Goal: Task Accomplishment & Management: Manage account settings

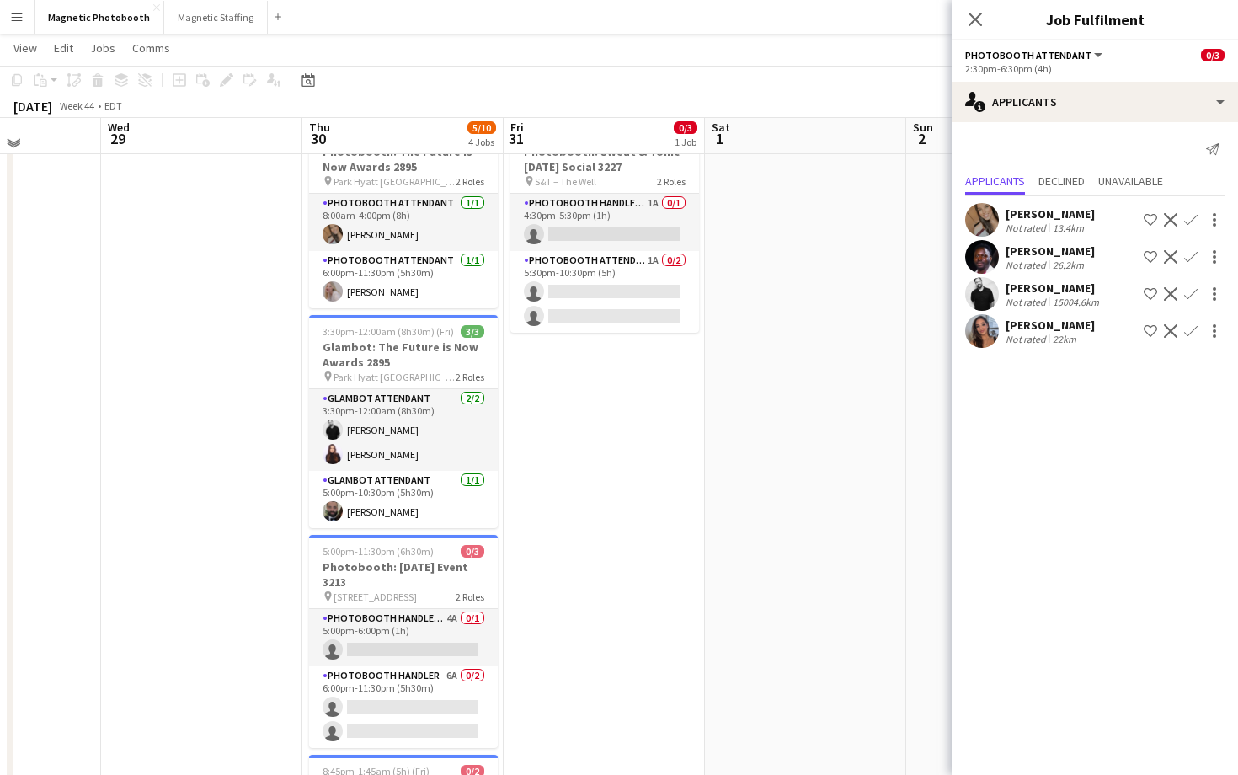
scroll to position [79, 0]
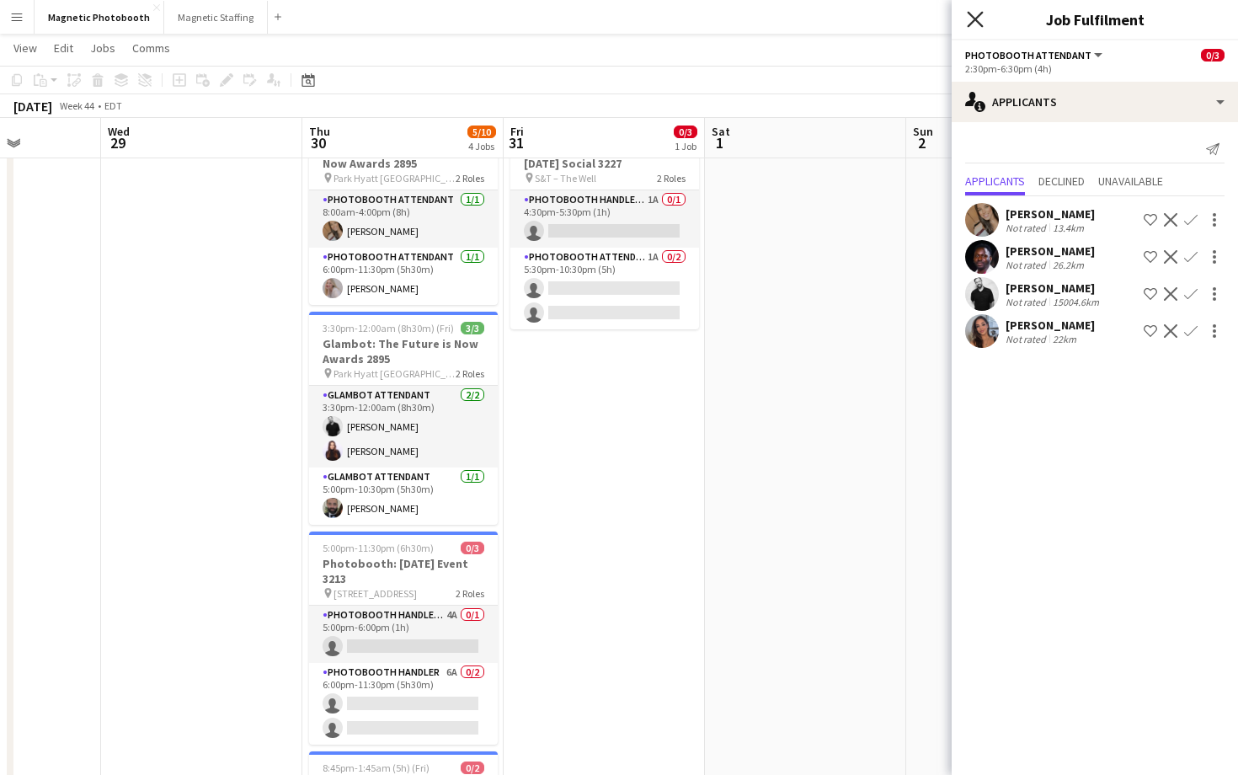
click at [972, 18] on icon "Close pop-in" at bounding box center [975, 19] width 16 height 16
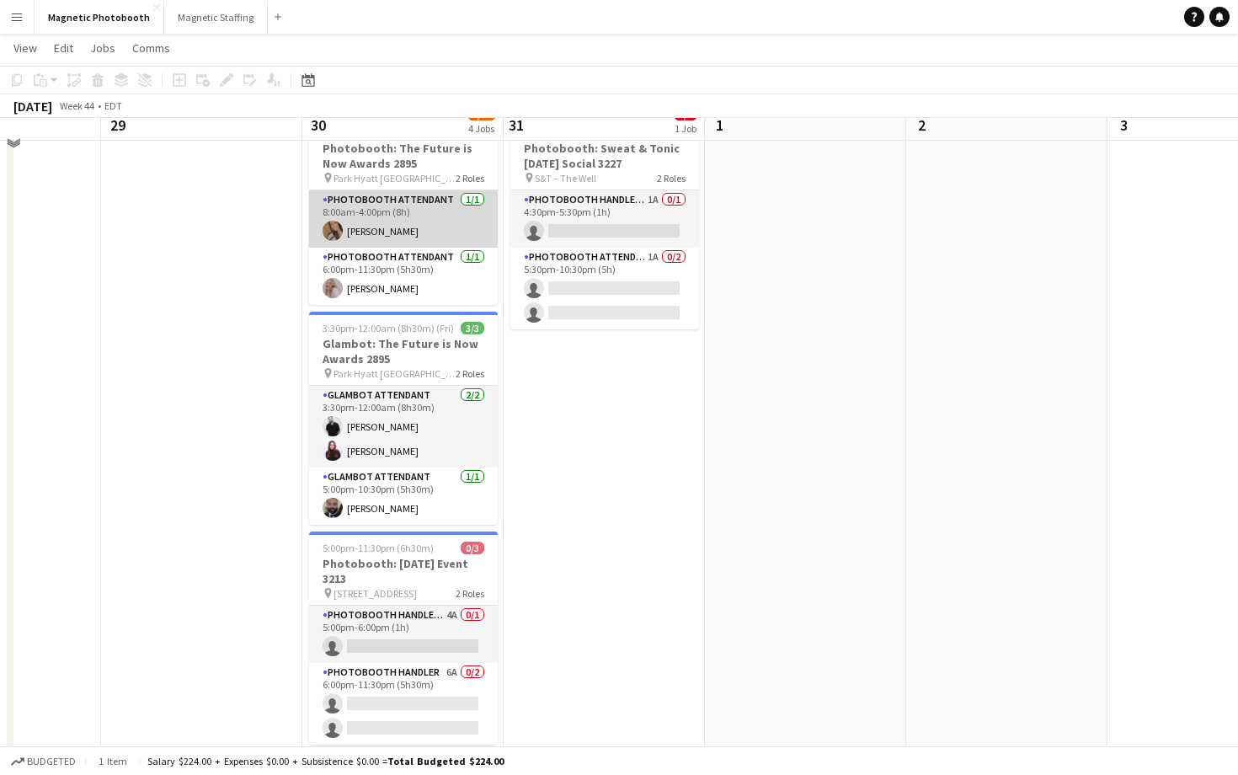
scroll to position [40, 0]
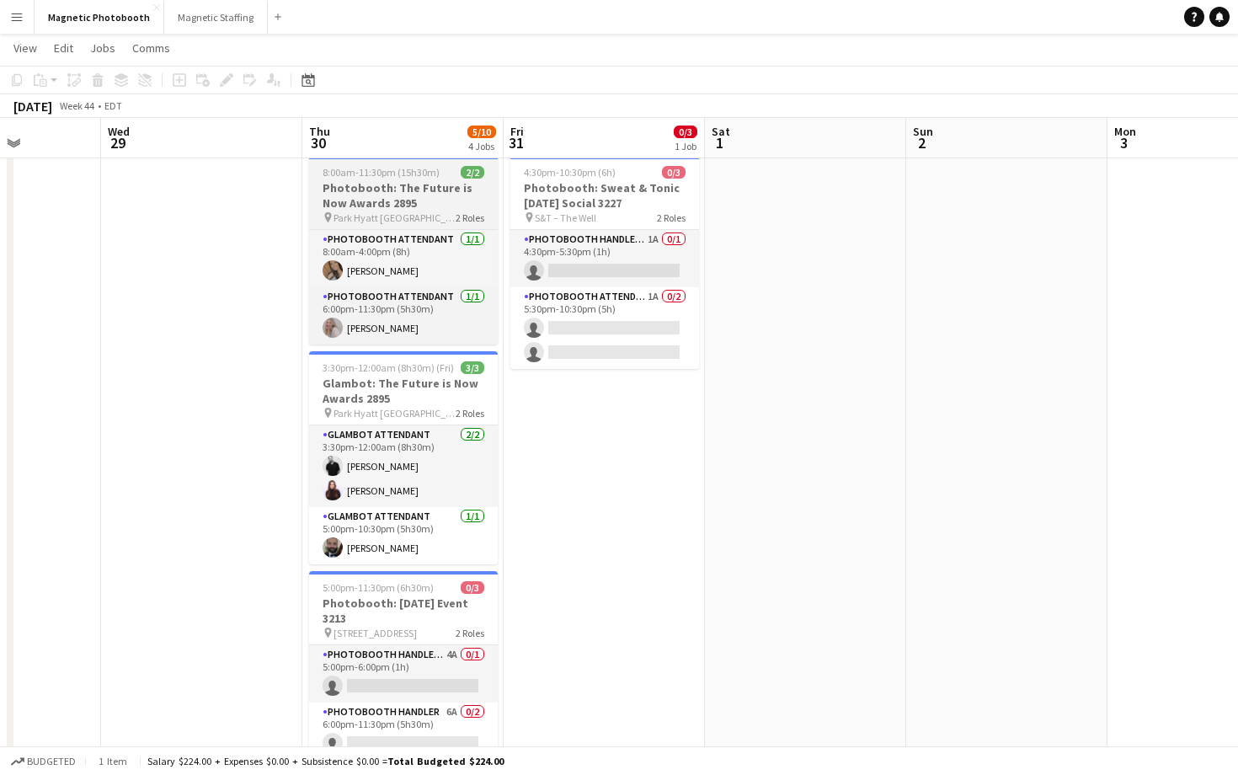
click at [351, 211] on span "Park Hyatt [GEOGRAPHIC_DATA]" at bounding box center [395, 217] width 122 height 13
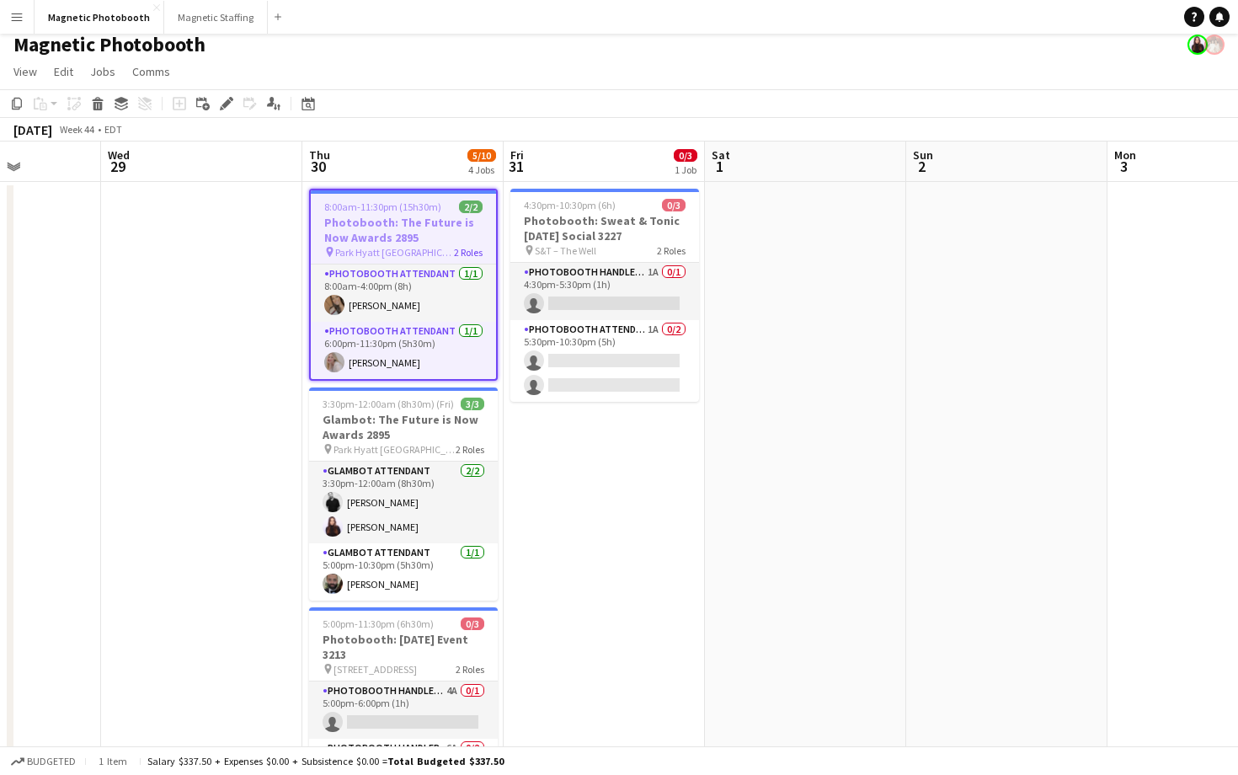
scroll to position [2, 0]
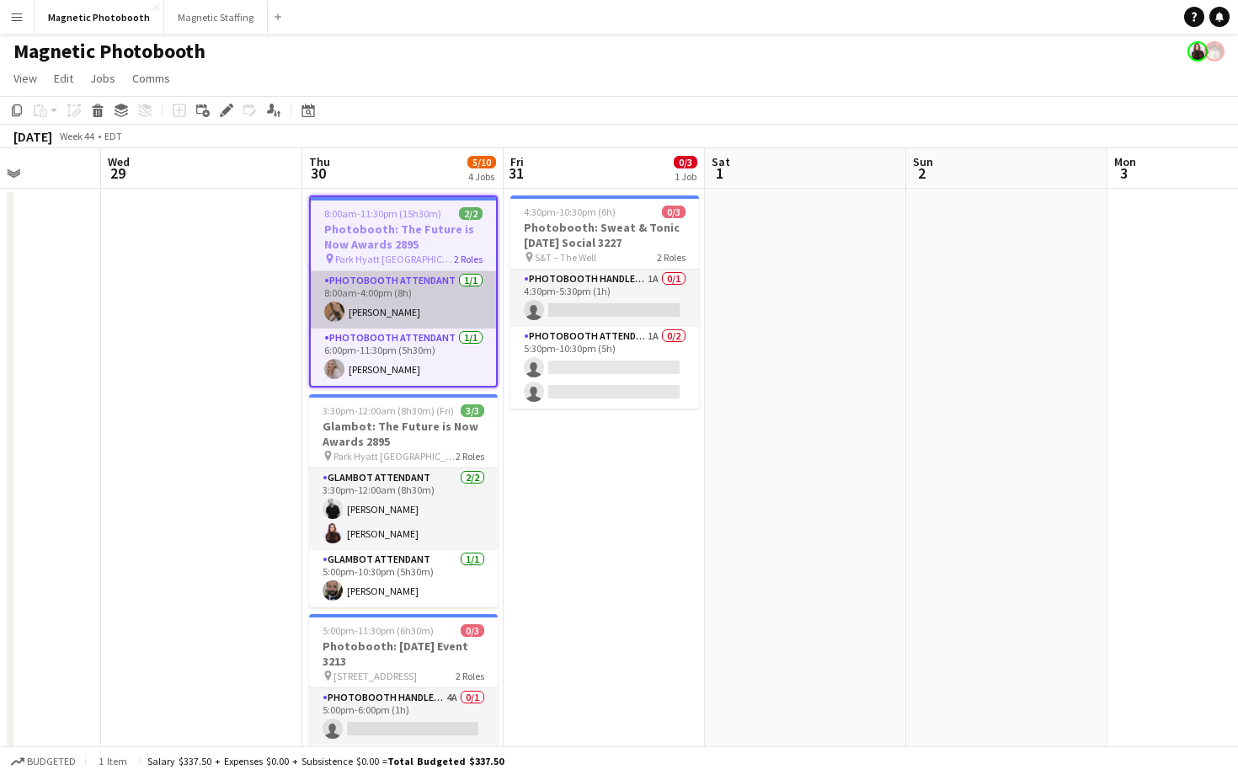
click at [346, 296] on app-card-role "Photobooth Attendant [DATE] 8:00am-4:00pm (8h) [PERSON_NAME]" at bounding box center [403, 299] width 185 height 57
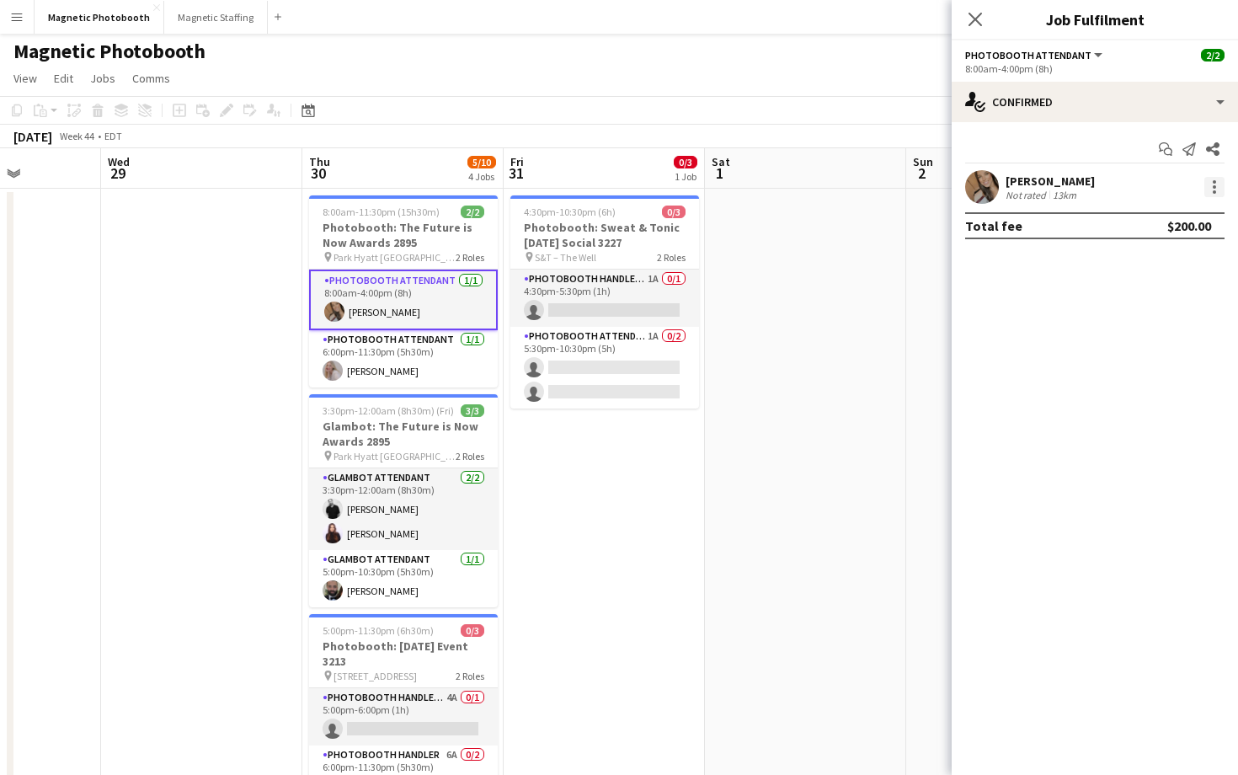
click at [1209, 191] on div at bounding box center [1214, 187] width 20 height 20
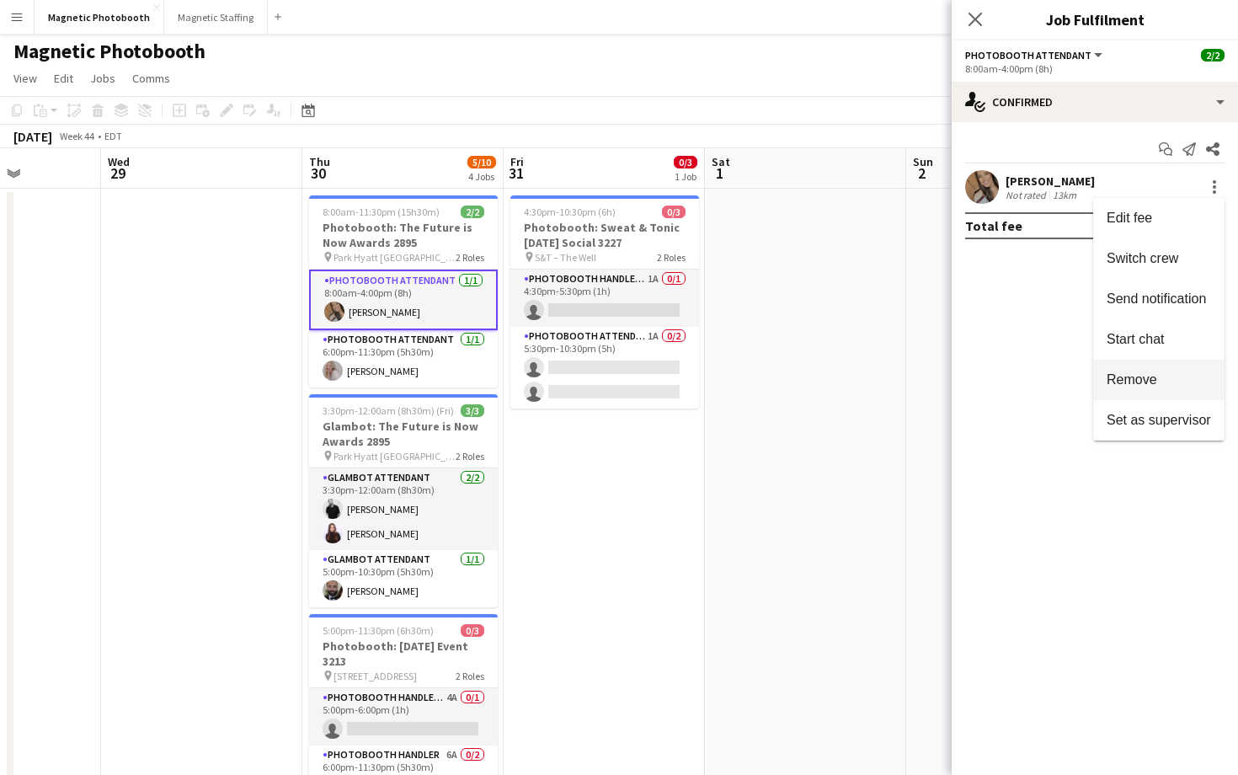
click at [1149, 368] on button "Remove" at bounding box center [1158, 380] width 131 height 40
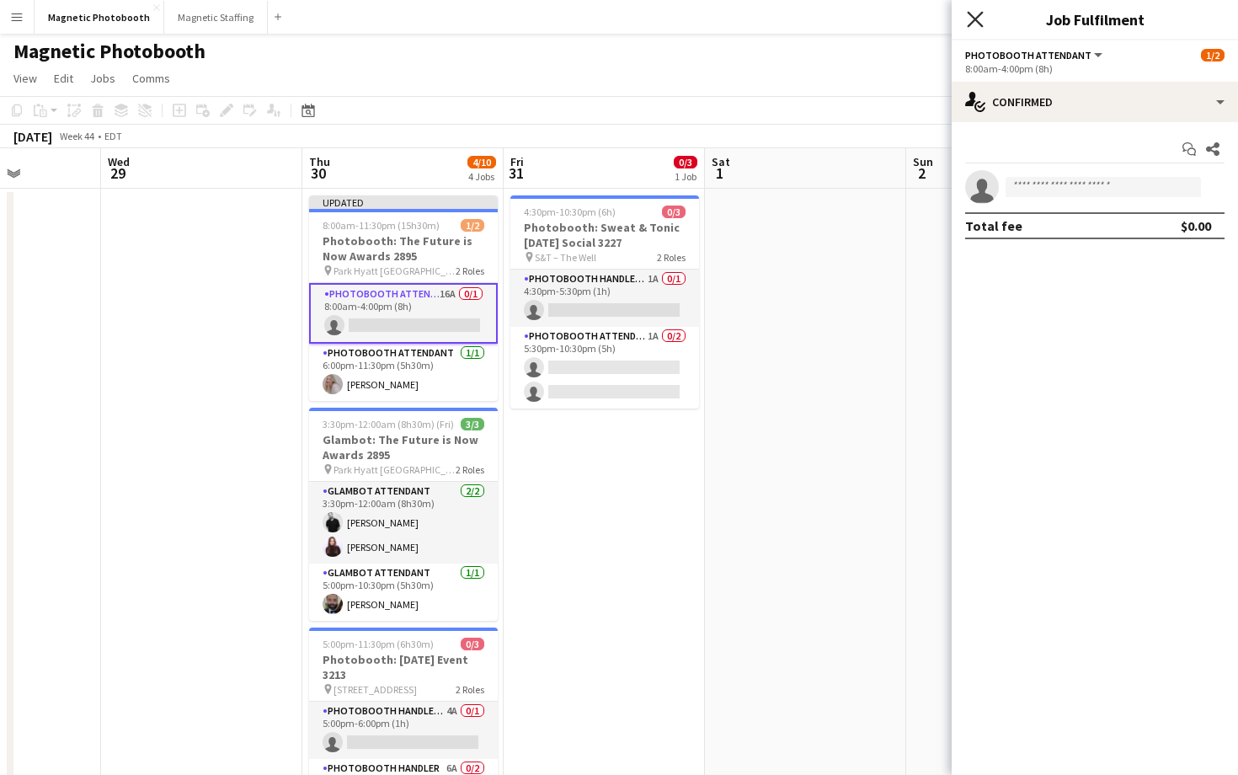
click at [978, 18] on icon "Close pop-in" at bounding box center [975, 19] width 16 height 16
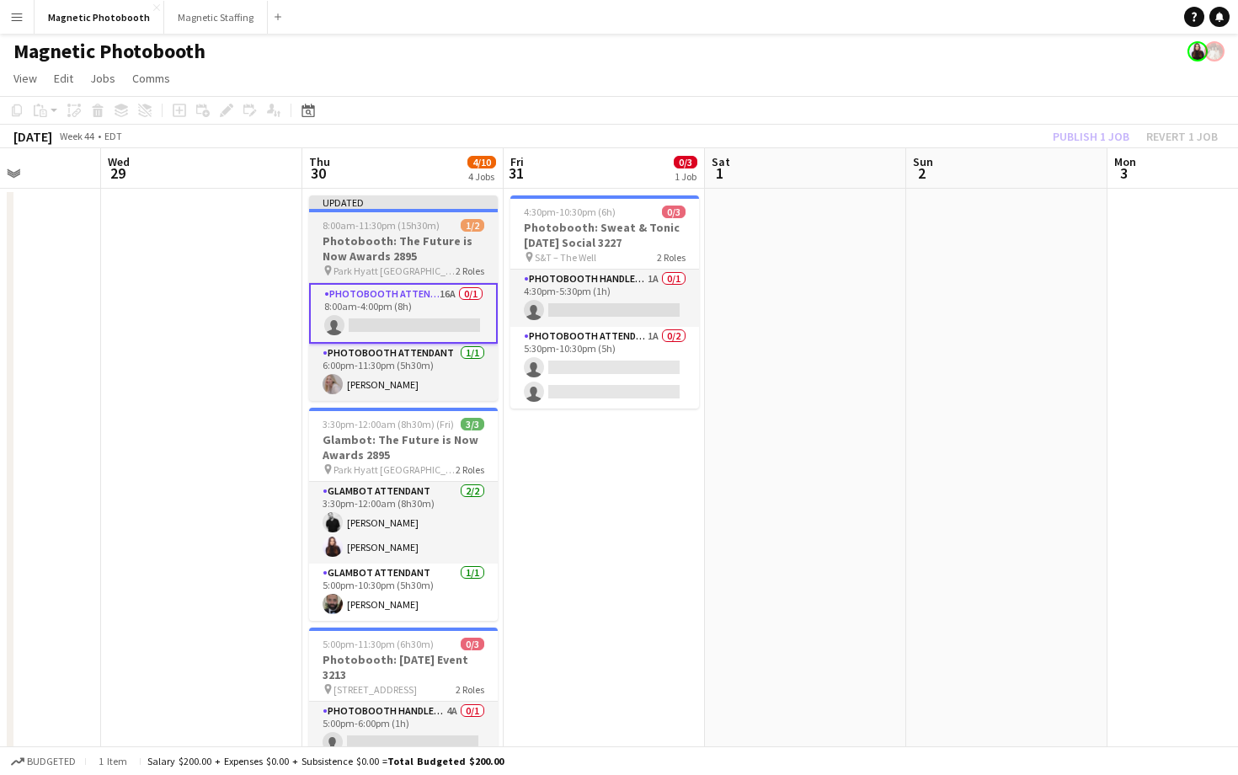
click at [409, 242] on h3 "Photobooth: The Future is Now Awards 2895" at bounding box center [403, 248] width 189 height 30
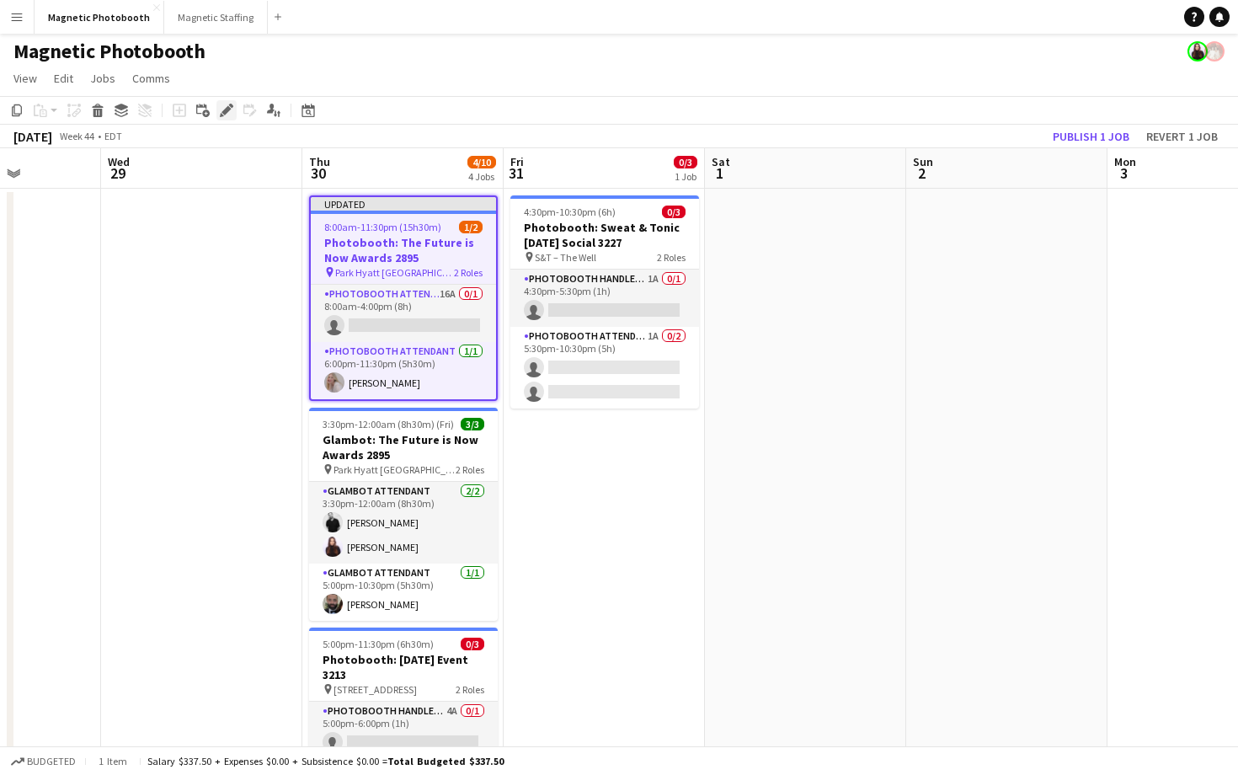
click at [227, 112] on icon at bounding box center [226, 110] width 9 height 9
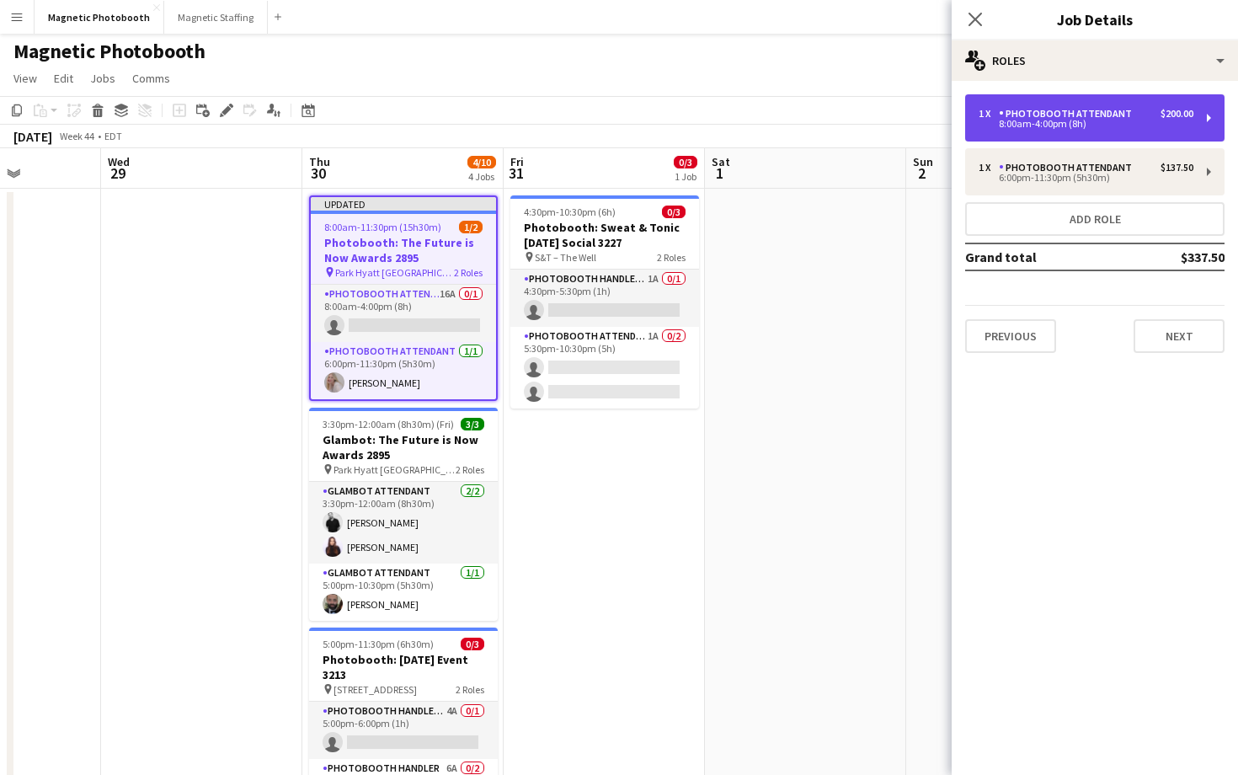
click at [1161, 125] on div "8:00am-4:00pm (8h)" at bounding box center [1086, 124] width 215 height 8
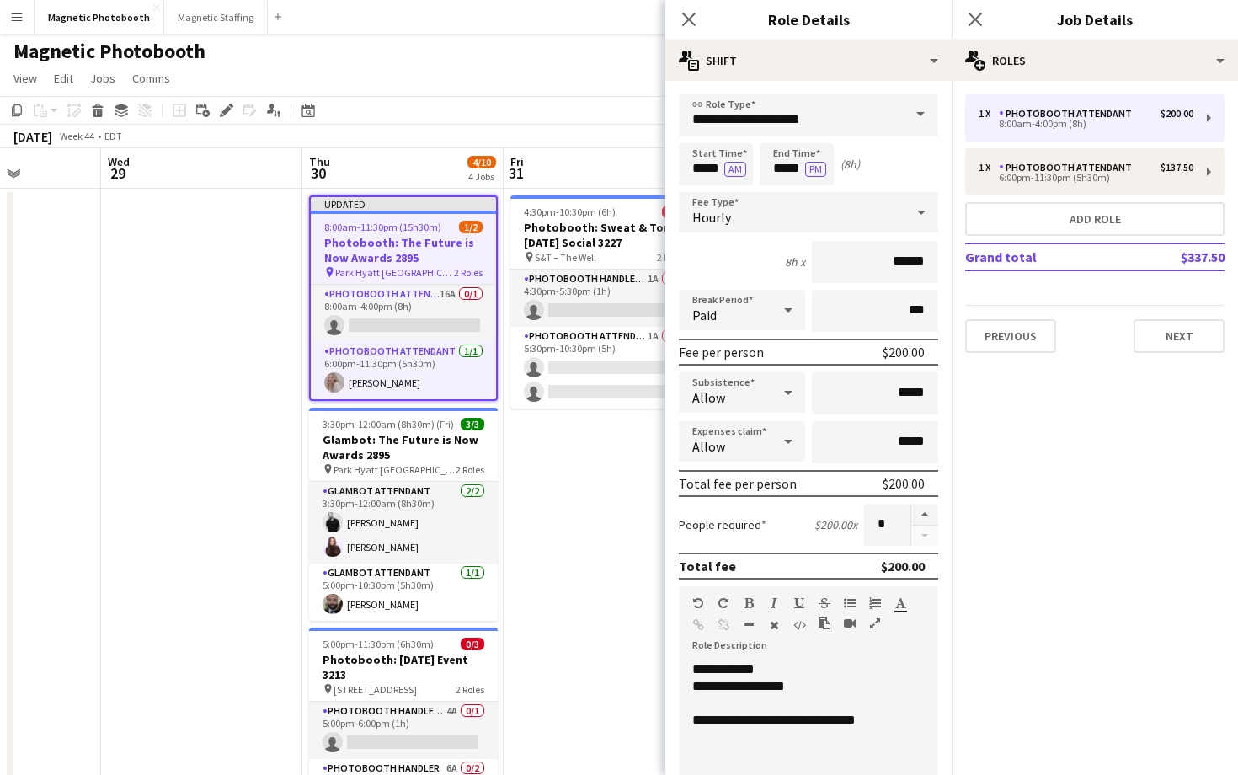
click at [910, 114] on span at bounding box center [920, 114] width 35 height 40
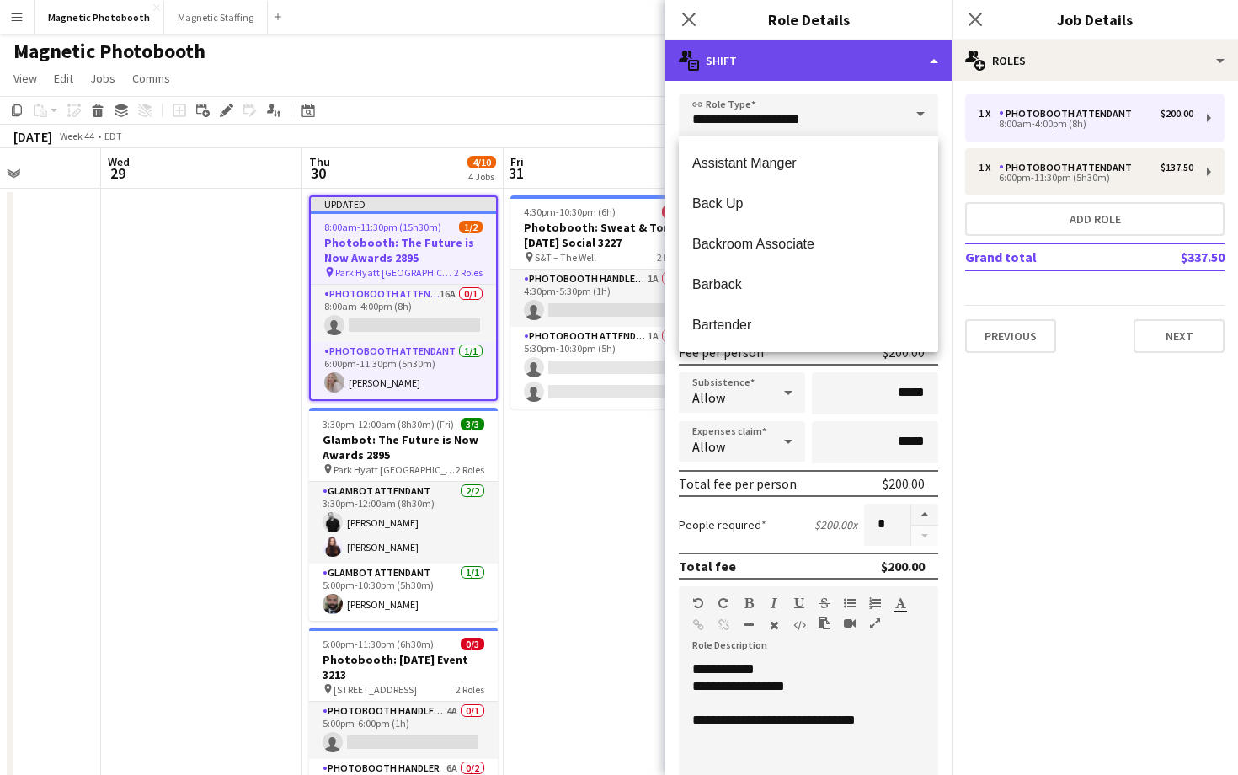
click at [930, 70] on div "multiple-actions-text Shift" at bounding box center [808, 60] width 286 height 40
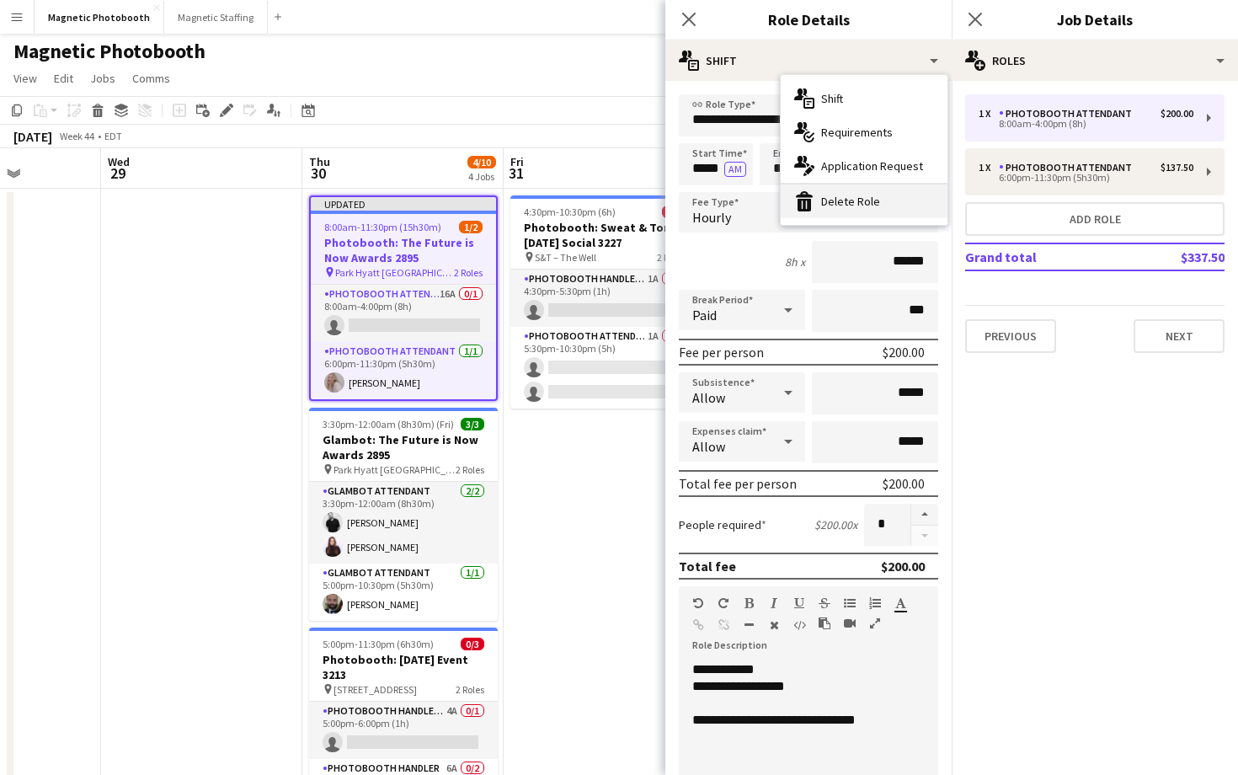
click at [897, 211] on div "bin-2 Delete Role" at bounding box center [864, 201] width 167 height 34
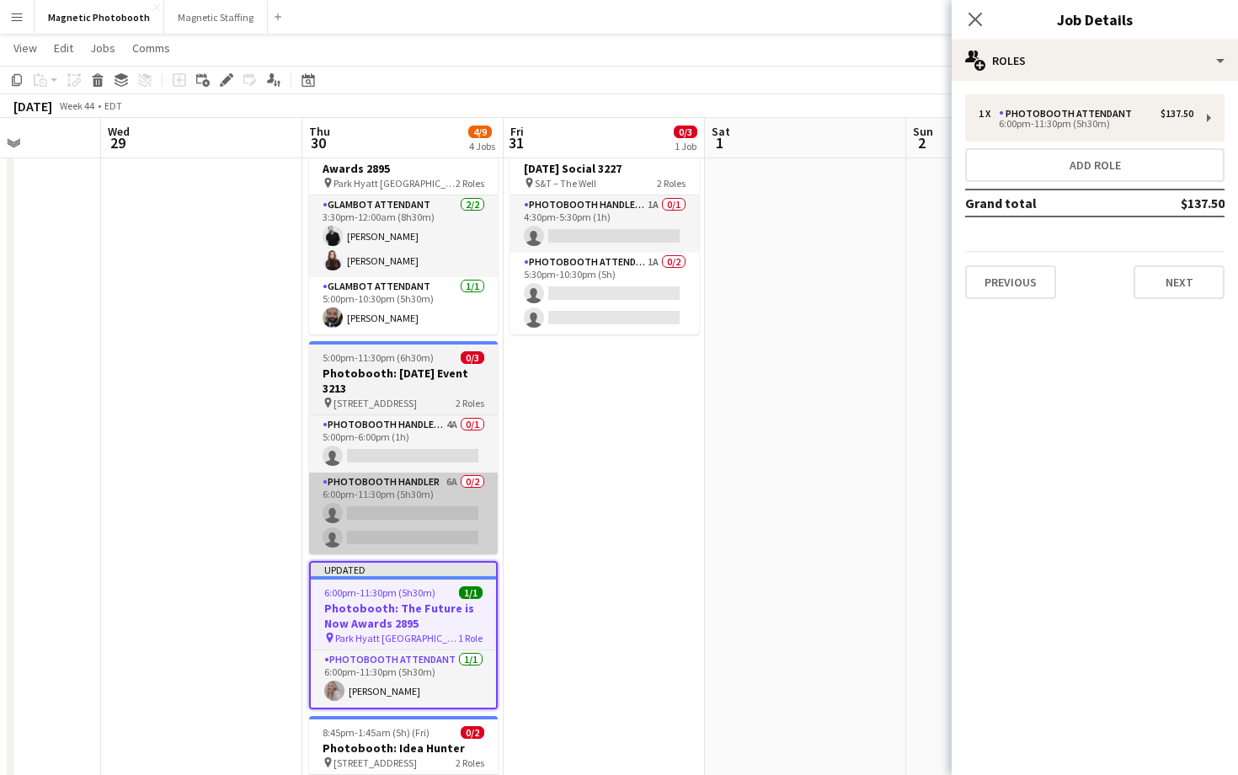
scroll to position [80, 0]
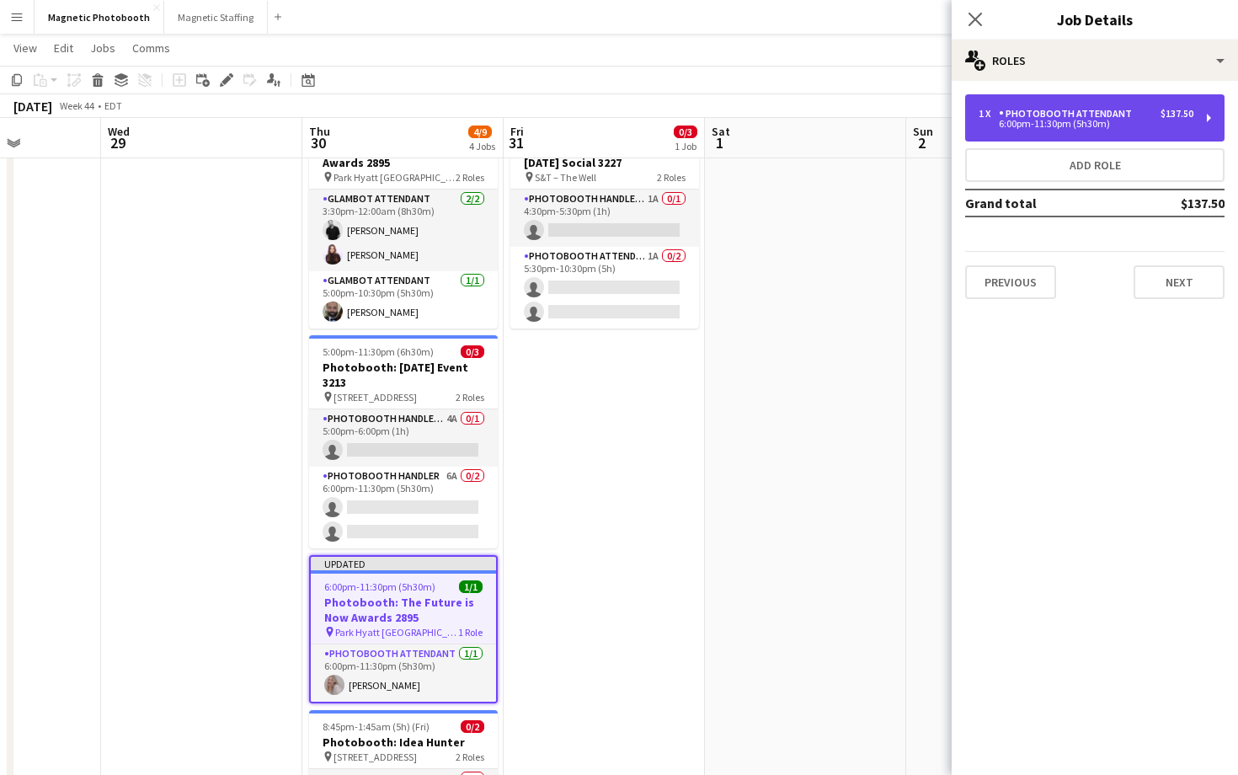
click at [1033, 108] on div "Photobooth Attendant" at bounding box center [1069, 114] width 140 height 12
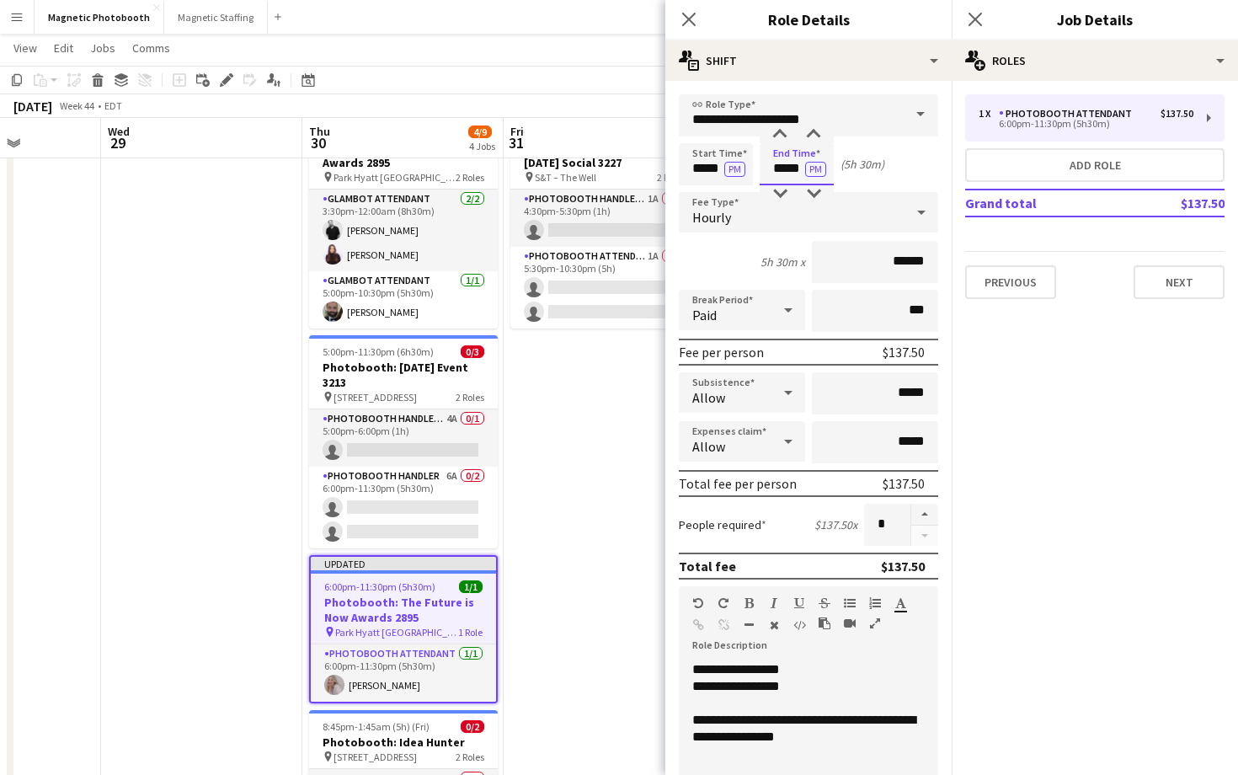
click at [779, 172] on input "*****" at bounding box center [797, 164] width 74 height 42
type input "*****"
click at [785, 195] on div at bounding box center [780, 193] width 34 height 17
click at [980, 8] on app-icon "Close pop-in" at bounding box center [976, 20] width 24 height 24
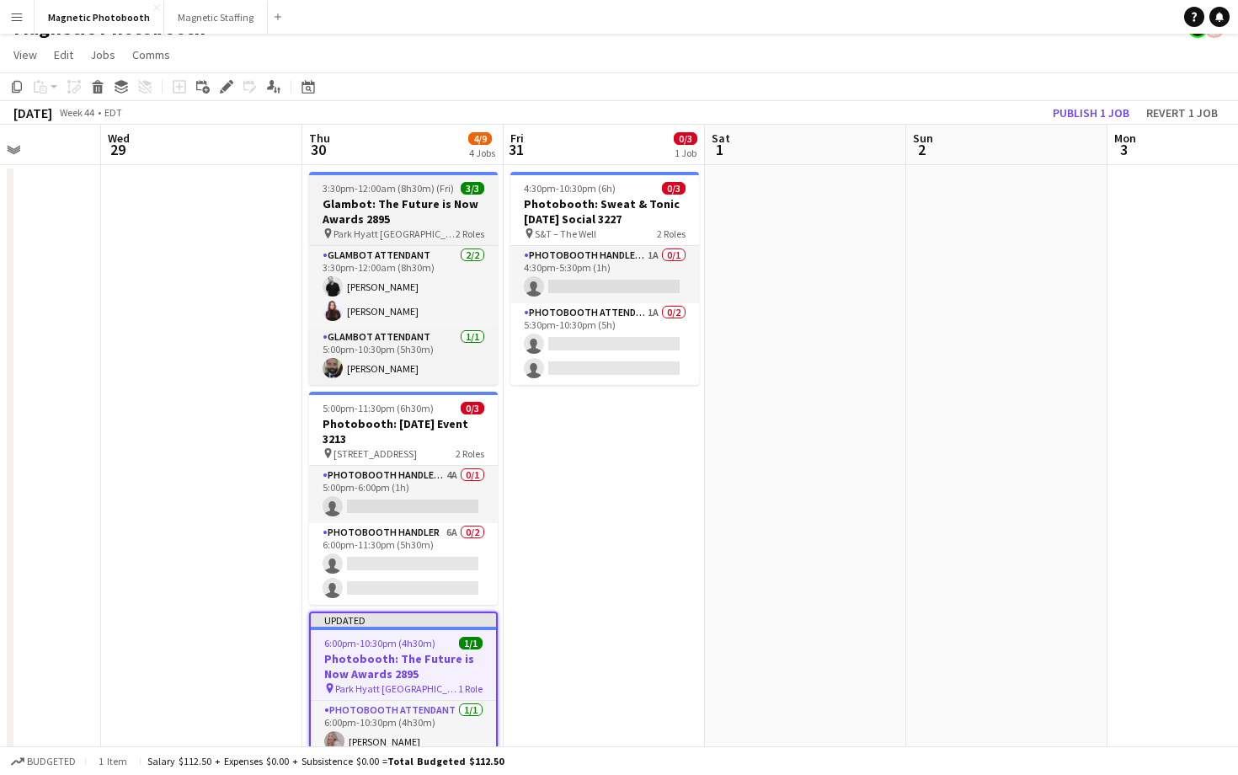
scroll to position [27, 0]
click at [447, 235] on div "pin Park Hyatt Toronto 2 Roles" at bounding box center [403, 231] width 189 height 13
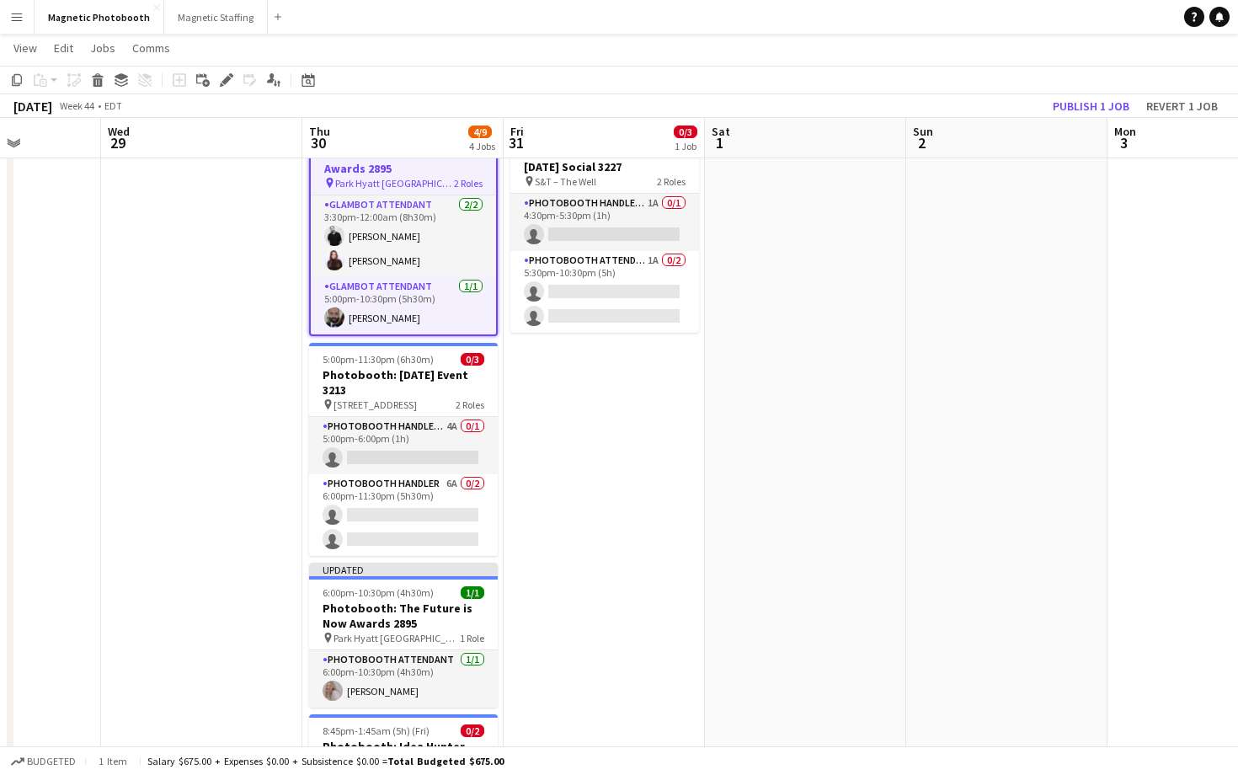
scroll to position [77, 0]
click at [227, 84] on icon "Edit" at bounding box center [226, 79] width 13 height 13
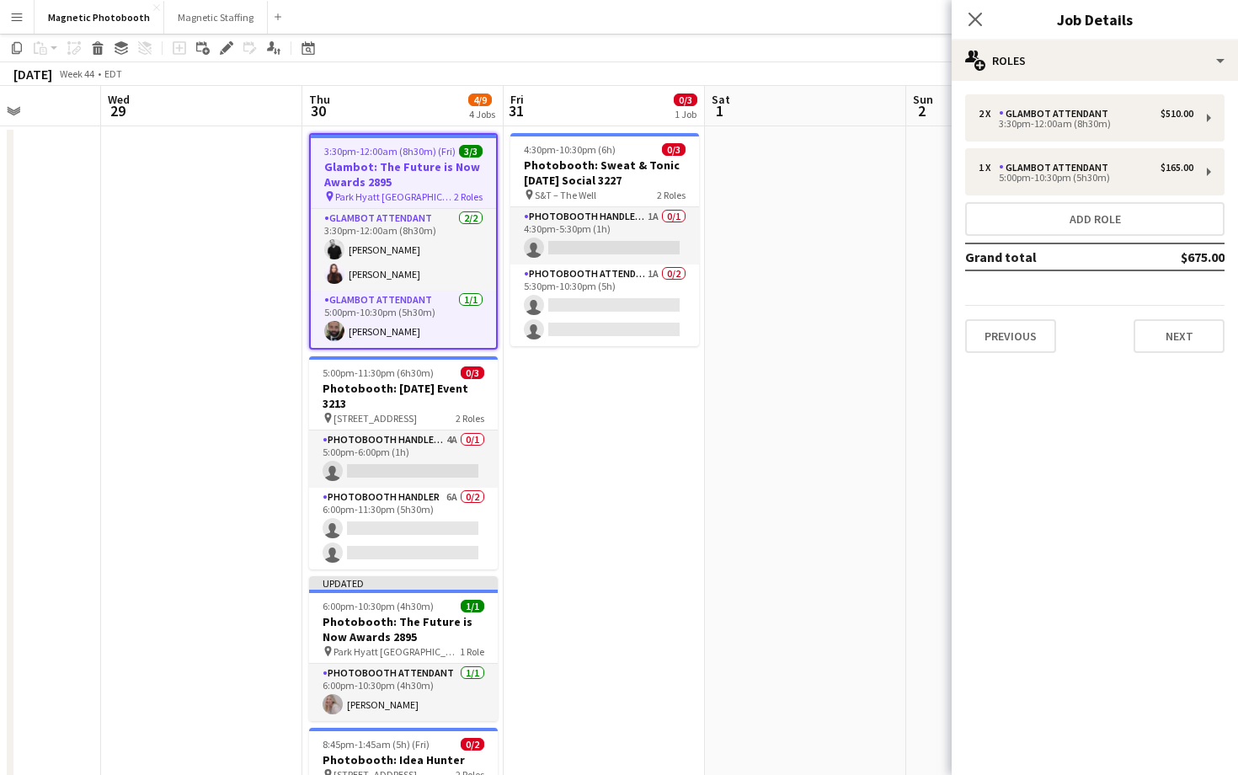
scroll to position [23, 0]
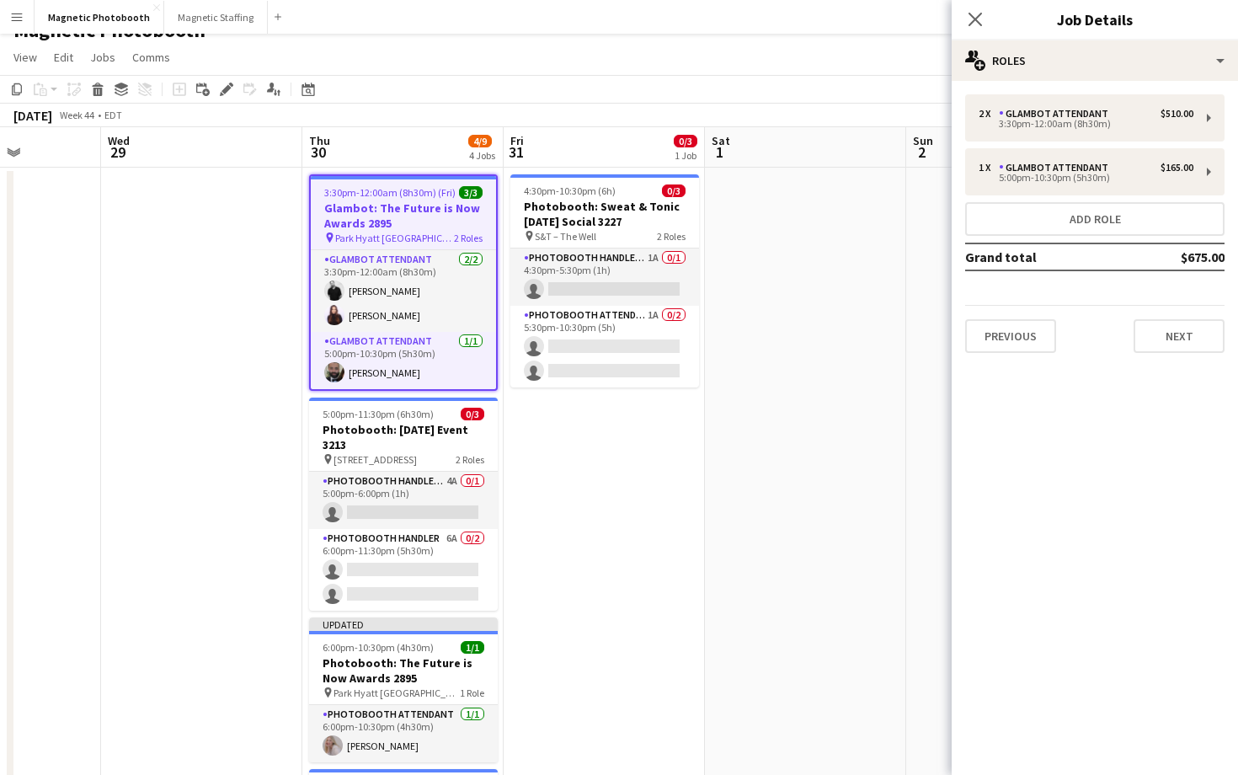
click at [987, 13] on div "Close pop-in" at bounding box center [975, 19] width 47 height 39
click at [977, 24] on icon "Close pop-in" at bounding box center [975, 19] width 16 height 16
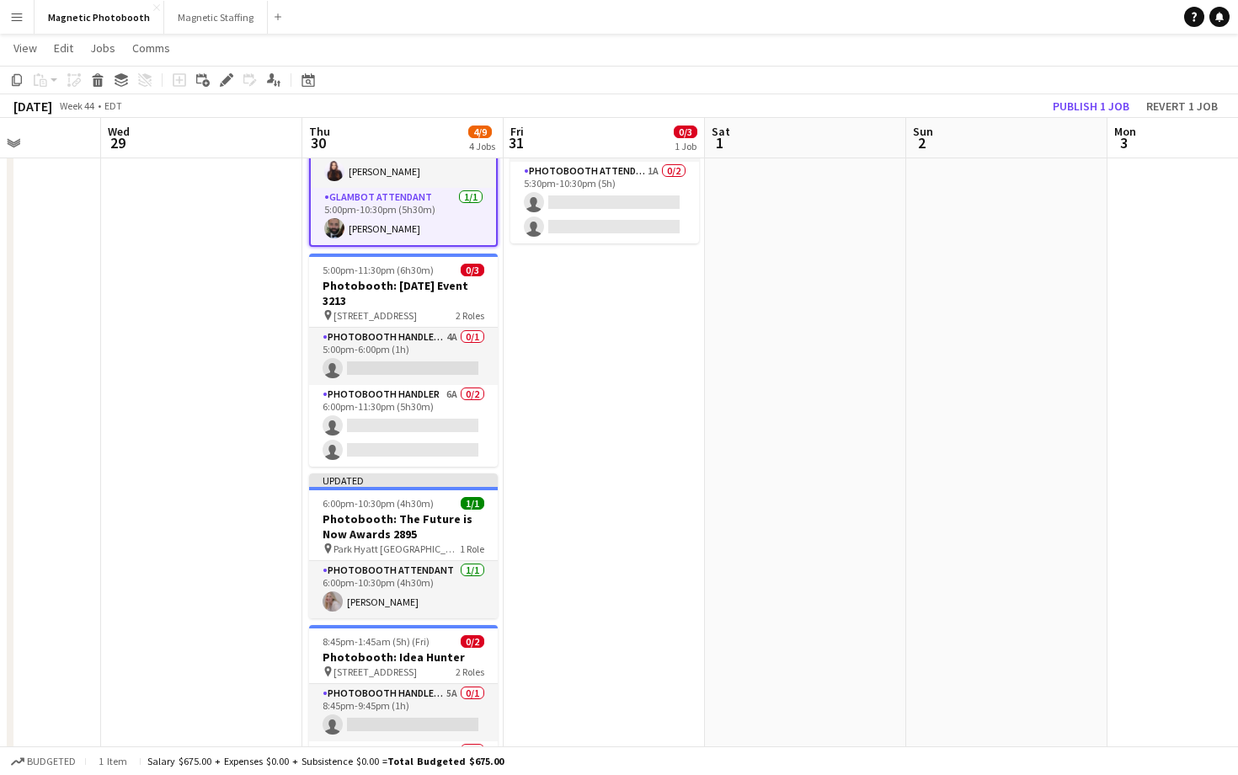
scroll to position [268, 0]
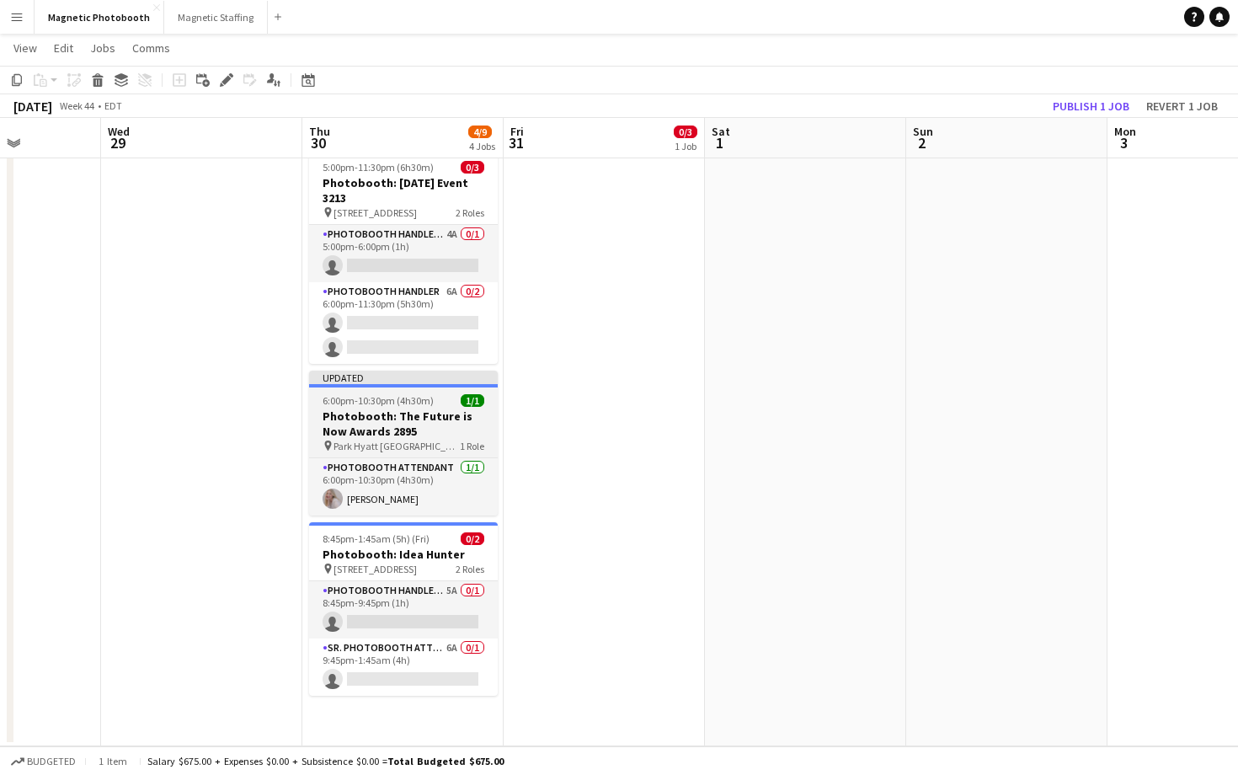
click at [398, 416] on h3 "Photobooth: The Future is Now Awards 2895" at bounding box center [403, 423] width 189 height 30
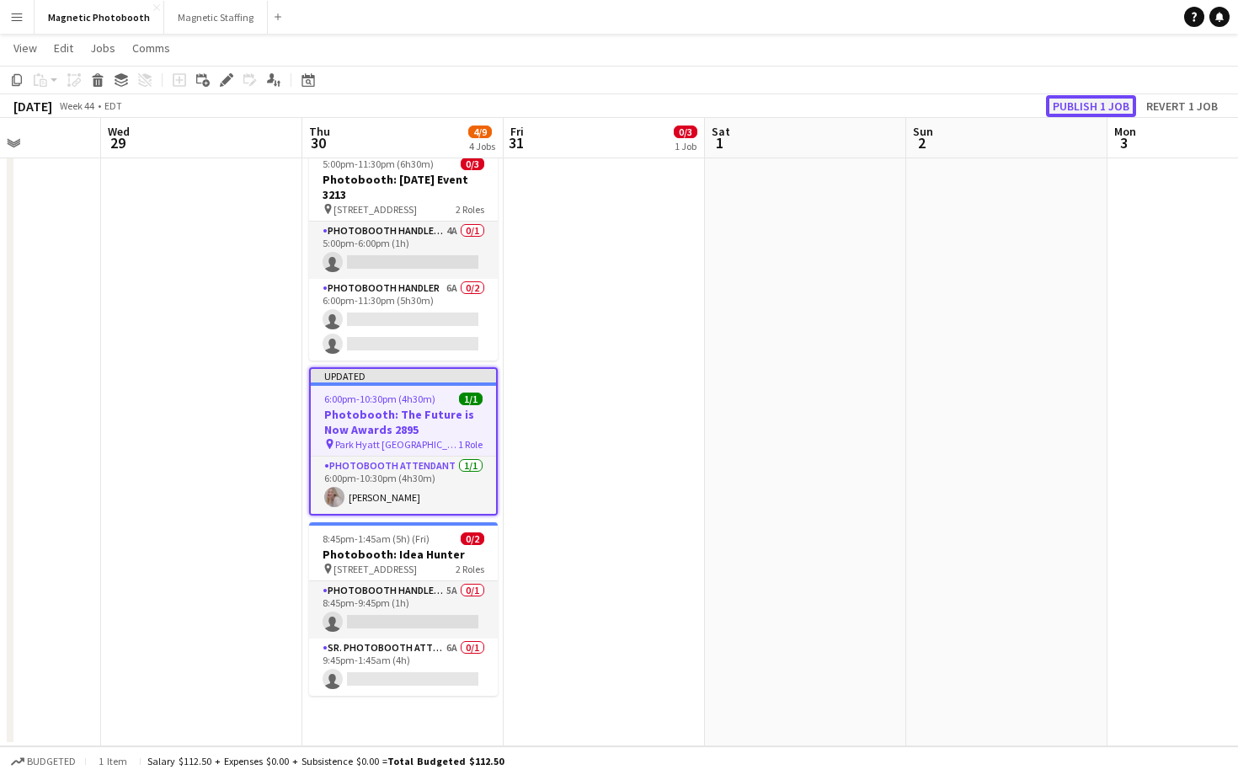
click at [1120, 108] on button "Publish 1 job" at bounding box center [1091, 106] width 90 height 22
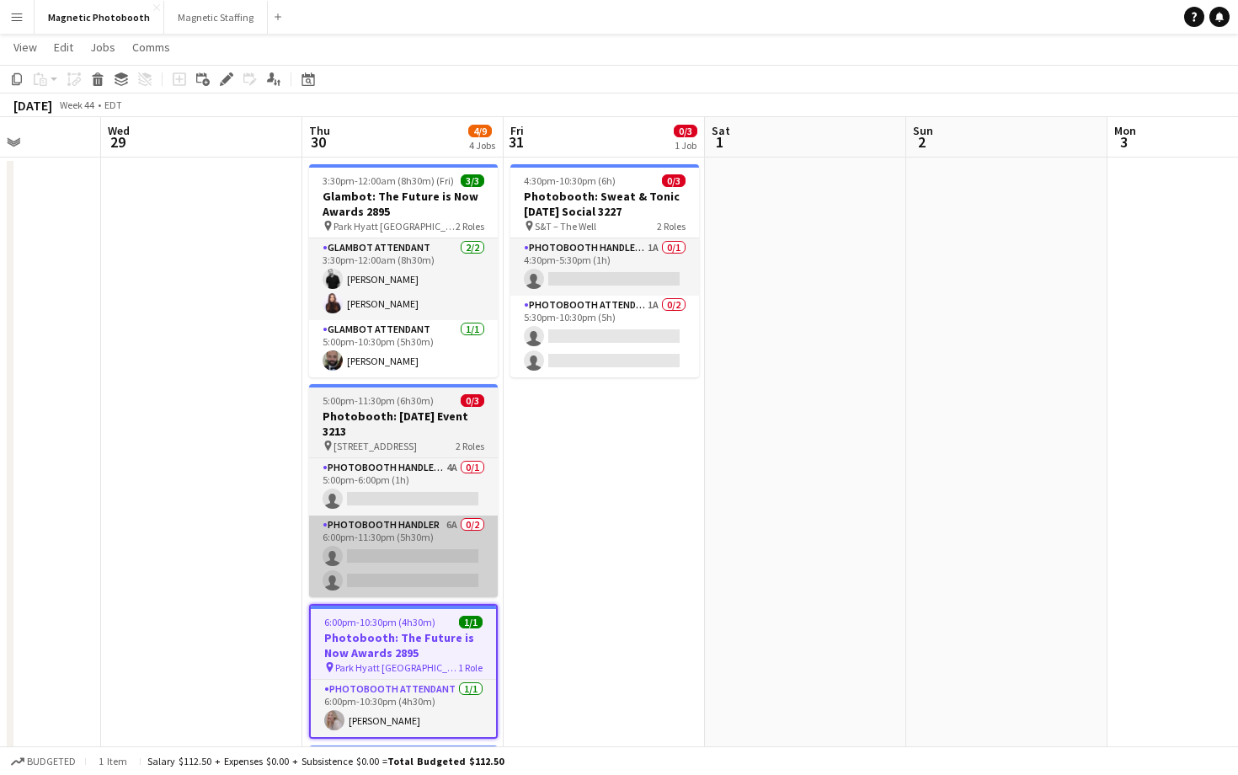
scroll to position [0, 0]
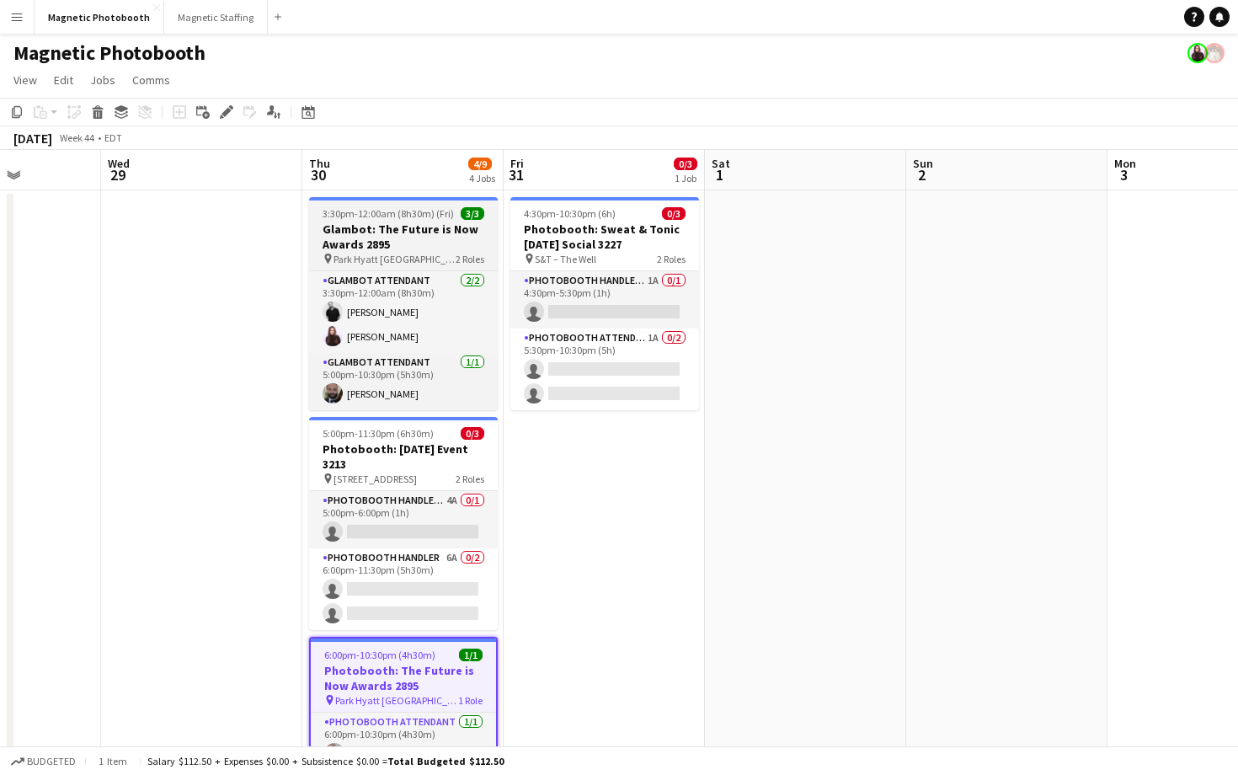
click at [473, 244] on h3 "Glambot: The Future is Now Awards 2895" at bounding box center [403, 237] width 189 height 30
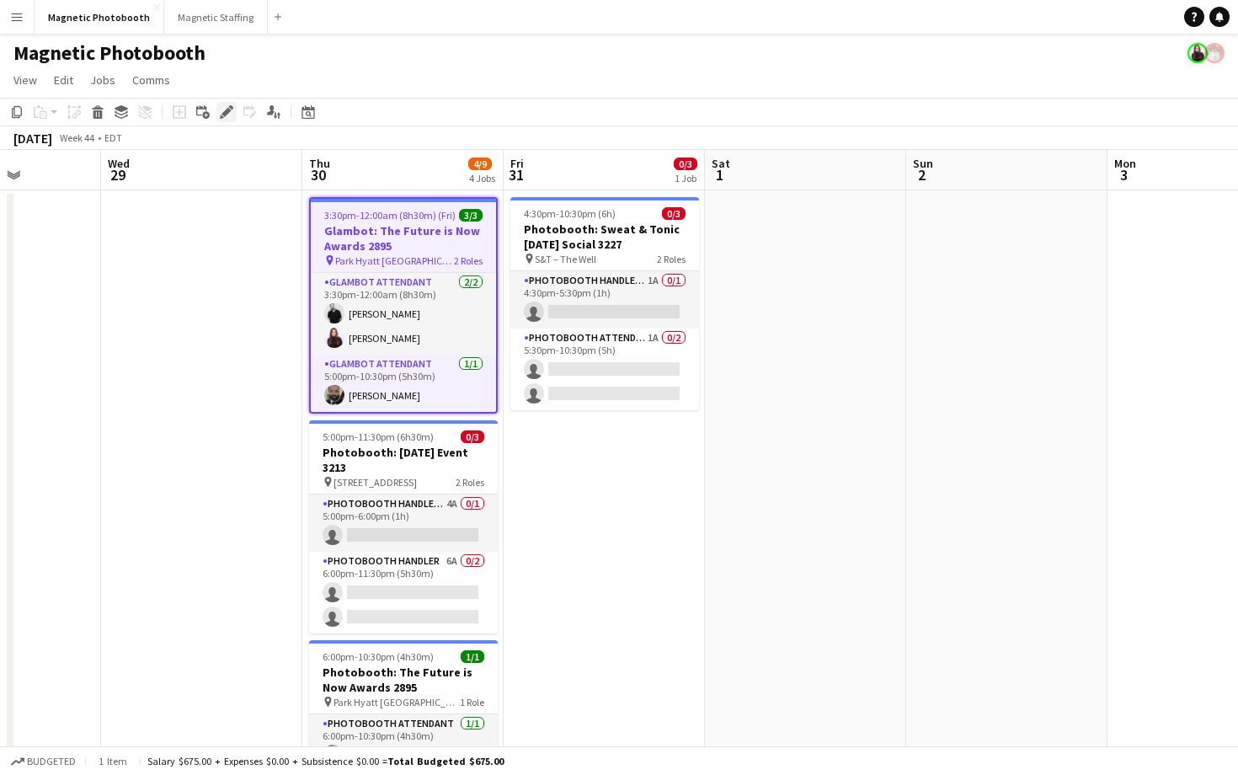
click at [227, 117] on icon "Edit" at bounding box center [226, 111] width 13 height 13
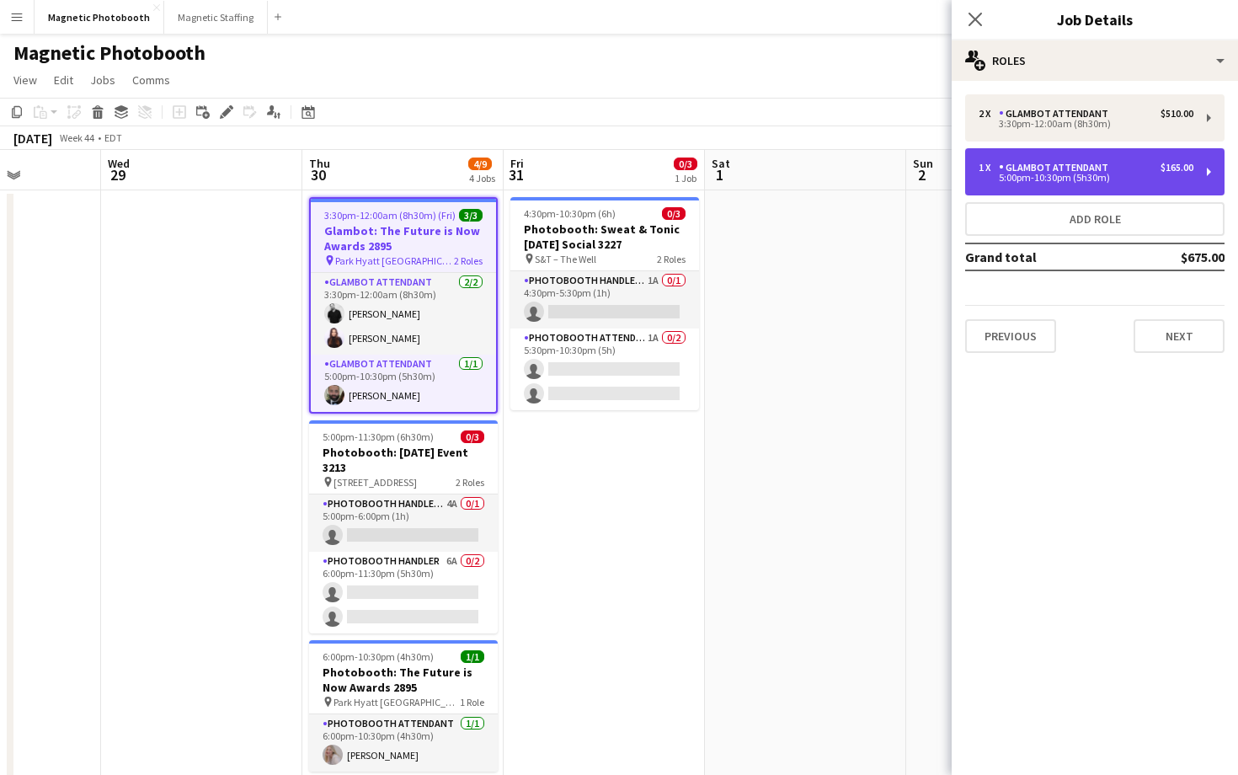
click at [1075, 176] on div "5:00pm-10:30pm (5h30m)" at bounding box center [1086, 178] width 215 height 8
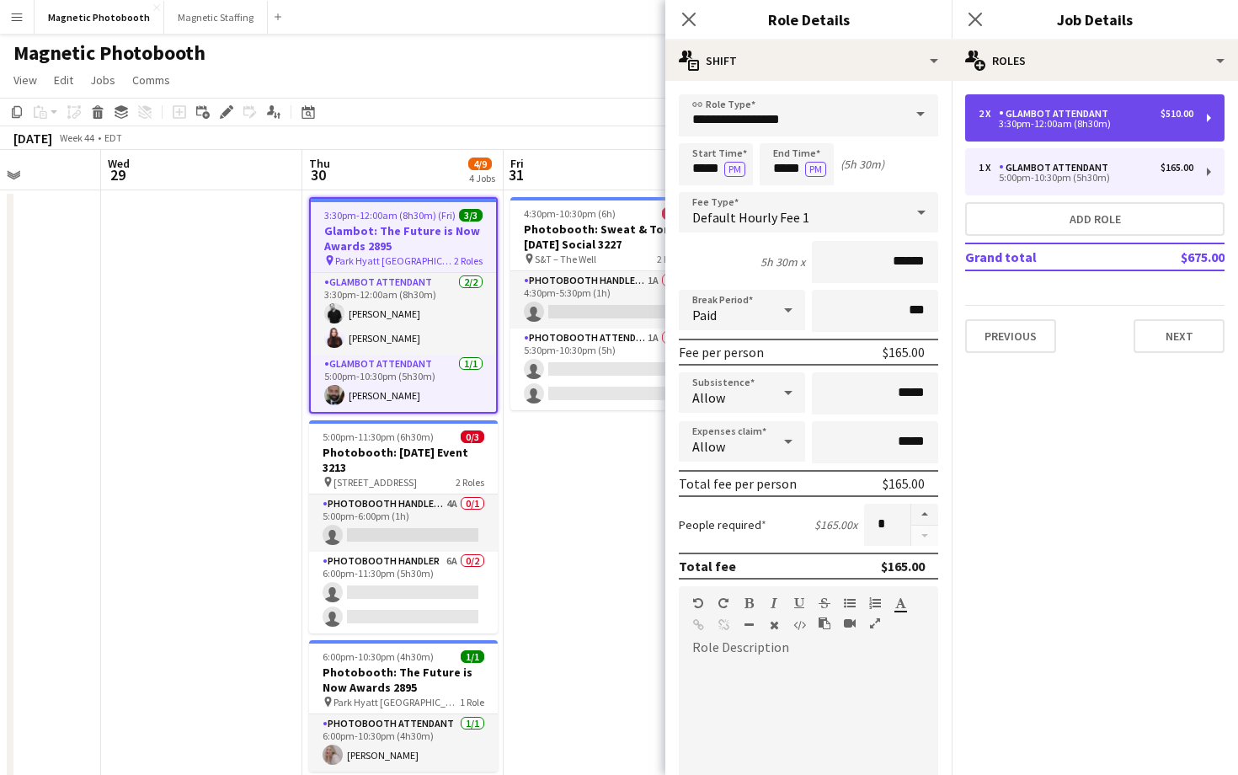
click at [1057, 128] on div "3:30pm-12:00am (8h30m)" at bounding box center [1086, 124] width 215 height 8
type input "*****"
type input "*"
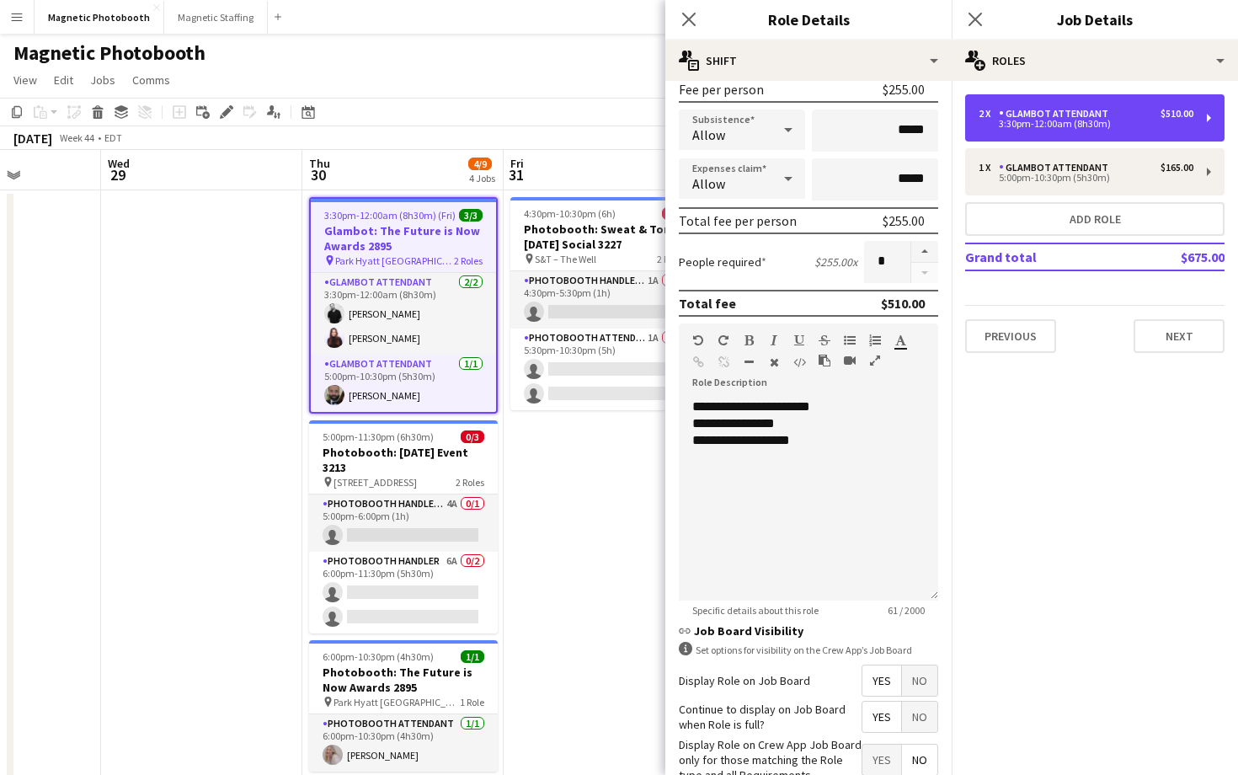
scroll to position [264, 0]
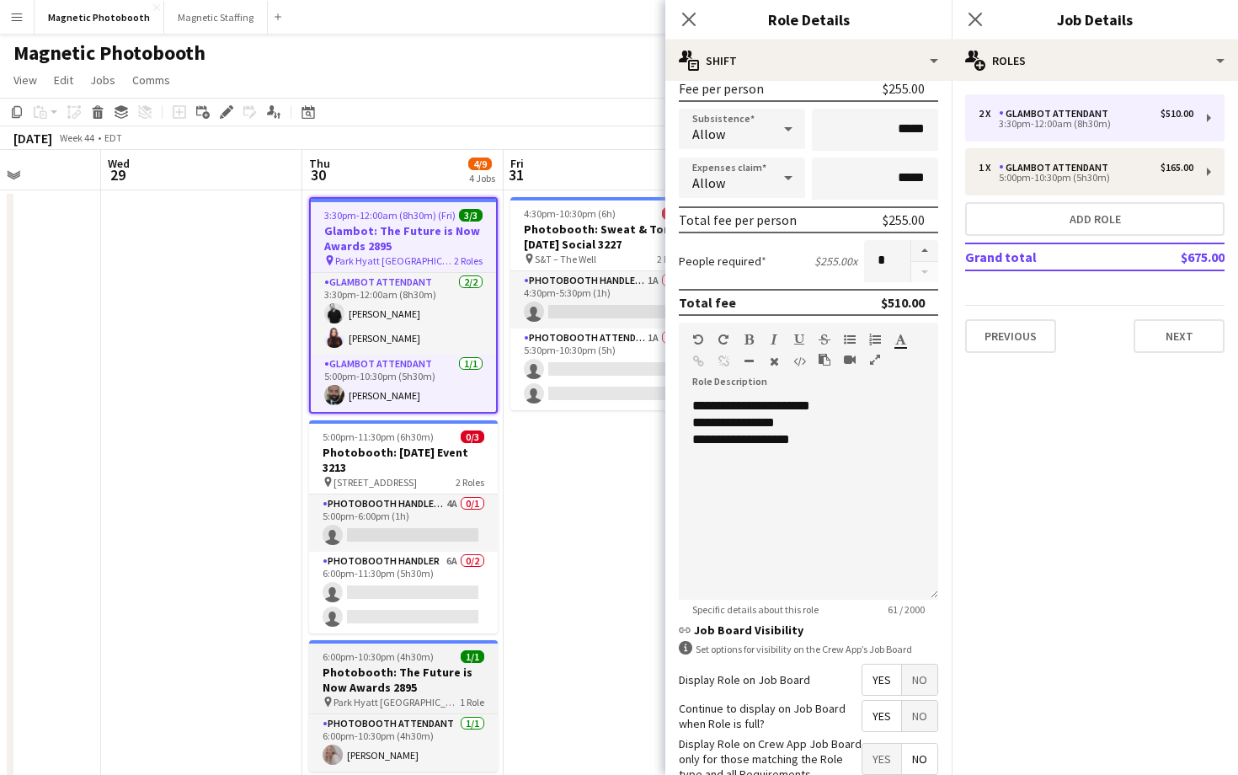
click at [449, 660] on div "6:00pm-10:30pm (4h30m) 1/1" at bounding box center [403, 656] width 189 height 13
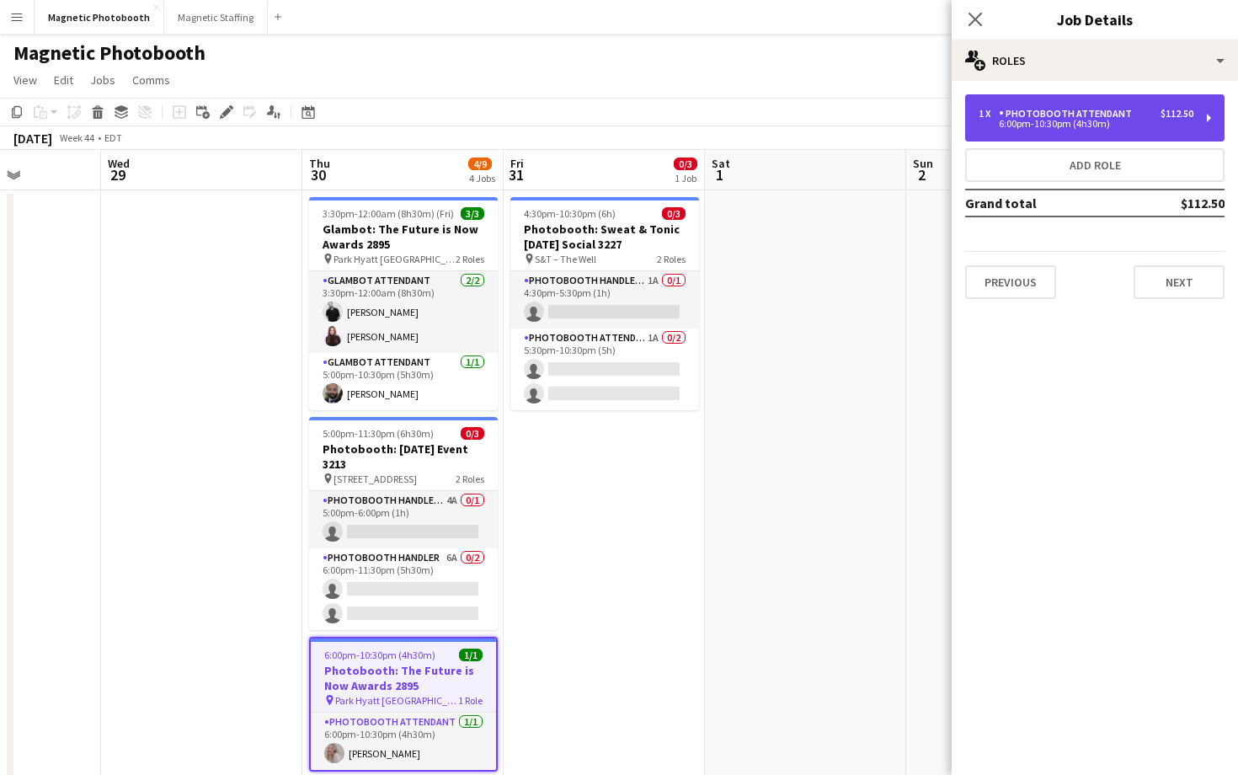
click at [1015, 124] on div "6:00pm-10:30pm (4h30m)" at bounding box center [1086, 124] width 215 height 8
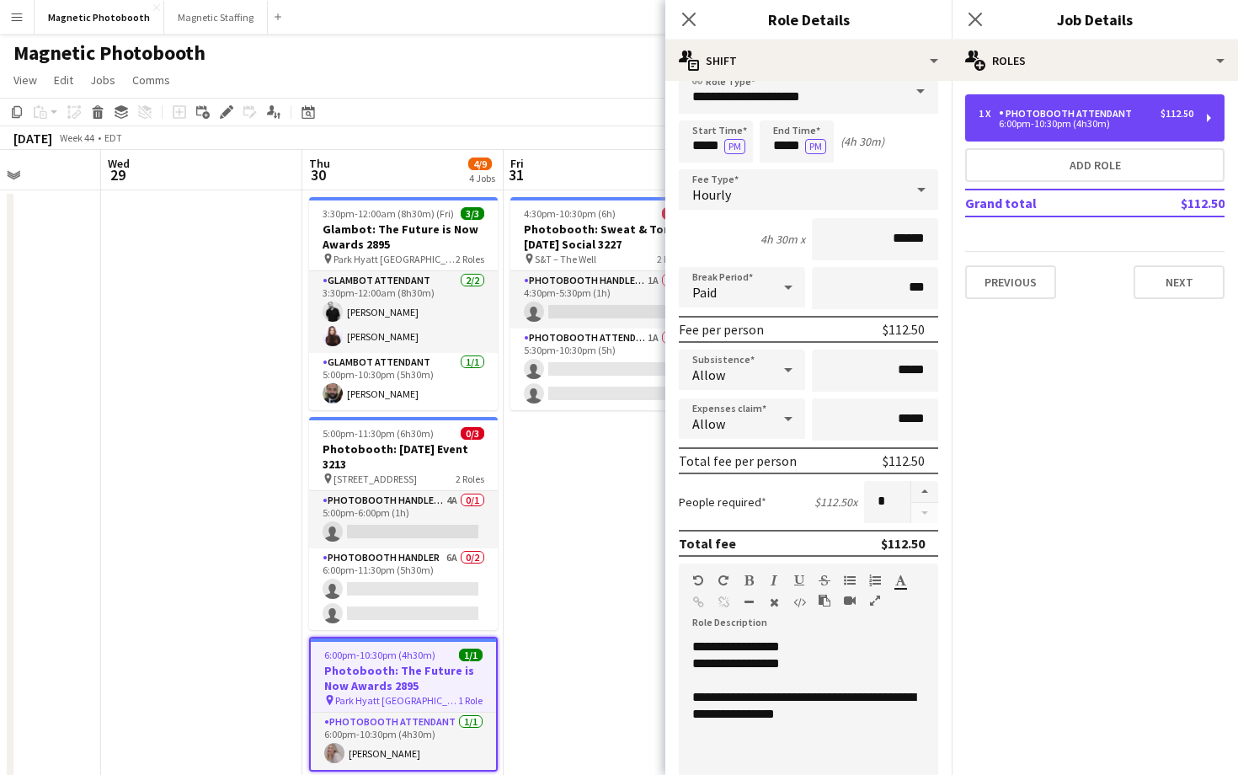
scroll to position [0, 0]
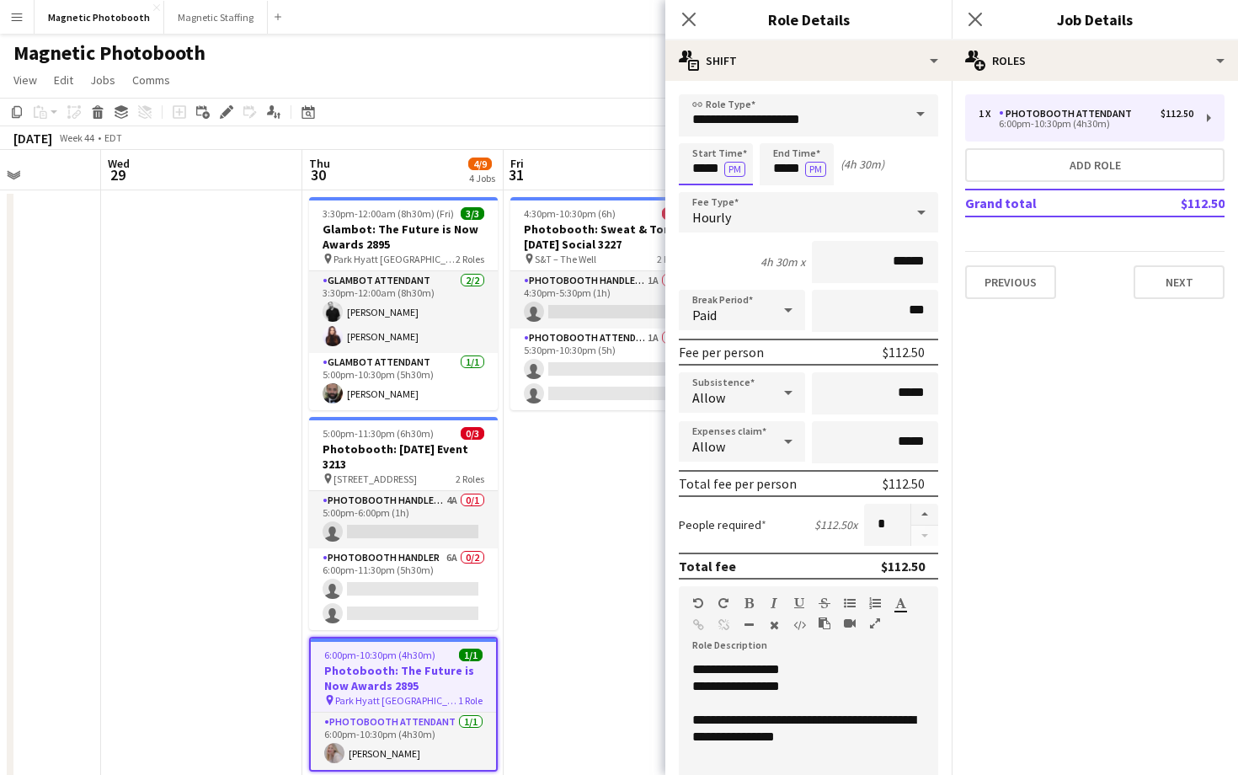
click at [709, 164] on input "*****" at bounding box center [716, 164] width 74 height 42
click at [701, 190] on div at bounding box center [699, 193] width 34 height 17
click at [729, 190] on div at bounding box center [733, 193] width 34 height 17
click at [702, 189] on div at bounding box center [699, 193] width 34 height 17
type input "*****"
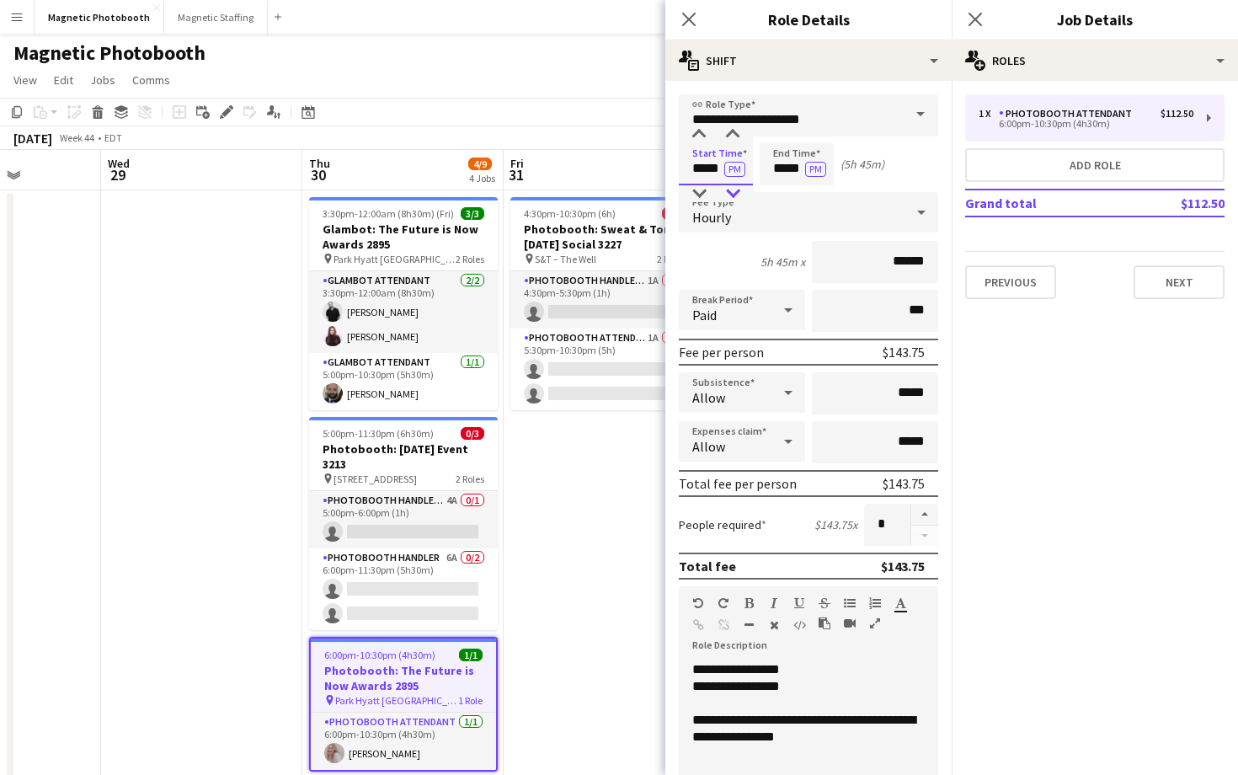
click at [733, 193] on div at bounding box center [733, 193] width 34 height 17
click at [977, 17] on icon at bounding box center [975, 19] width 16 height 16
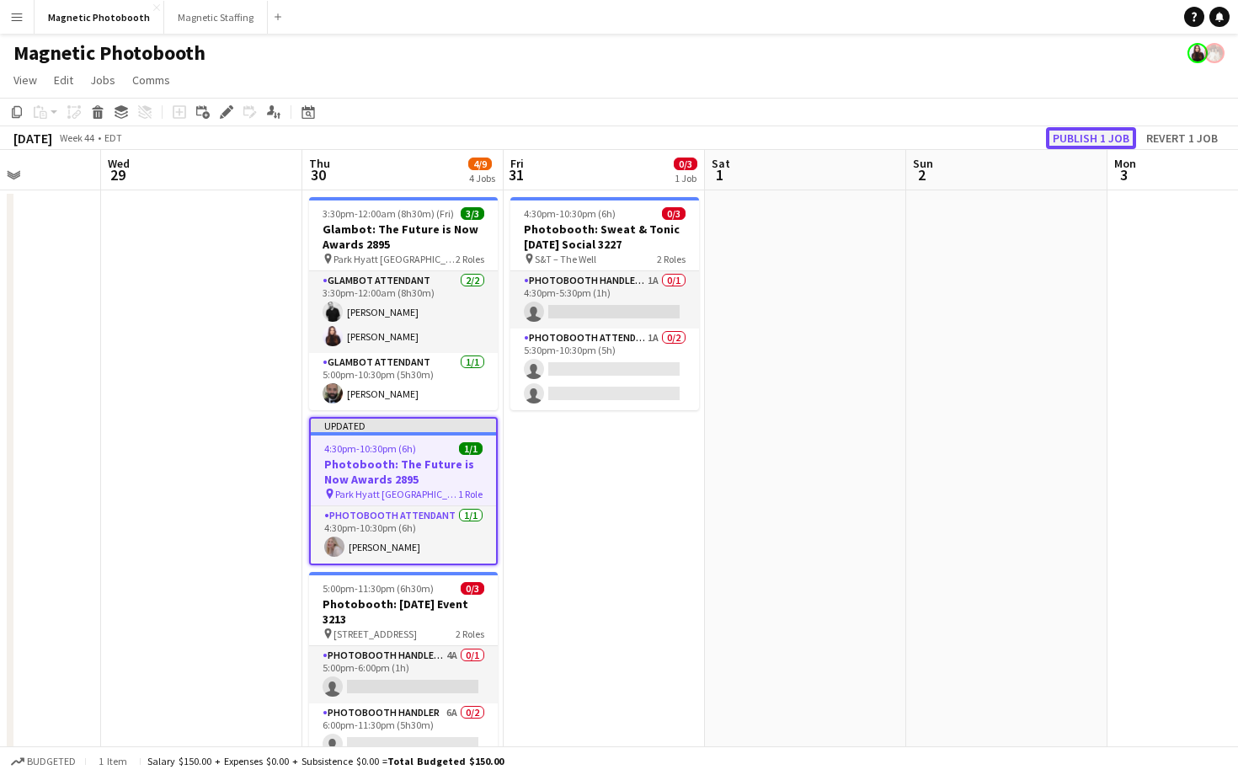
click at [1073, 141] on button "Publish 1 job" at bounding box center [1091, 138] width 90 height 22
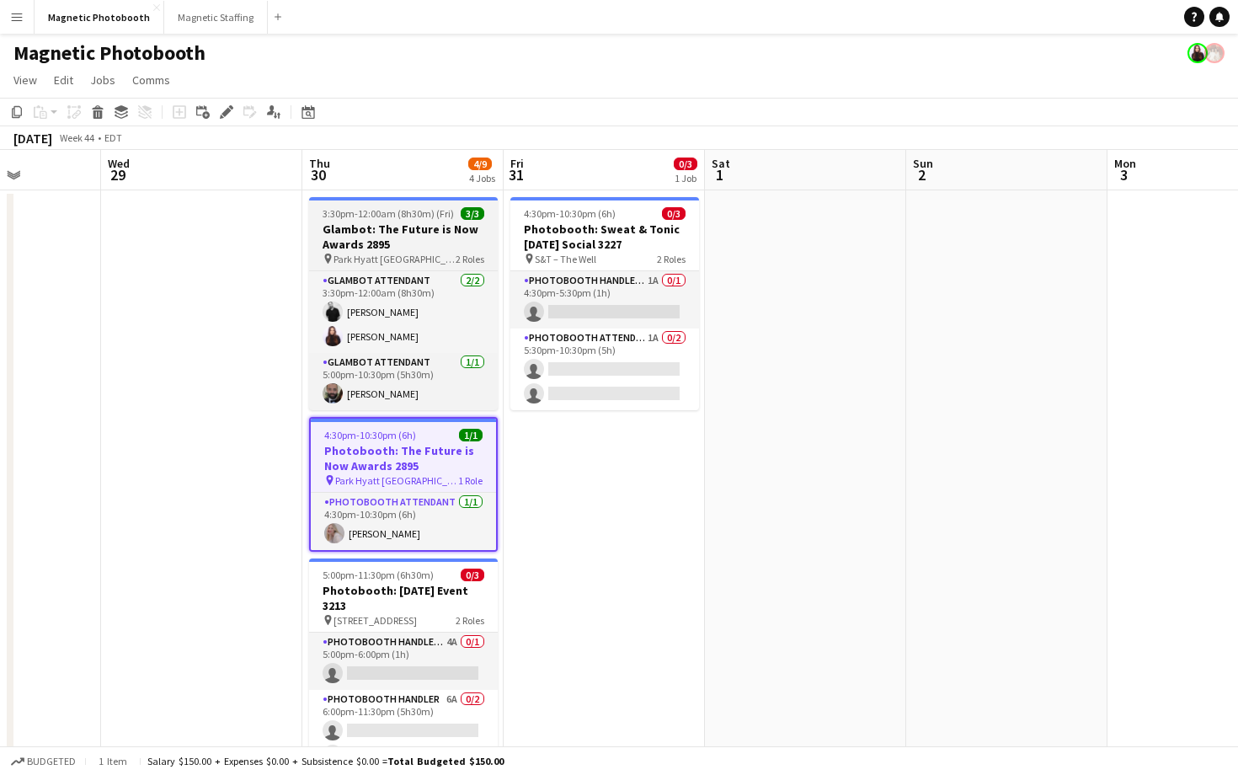
click at [443, 251] on h3 "Glambot: The Future is Now Awards 2895" at bounding box center [403, 237] width 189 height 30
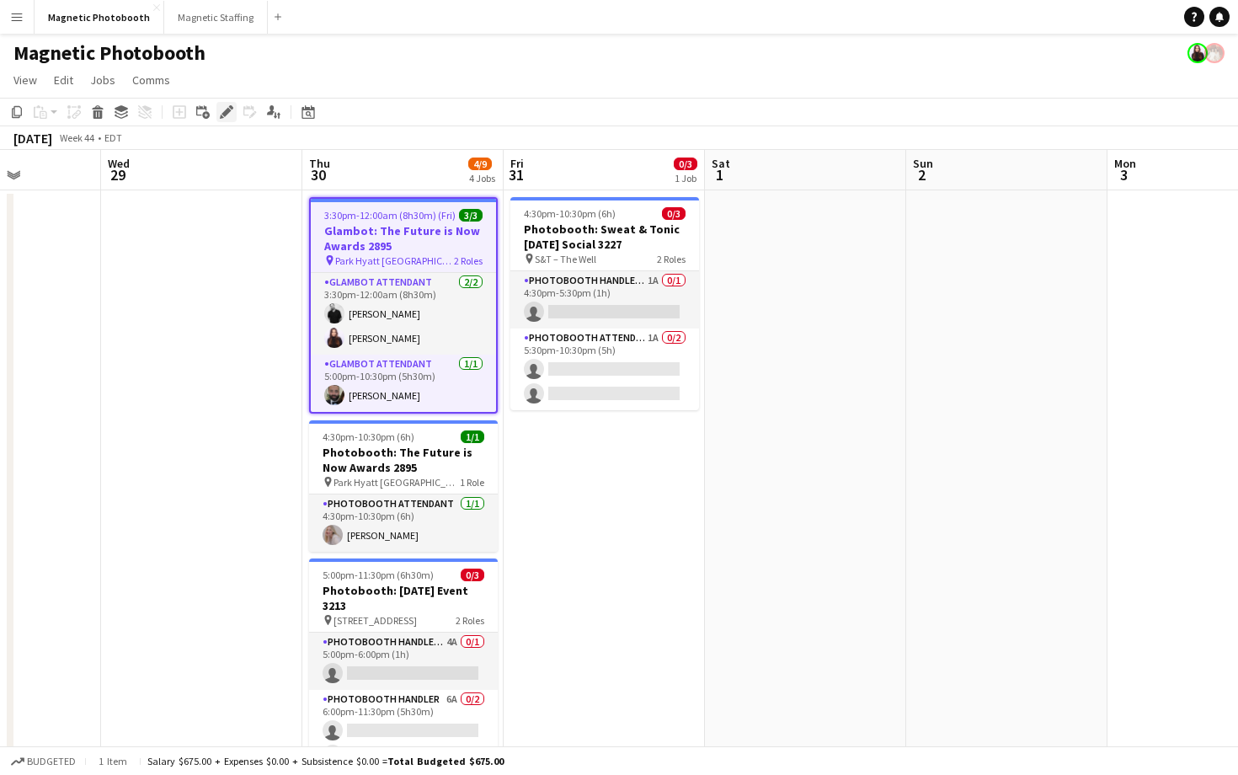
click at [222, 109] on icon "Edit" at bounding box center [226, 111] width 13 height 13
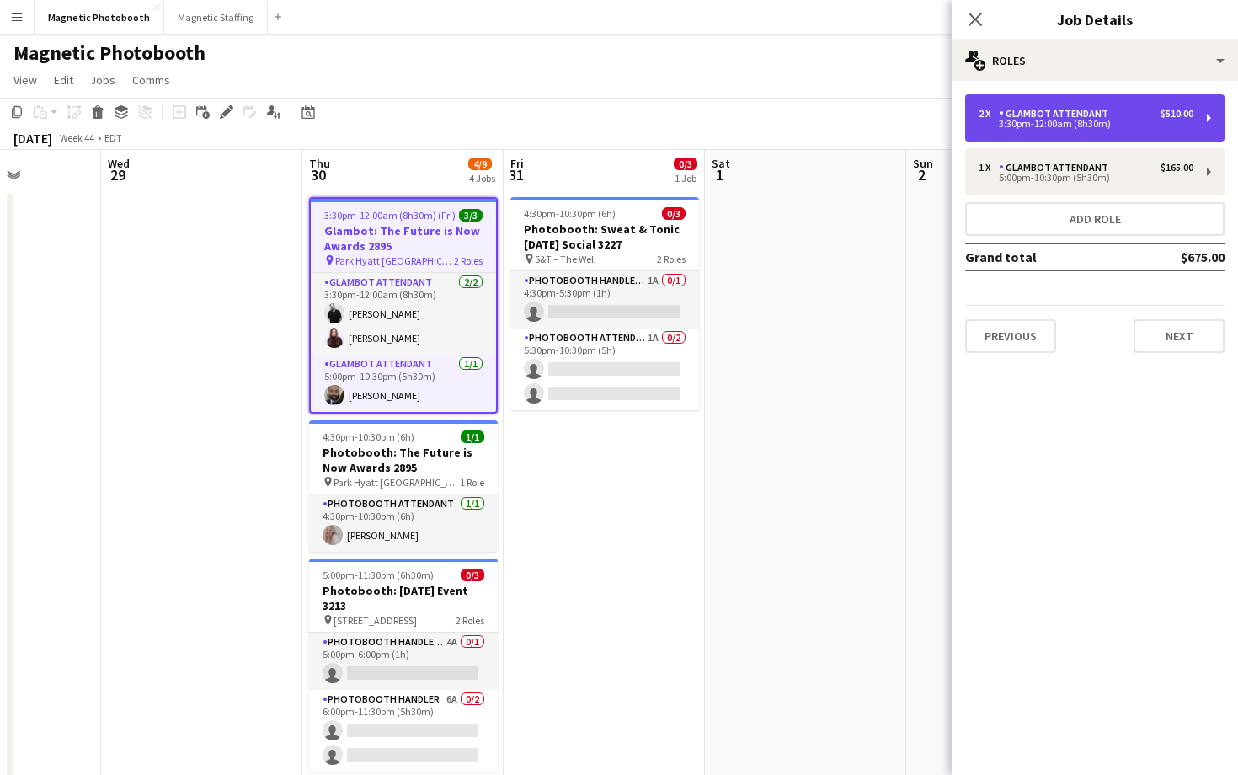
click at [1045, 107] on div "2 x Glambot Attendant $510.00 3:30pm-12:00am (8h30m)" at bounding box center [1094, 117] width 259 height 47
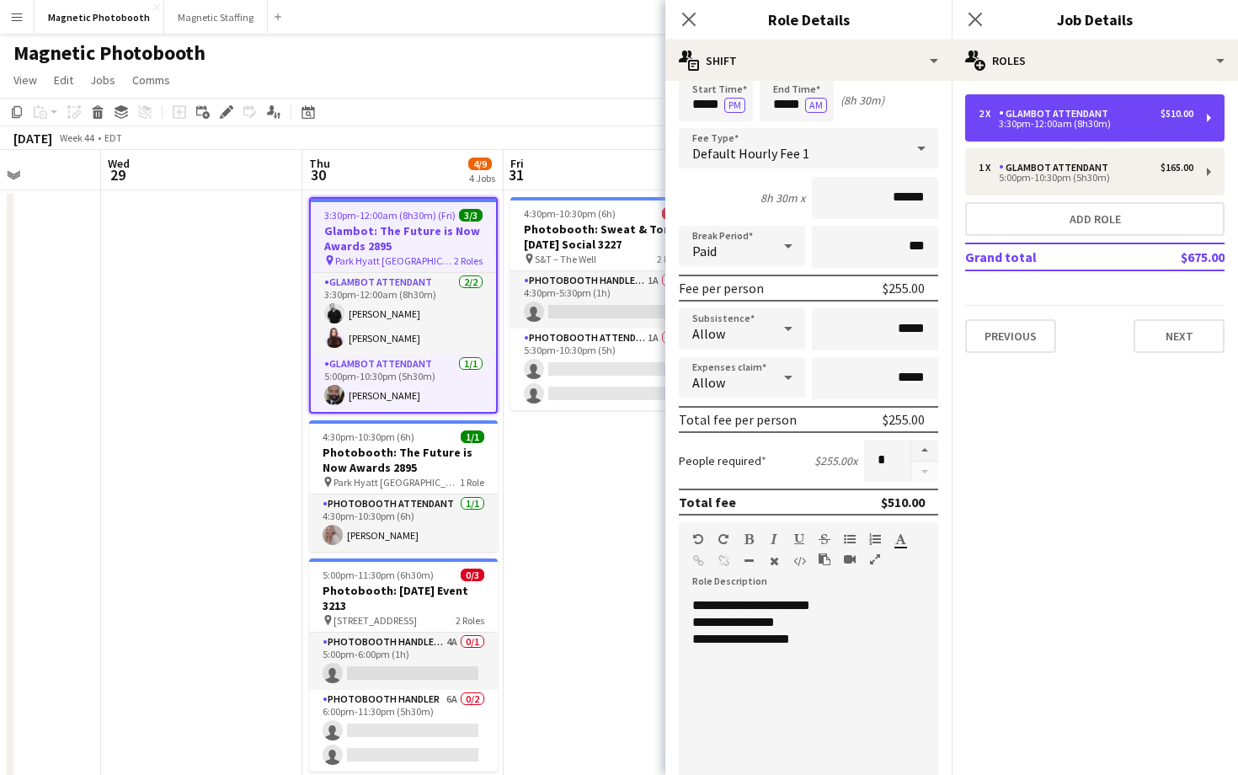
scroll to position [55, 0]
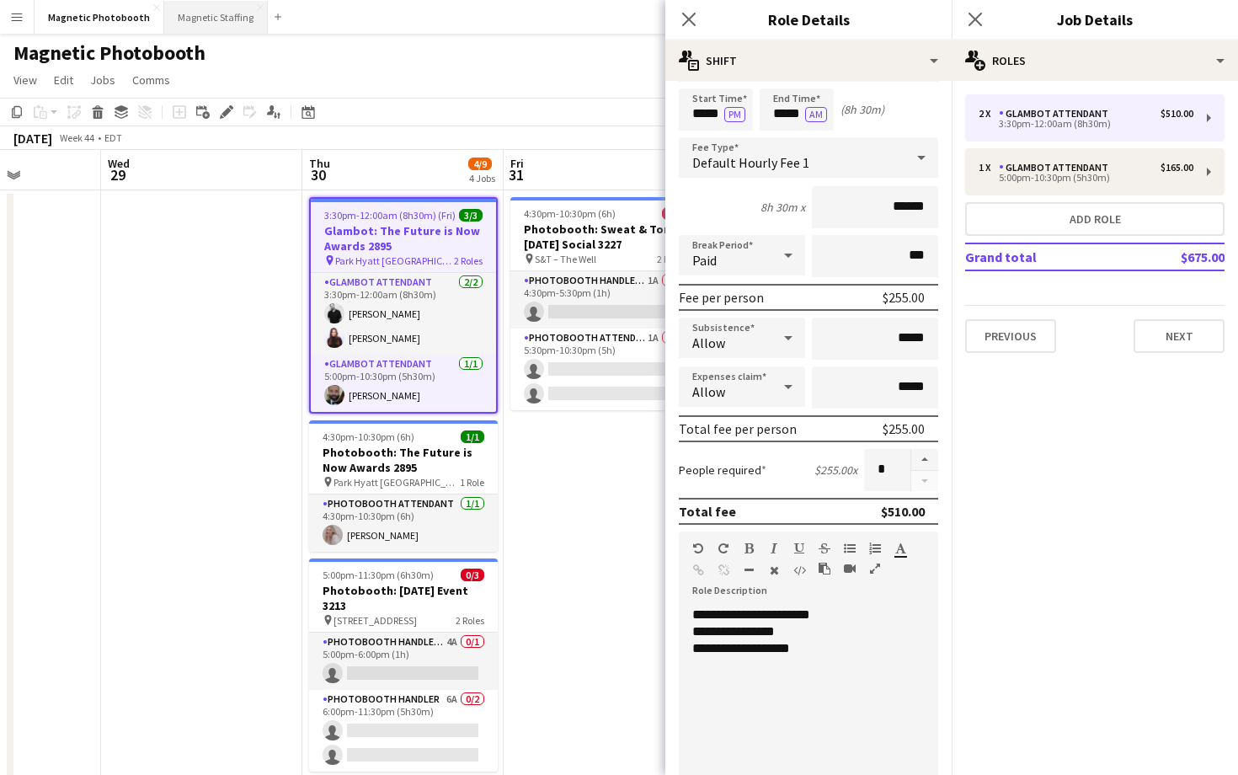
click at [200, 14] on button "Magnetic Staffing Close" at bounding box center [216, 17] width 104 height 33
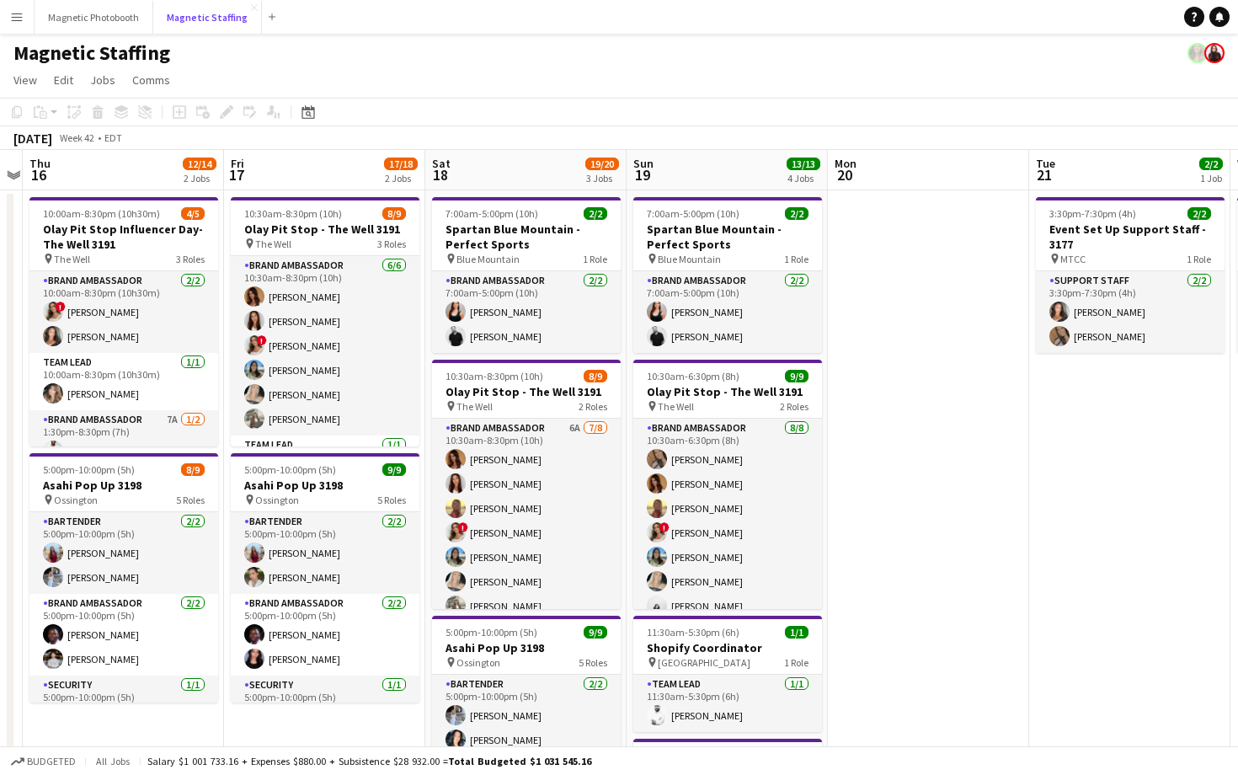
scroll to position [0, 538]
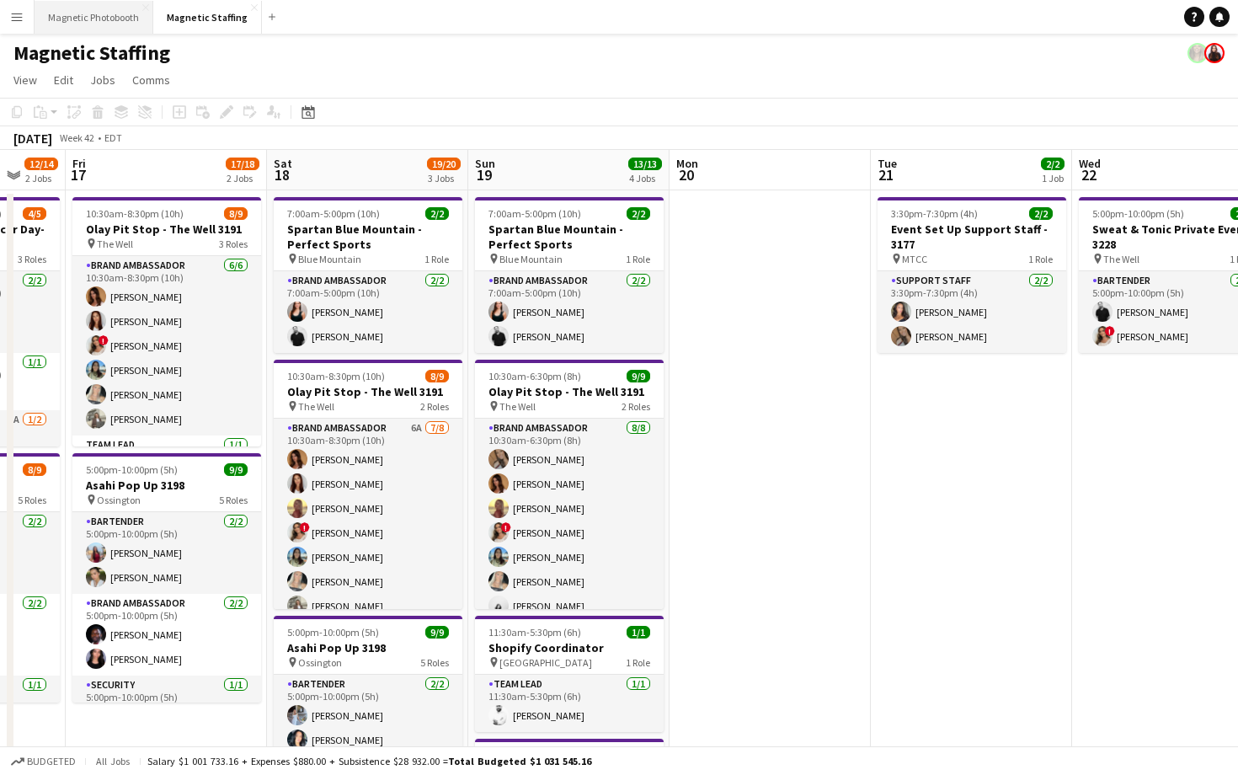
click at [97, 14] on button "Magnetic Photobooth Close" at bounding box center [94, 17] width 119 height 33
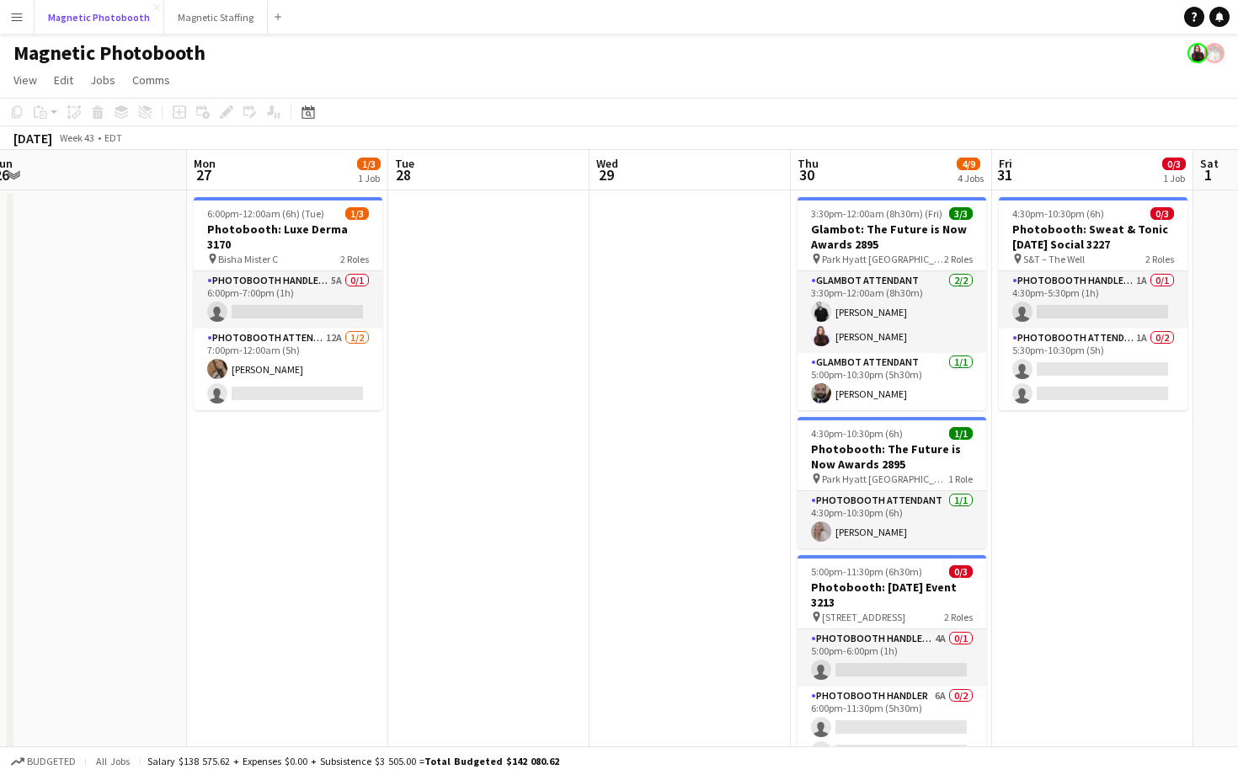
scroll to position [0, 438]
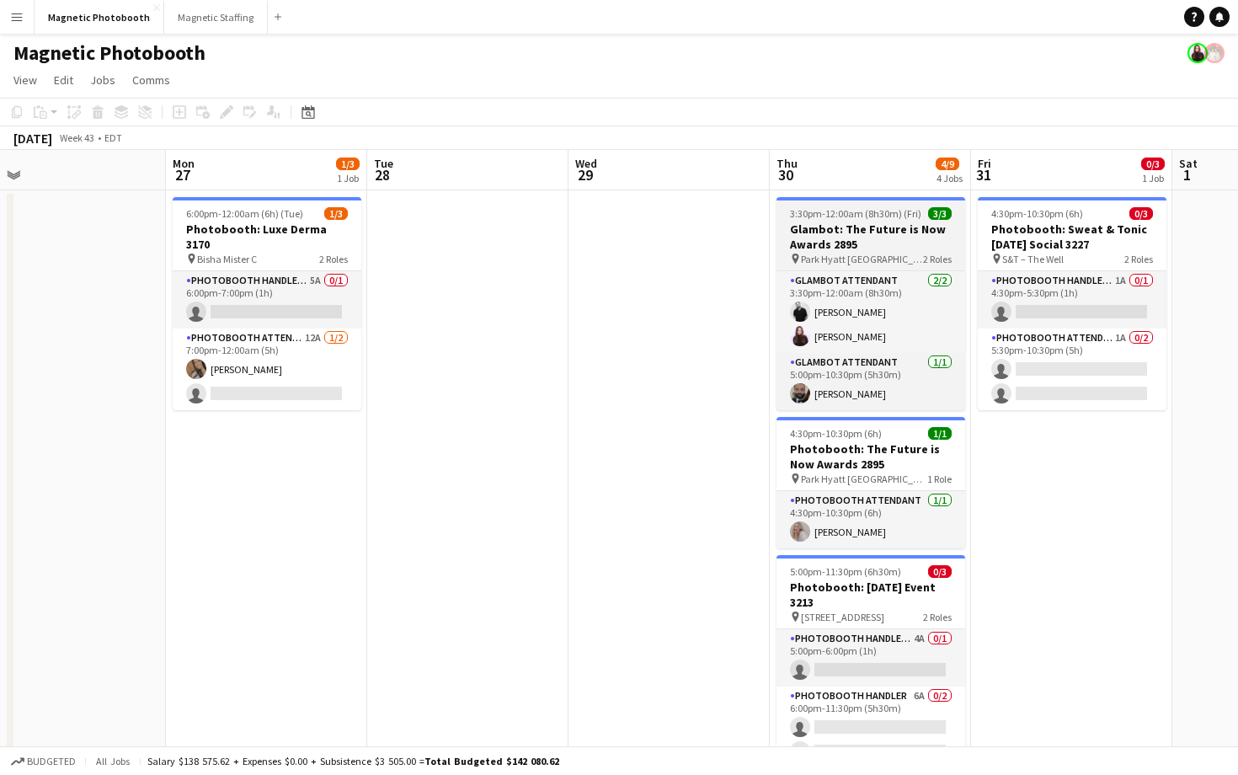
click at [838, 259] on span "Park Hyatt [GEOGRAPHIC_DATA]" at bounding box center [862, 259] width 122 height 13
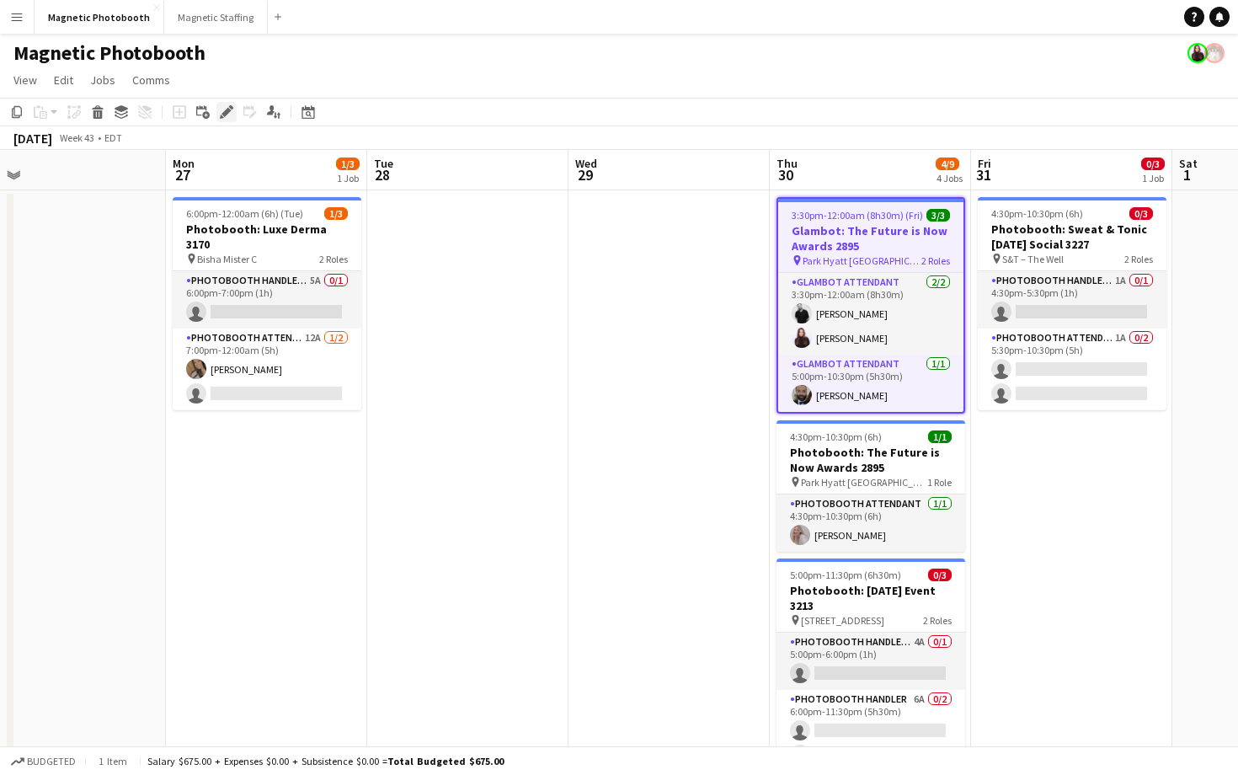
click at [235, 115] on div "Edit" at bounding box center [226, 112] width 20 height 20
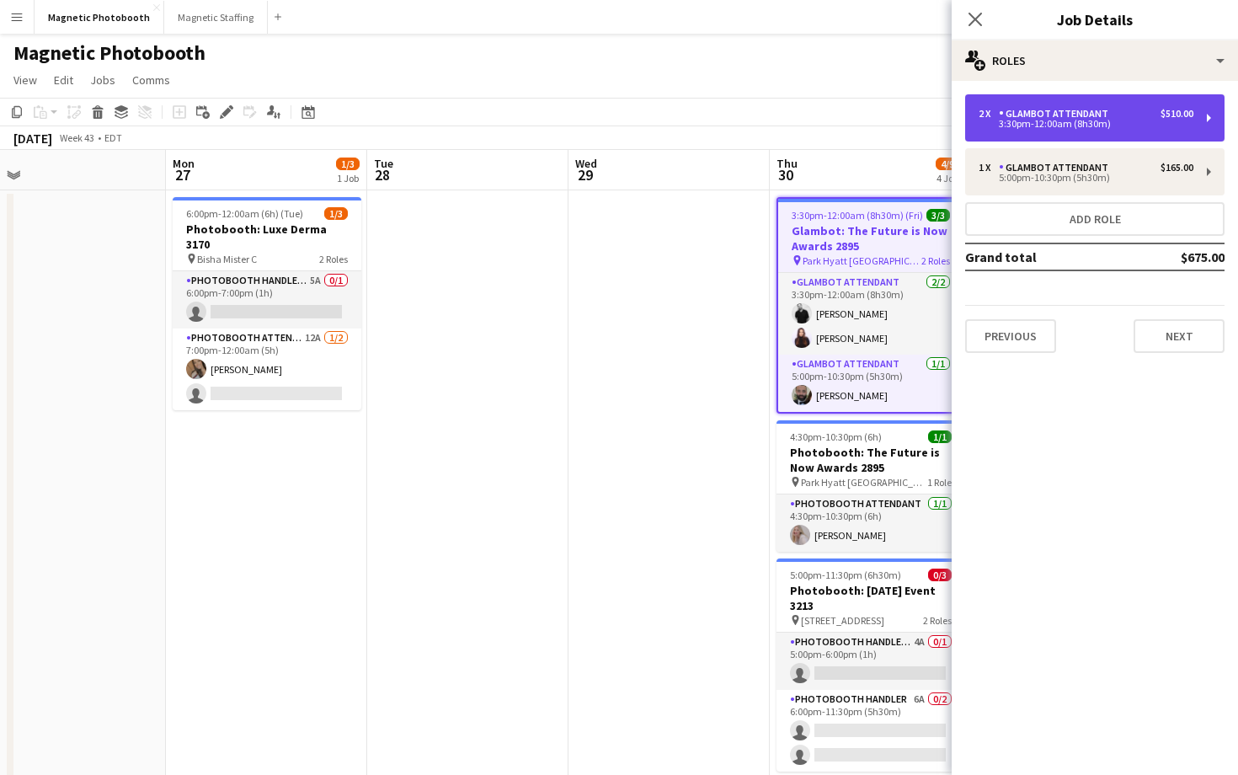
click at [1087, 133] on div "2 x Glambot Attendant $510.00 3:30pm-12:00am (8h30m)" at bounding box center [1094, 117] width 259 height 47
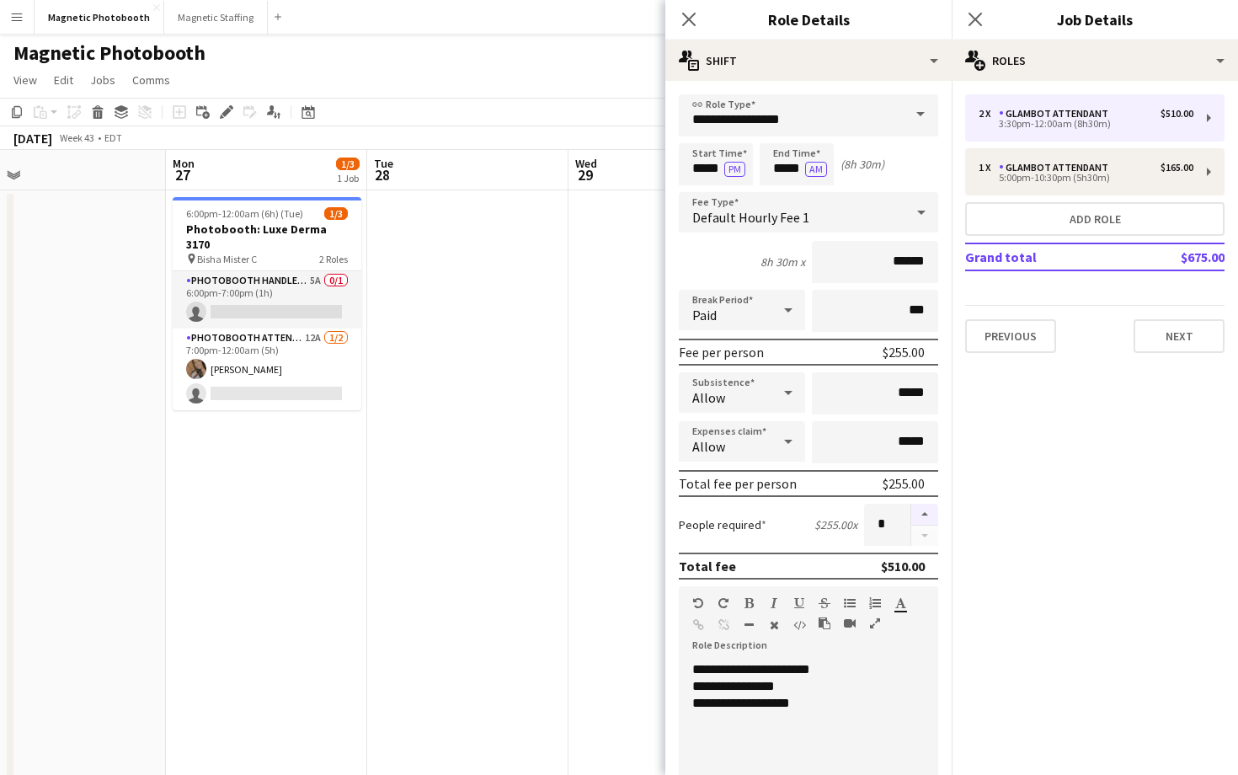
click at [924, 515] on button "button" at bounding box center [924, 515] width 27 height 22
type input "*"
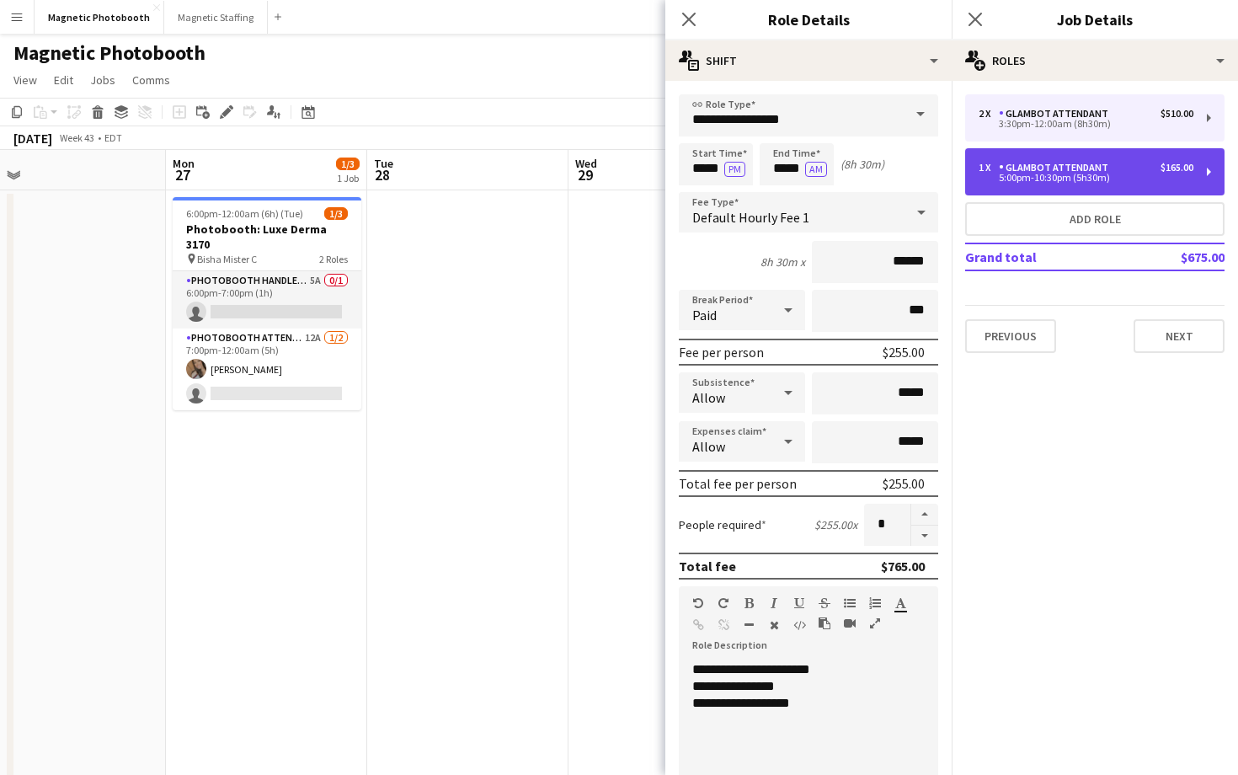
click at [1029, 176] on div "5:00pm-10:30pm (5h30m)" at bounding box center [1086, 178] width 215 height 8
type input "*****"
type input "*"
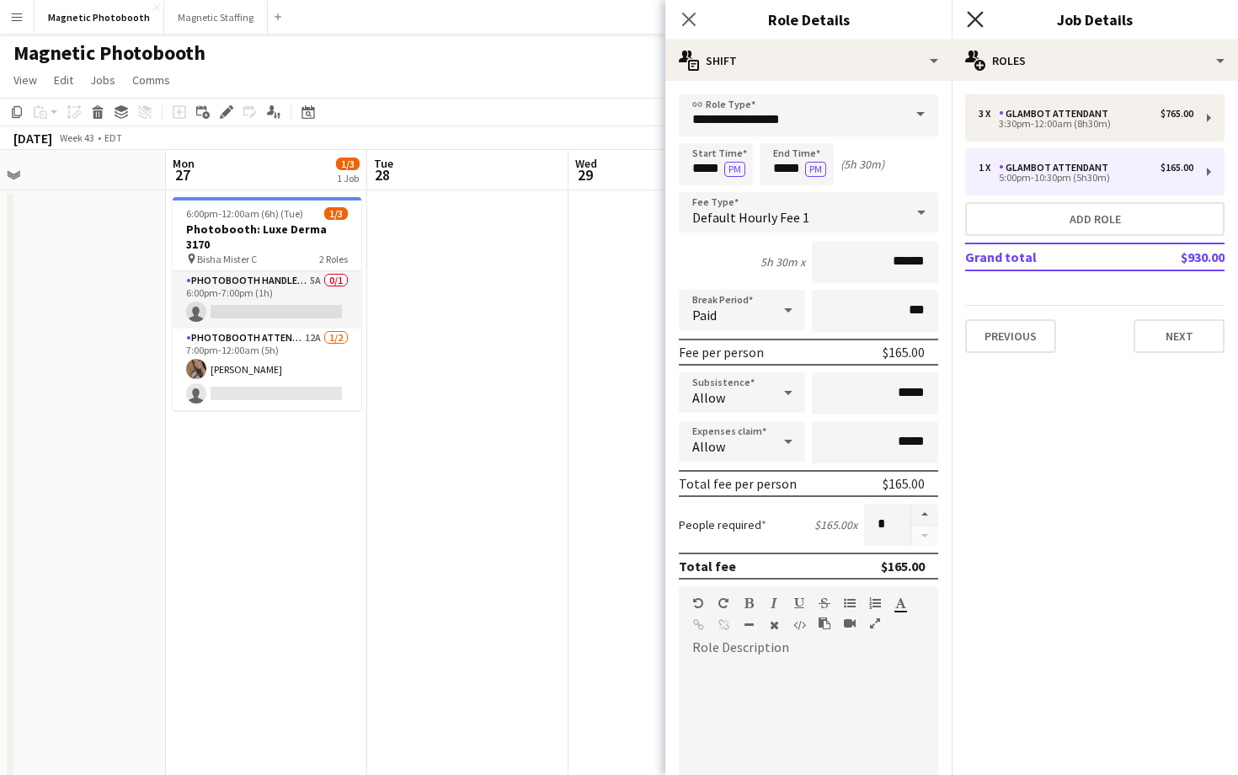
click at [975, 17] on icon "Close pop-in" at bounding box center [975, 19] width 16 height 16
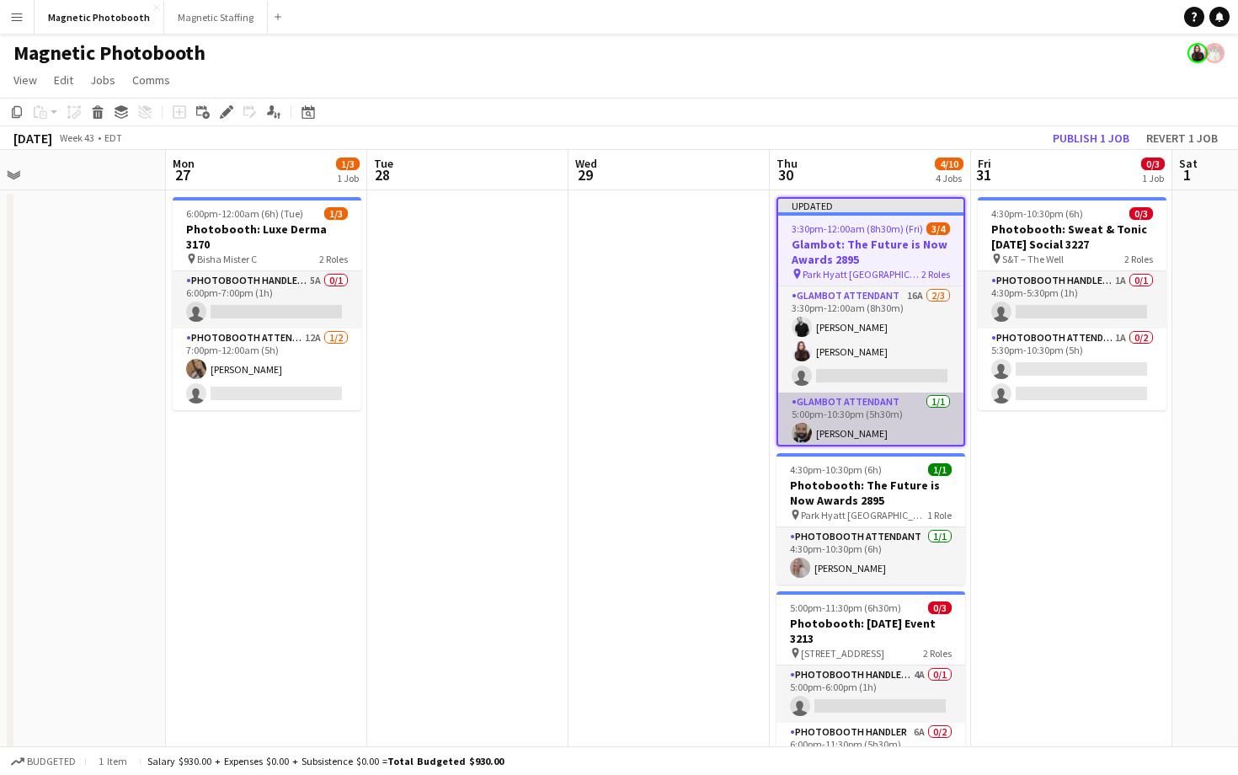
click at [866, 443] on app-card-role "Glambot Attendant [DATE] 5:00pm-10:30pm (5h30m) [PERSON_NAME]" at bounding box center [870, 420] width 185 height 57
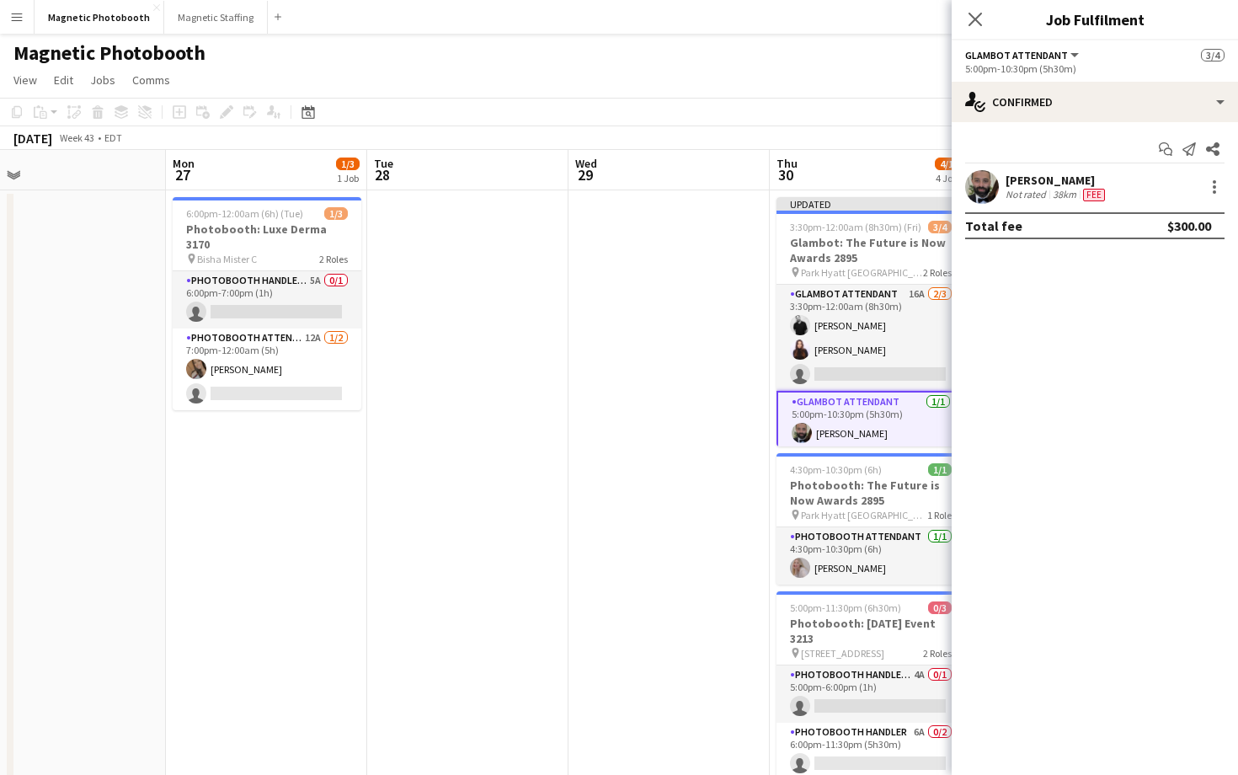
click at [1203, 185] on div at bounding box center [1213, 187] width 24 height 20
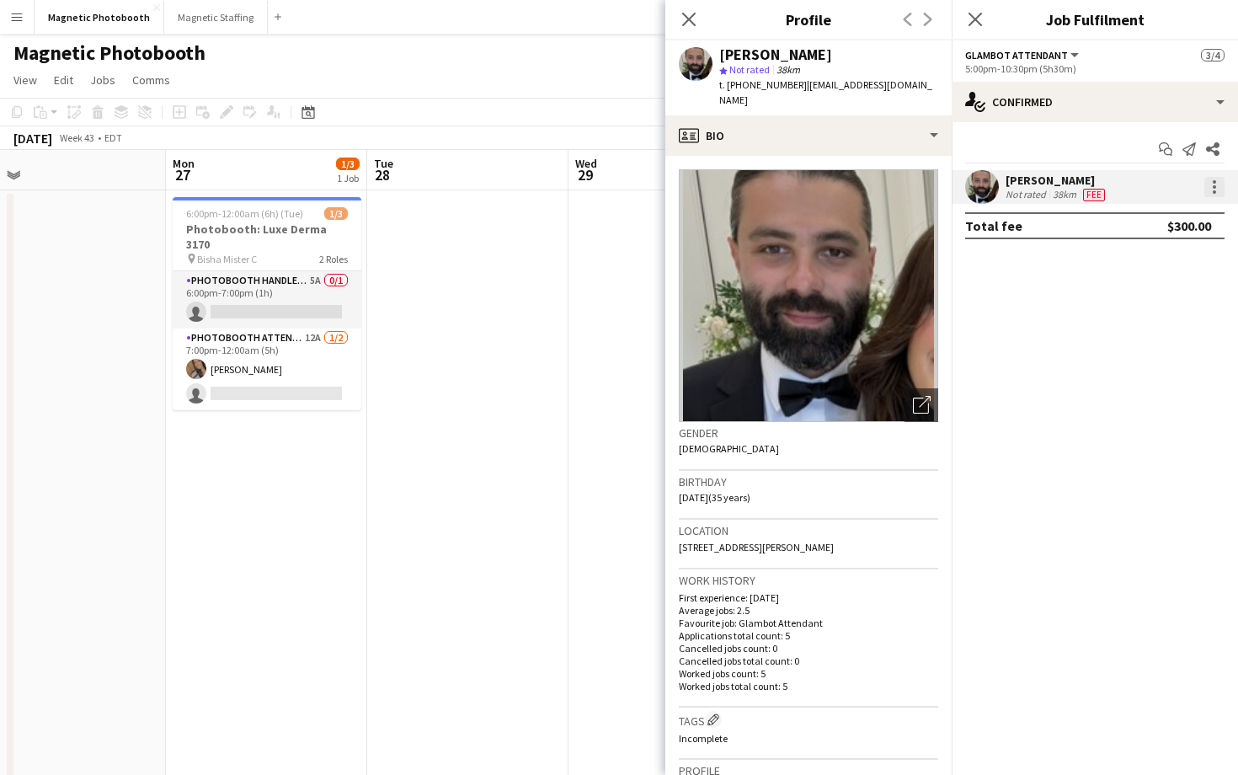
click at [1209, 185] on div at bounding box center [1214, 187] width 20 height 20
click at [1183, 215] on span "Edit fee" at bounding box center [1159, 218] width 104 height 15
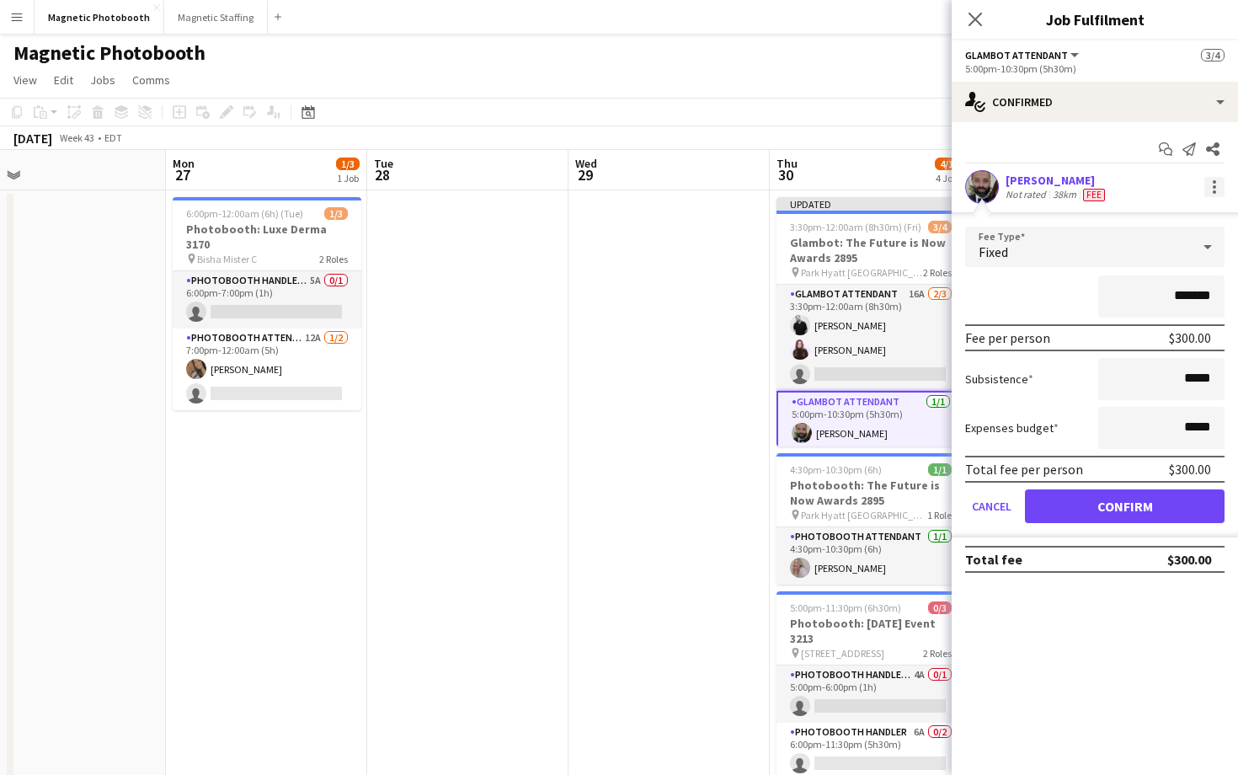
click at [1215, 190] on div at bounding box center [1214, 191] width 3 height 3
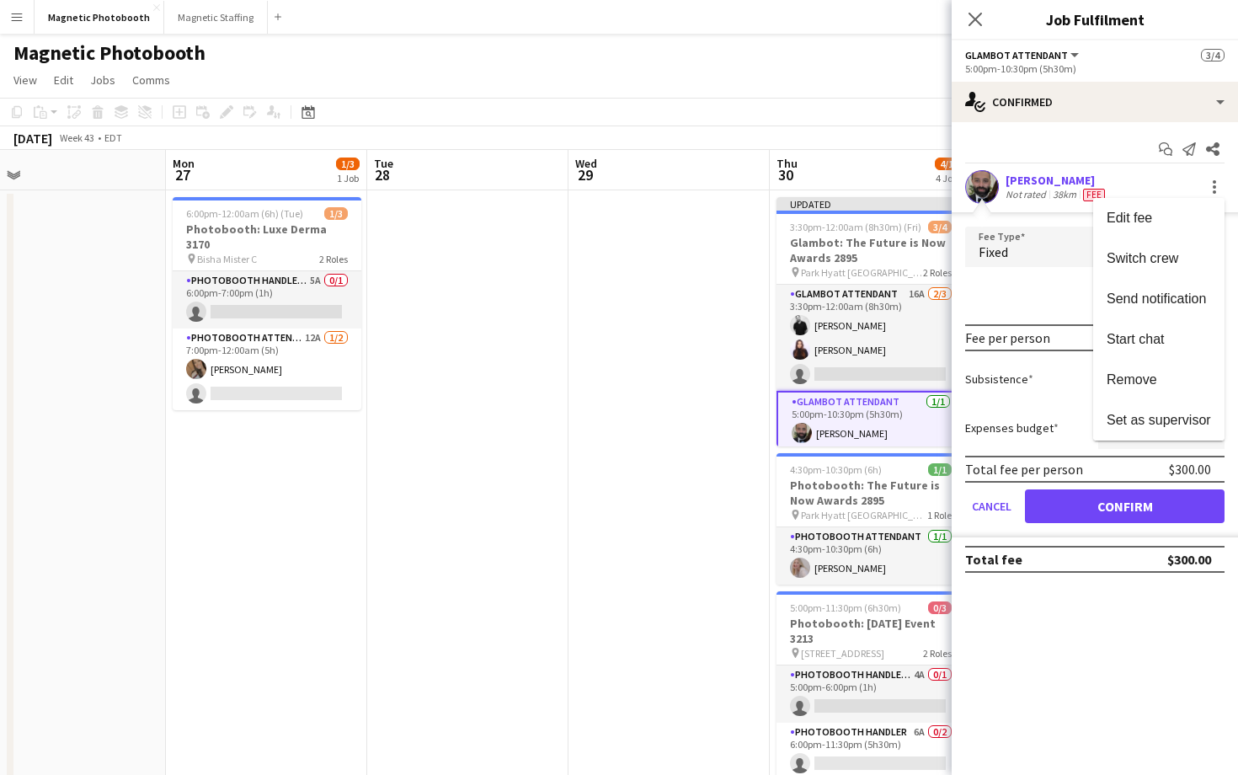
click at [895, 296] on div at bounding box center [619, 387] width 1238 height 775
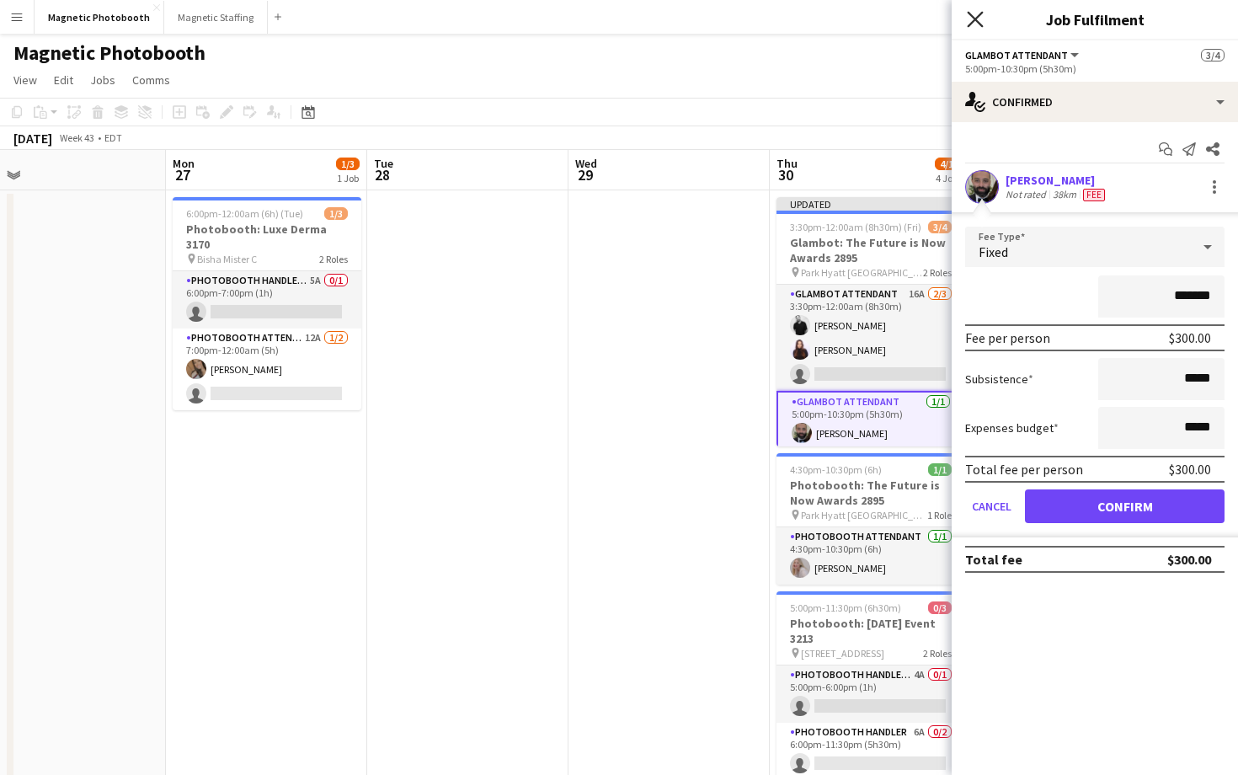
click at [970, 23] on icon at bounding box center [975, 19] width 16 height 16
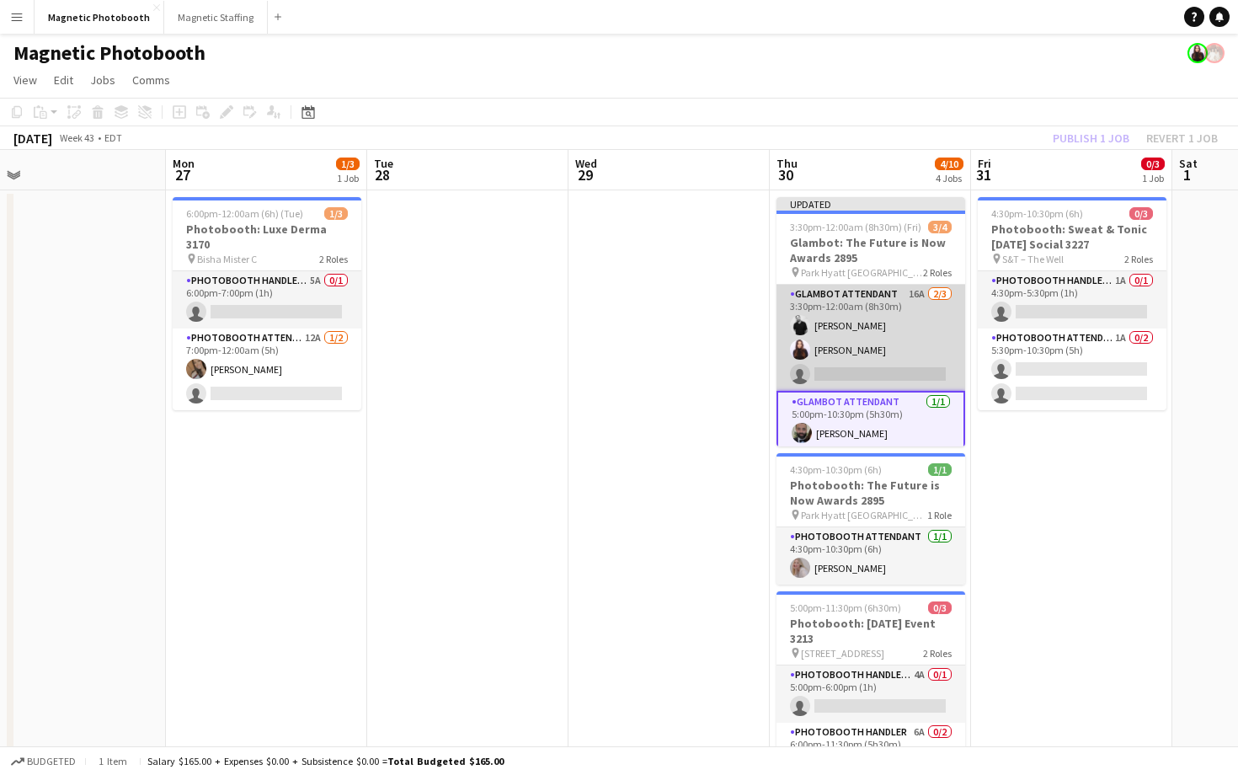
click at [873, 323] on app-card-role "Glambot Attendant 16A [DATE] 3:30pm-12:00am (8h30m) [PERSON_NAME] [PERSON_NAME]…" at bounding box center [871, 338] width 189 height 106
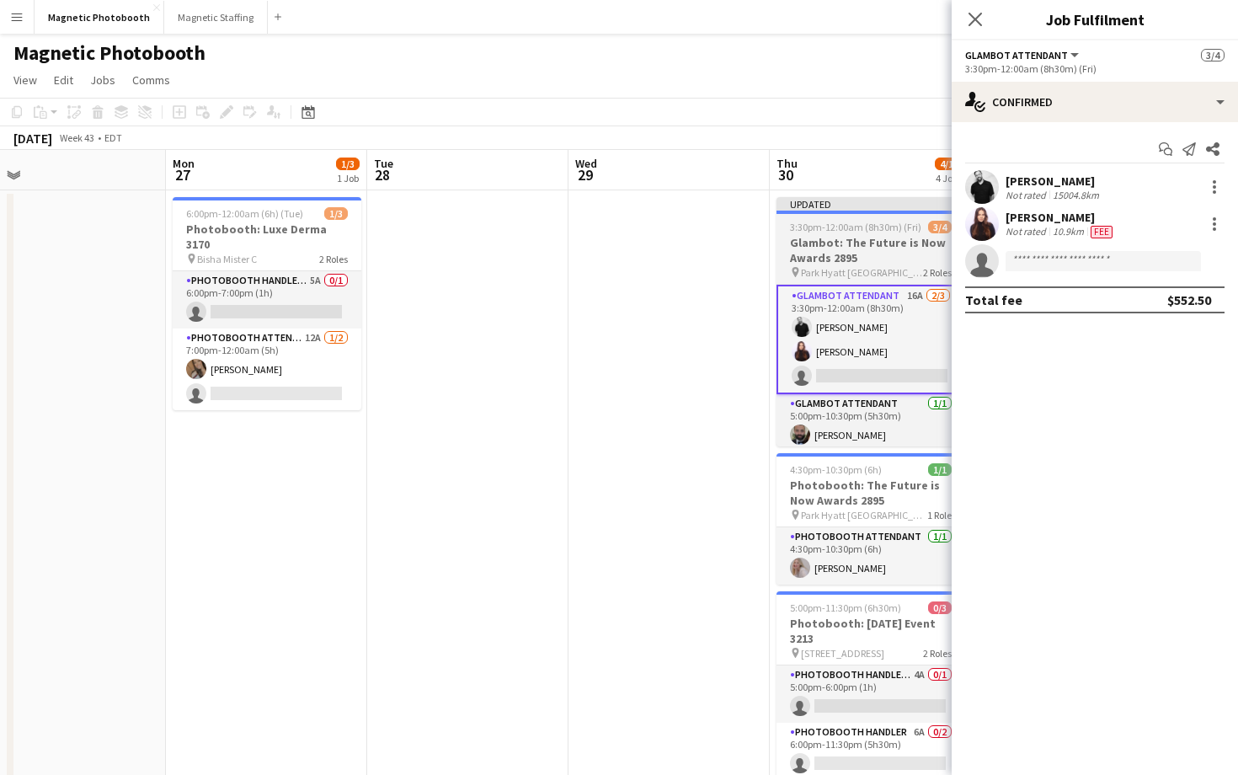
click at [884, 227] on span "3:30pm-12:00am (8h30m) (Fri)" at bounding box center [855, 227] width 131 height 13
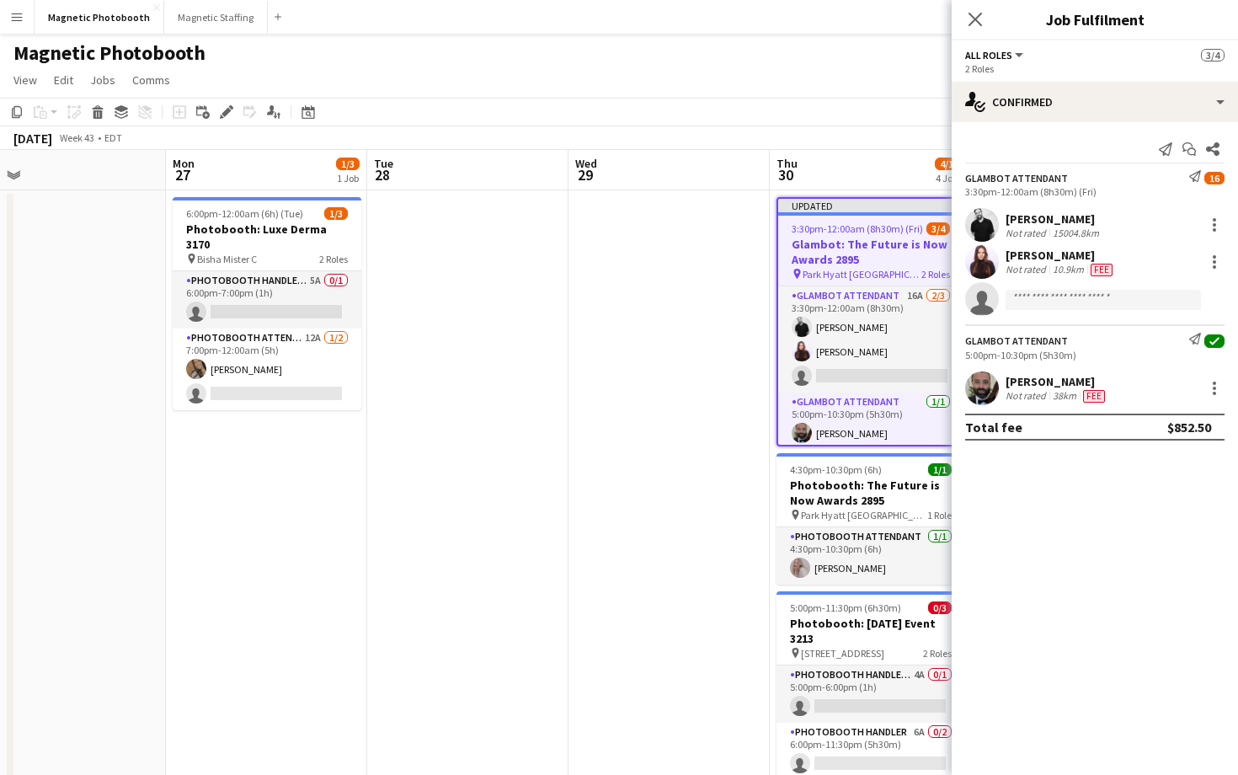
click at [227, 100] on app-toolbar "Copy Paste Paste Command V Paste with crew Command Shift V Paste linked Job [GE…" at bounding box center [619, 112] width 1238 height 29
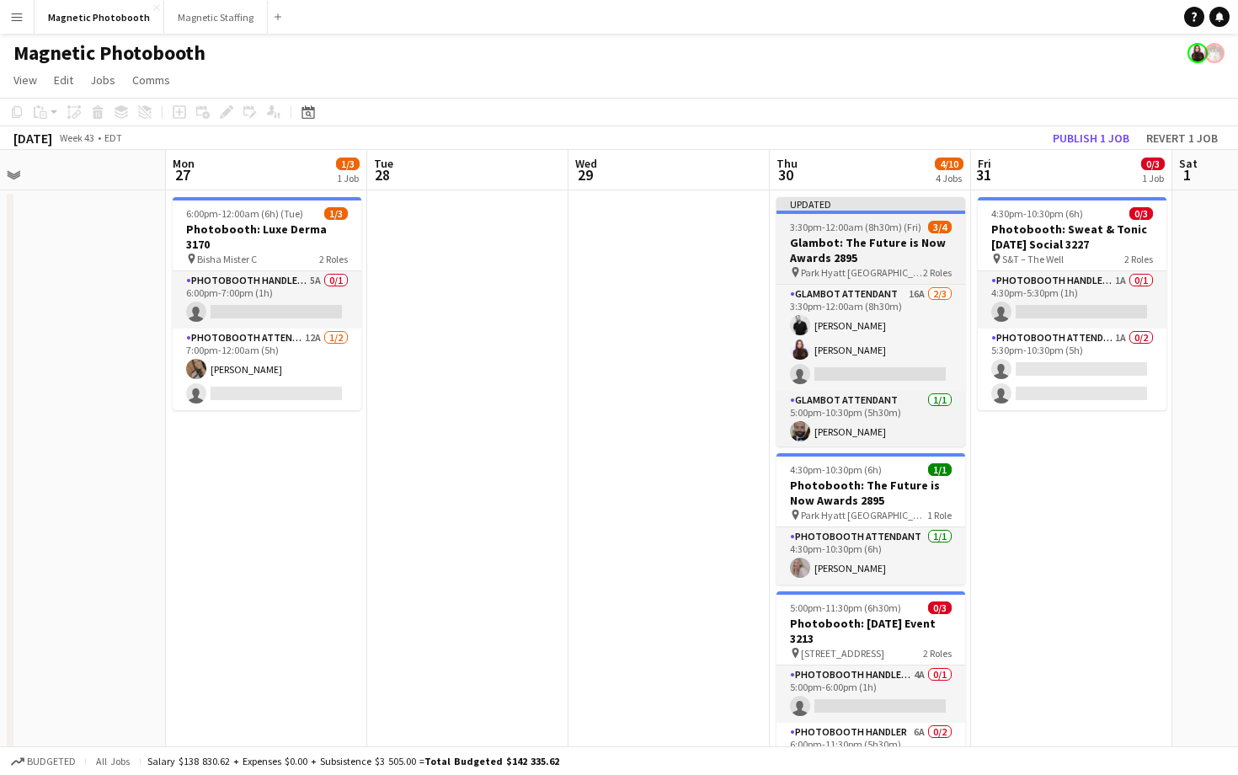
click at [850, 242] on h3 "Glambot: The Future is Now Awards 2895" at bounding box center [871, 250] width 189 height 30
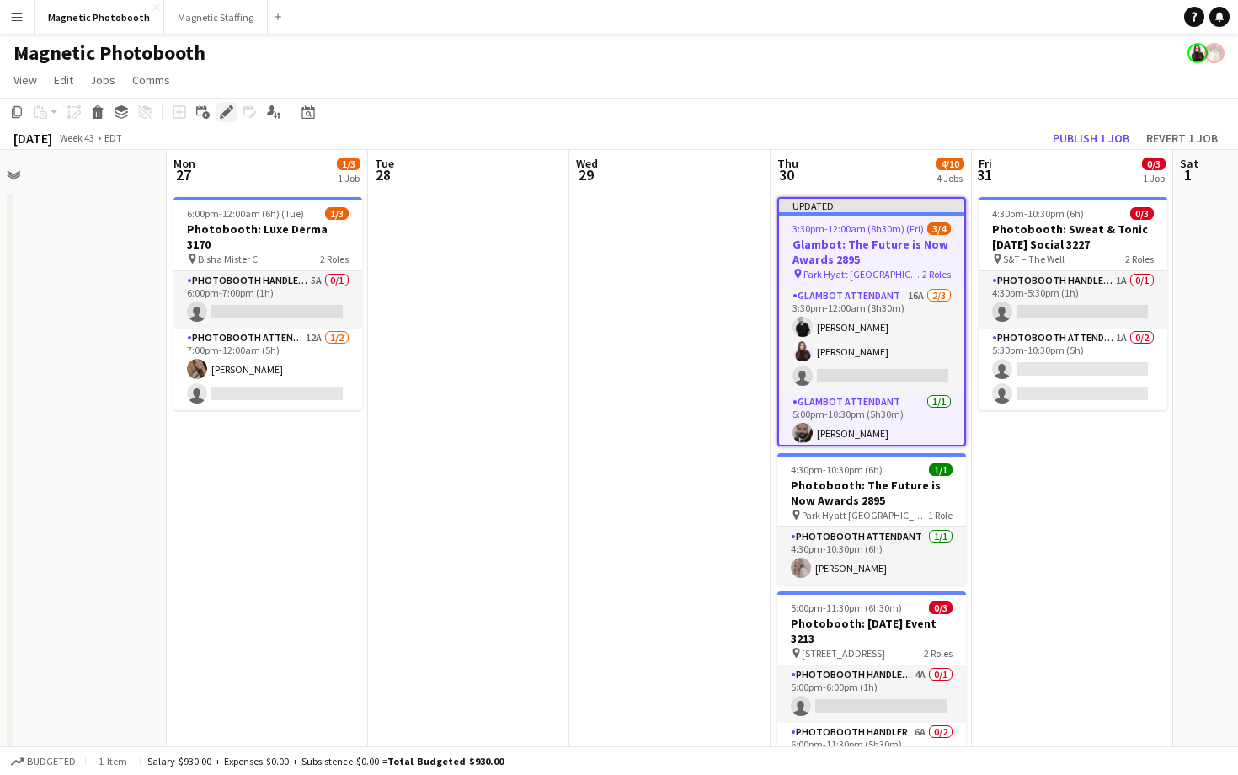
click at [232, 110] on icon "Edit" at bounding box center [226, 111] width 13 height 13
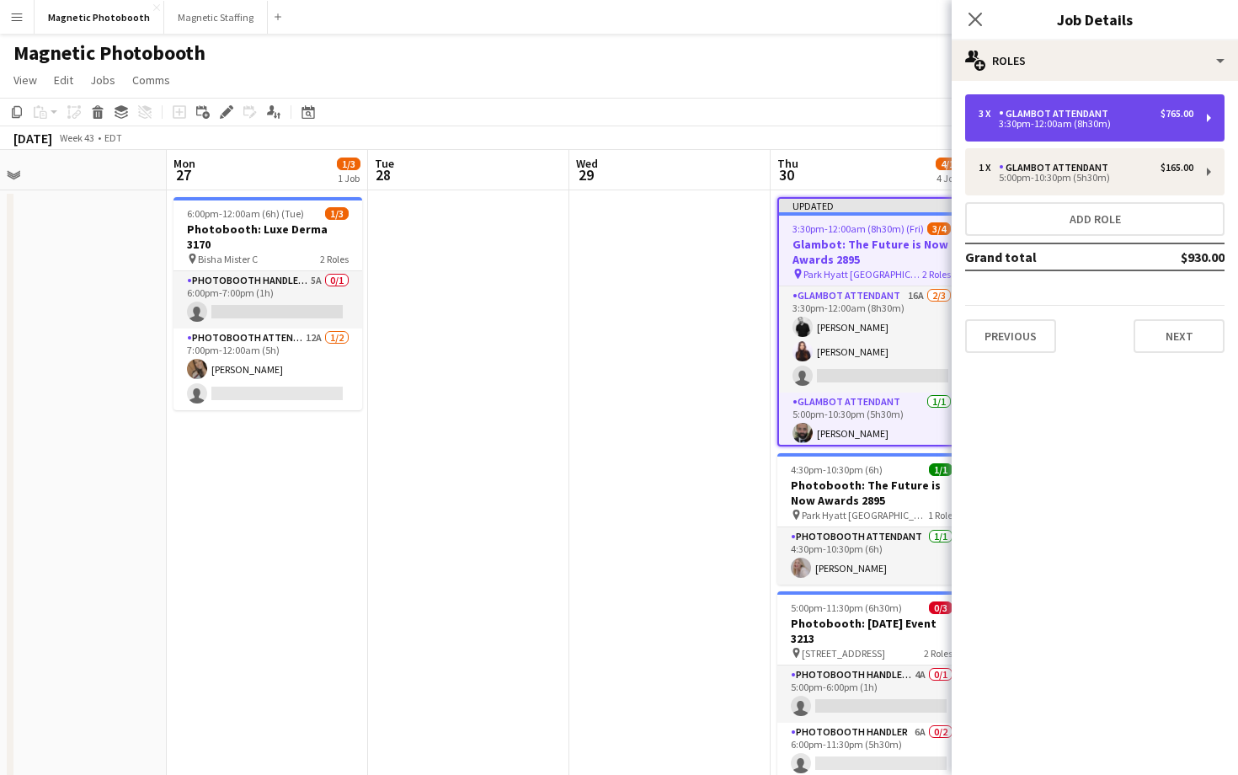
click at [1194, 136] on div "3 x Glambot Attendant $765.00 3:30pm-12:00am (8h30m)" at bounding box center [1094, 117] width 259 height 47
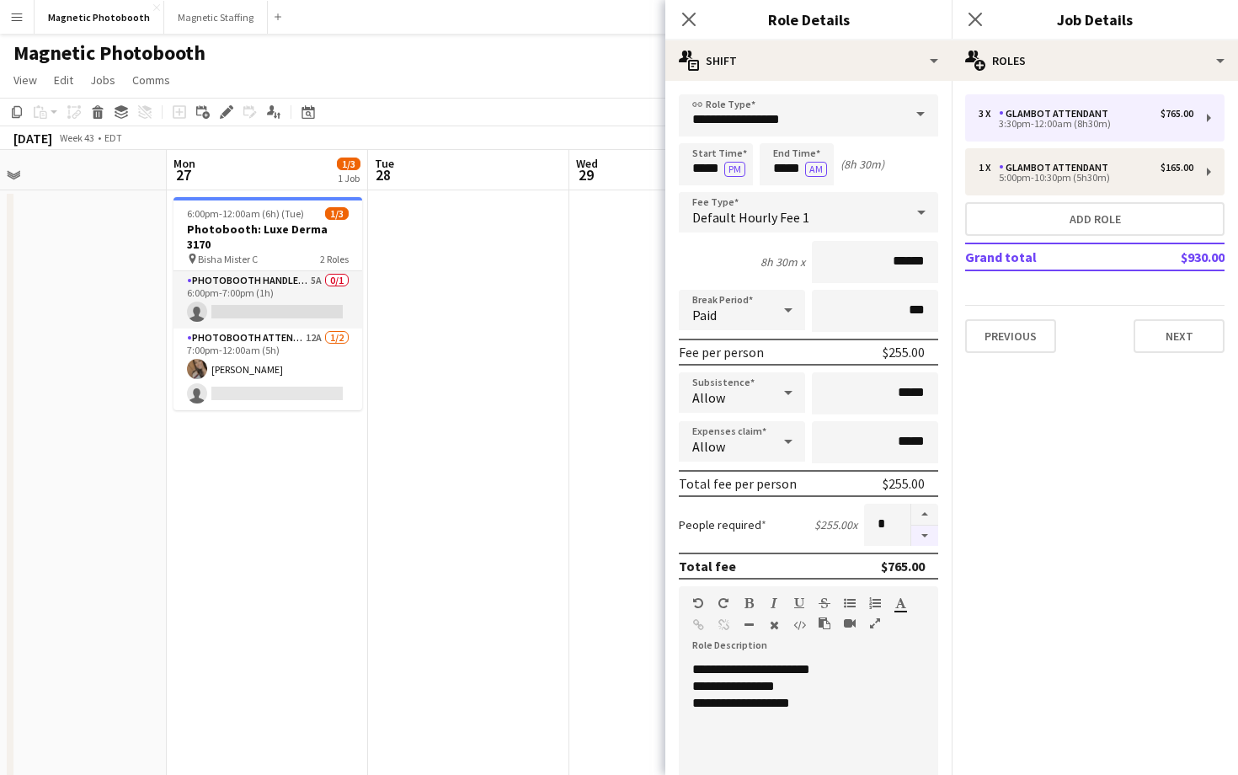
click at [927, 535] on button "button" at bounding box center [924, 536] width 27 height 21
type input "*"
click at [971, 17] on icon "Close pop-in" at bounding box center [975, 19] width 16 height 16
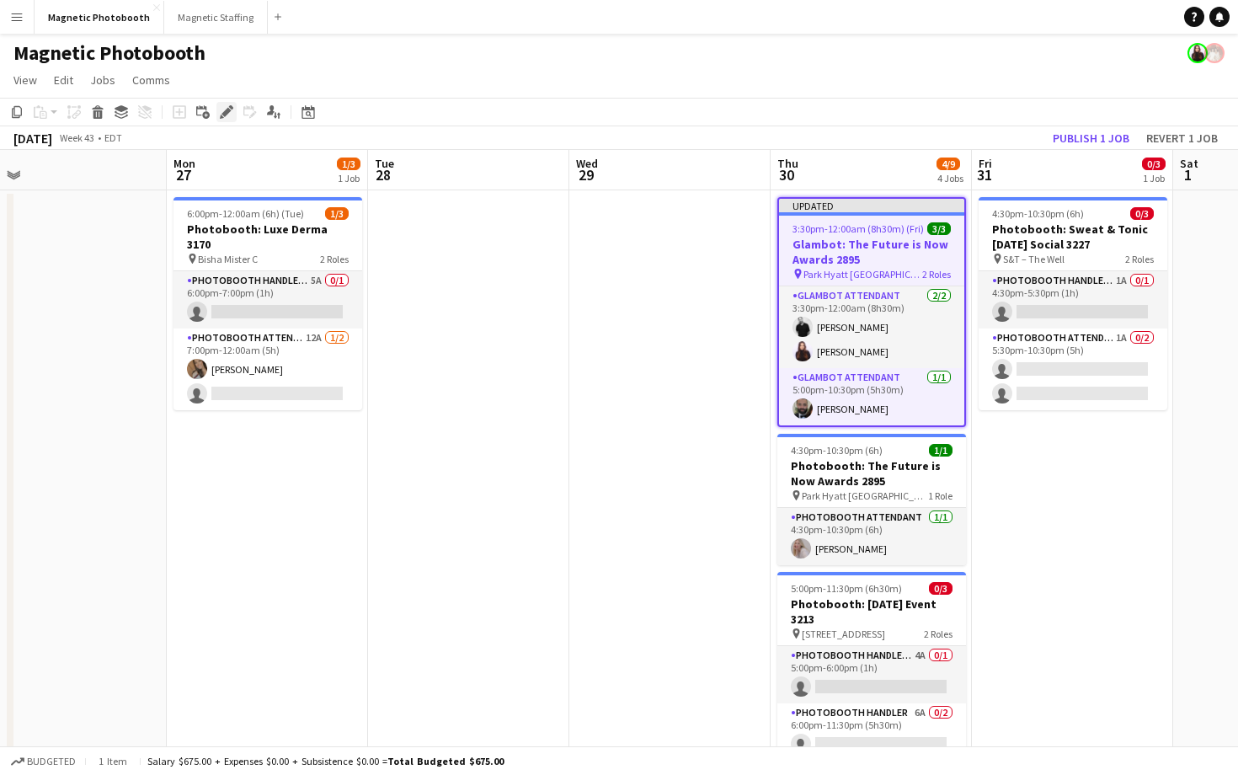
click at [233, 115] on div "Edit" at bounding box center [226, 112] width 20 height 20
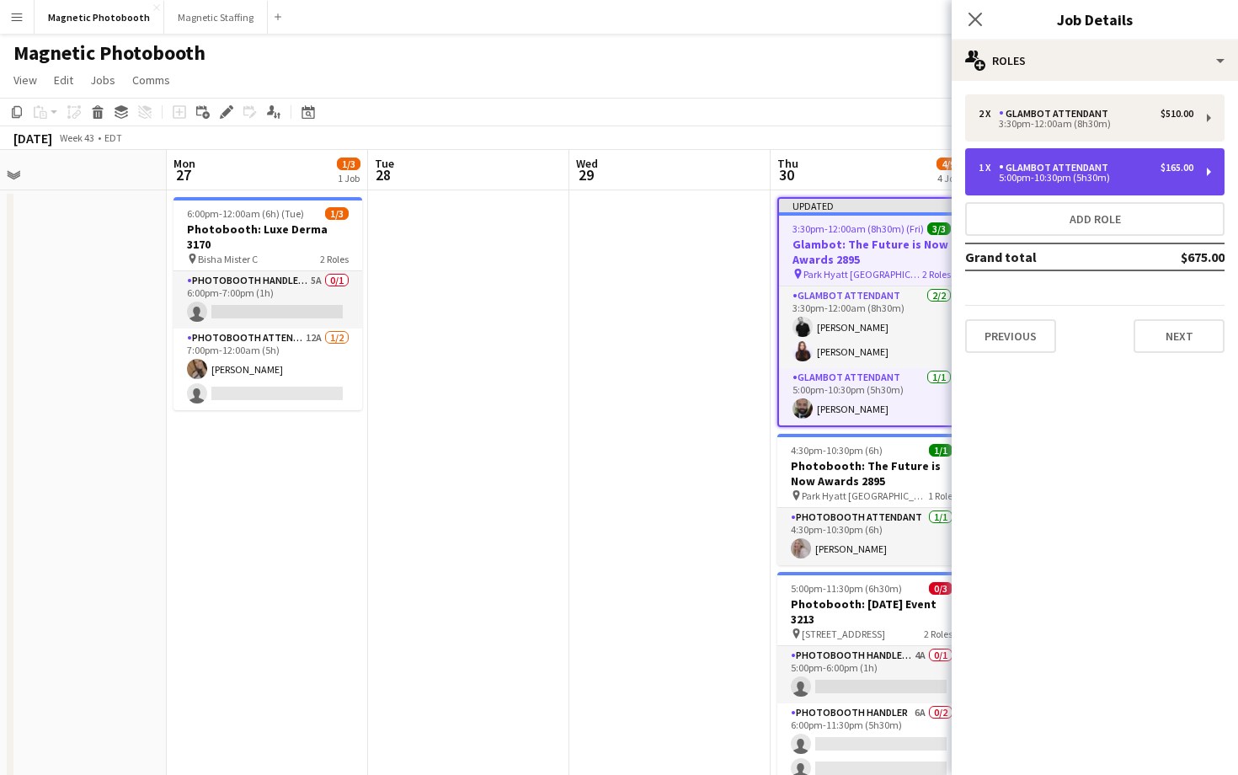
click at [1118, 173] on div "1 x Glambot Attendant $165.00" at bounding box center [1086, 168] width 215 height 12
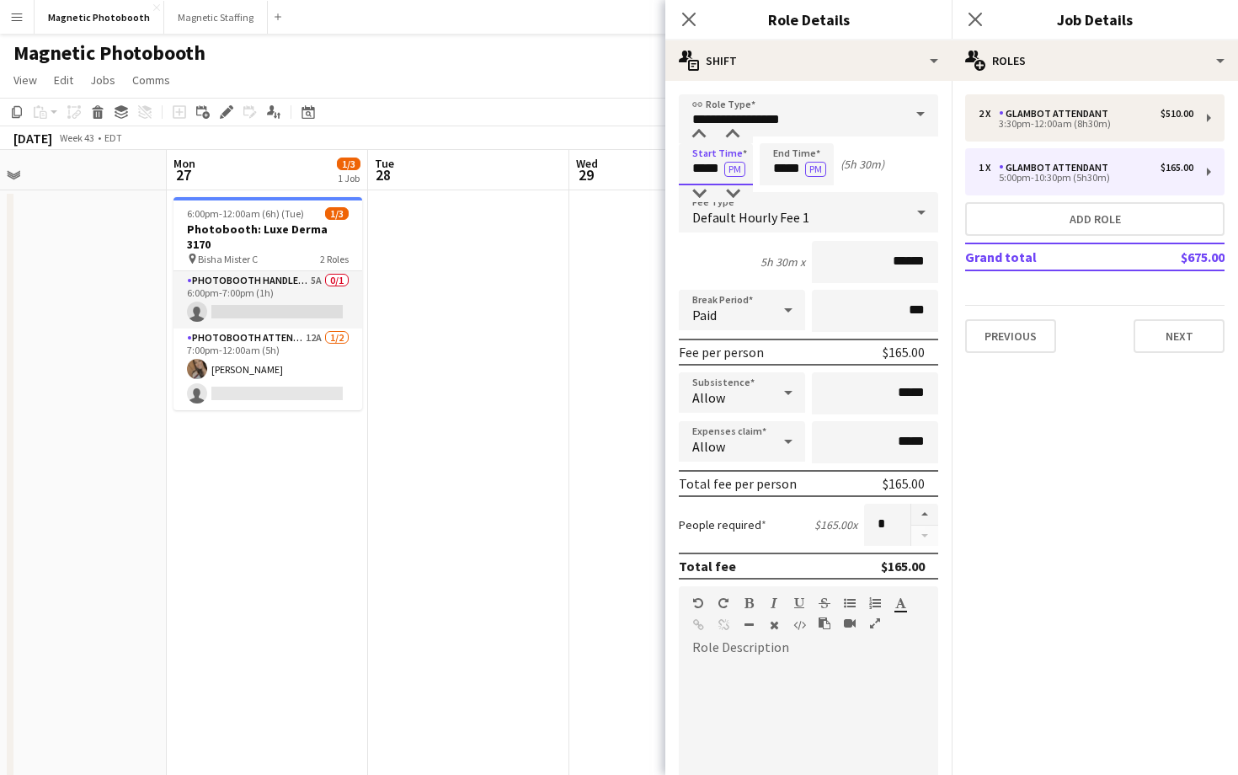
click at [706, 173] on input "*****" at bounding box center [716, 164] width 74 height 42
click at [704, 186] on div at bounding box center [699, 193] width 34 height 17
click at [738, 134] on div at bounding box center [733, 134] width 34 height 17
type input "*****"
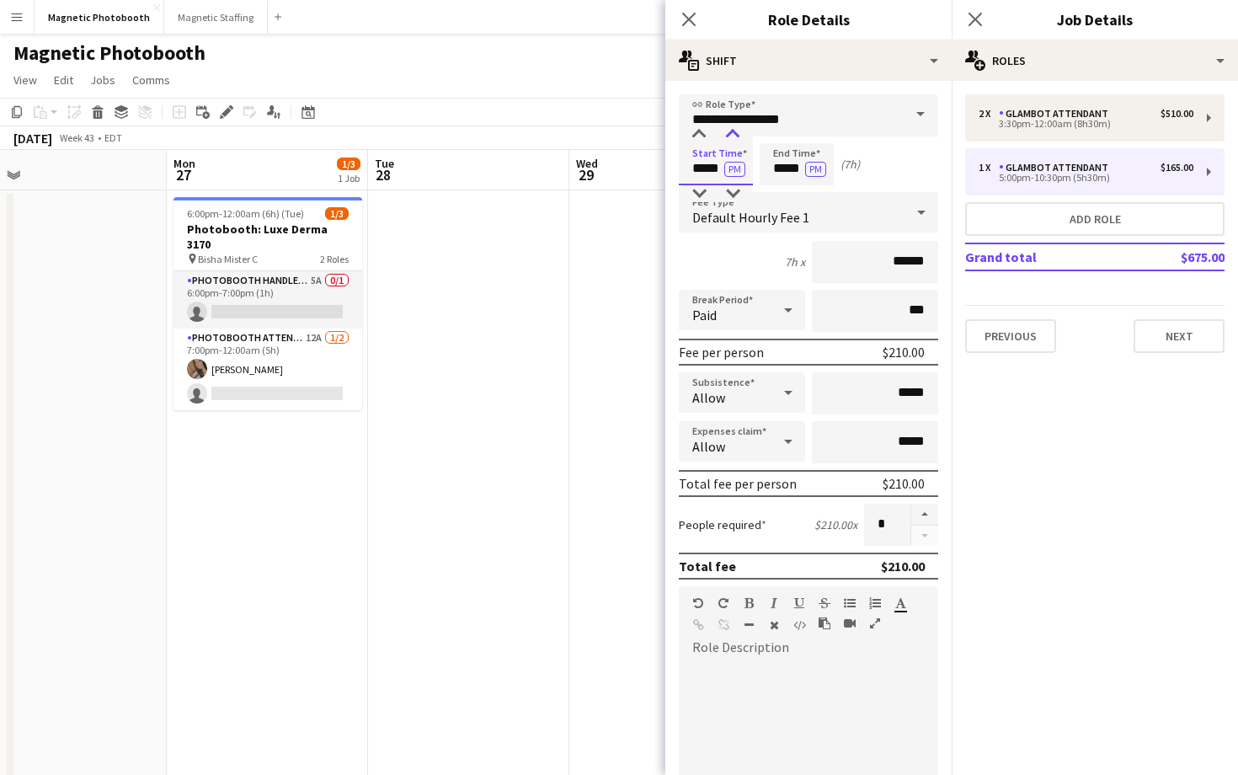
click at [738, 134] on div at bounding box center [733, 134] width 34 height 17
click at [988, 18] on div "Close pop-in" at bounding box center [975, 19] width 47 height 39
click at [983, 18] on icon "Close pop-in" at bounding box center [975, 19] width 16 height 16
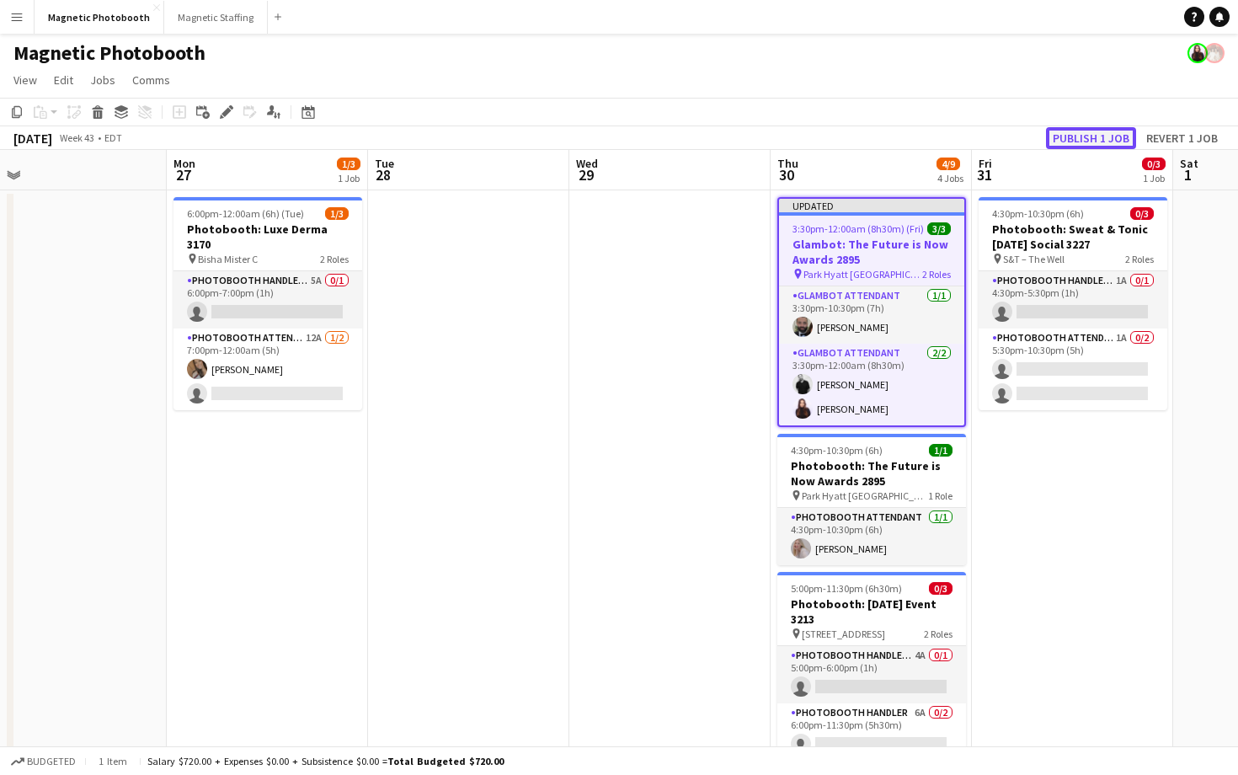
click at [1081, 142] on button "Publish 1 job" at bounding box center [1091, 138] width 90 height 22
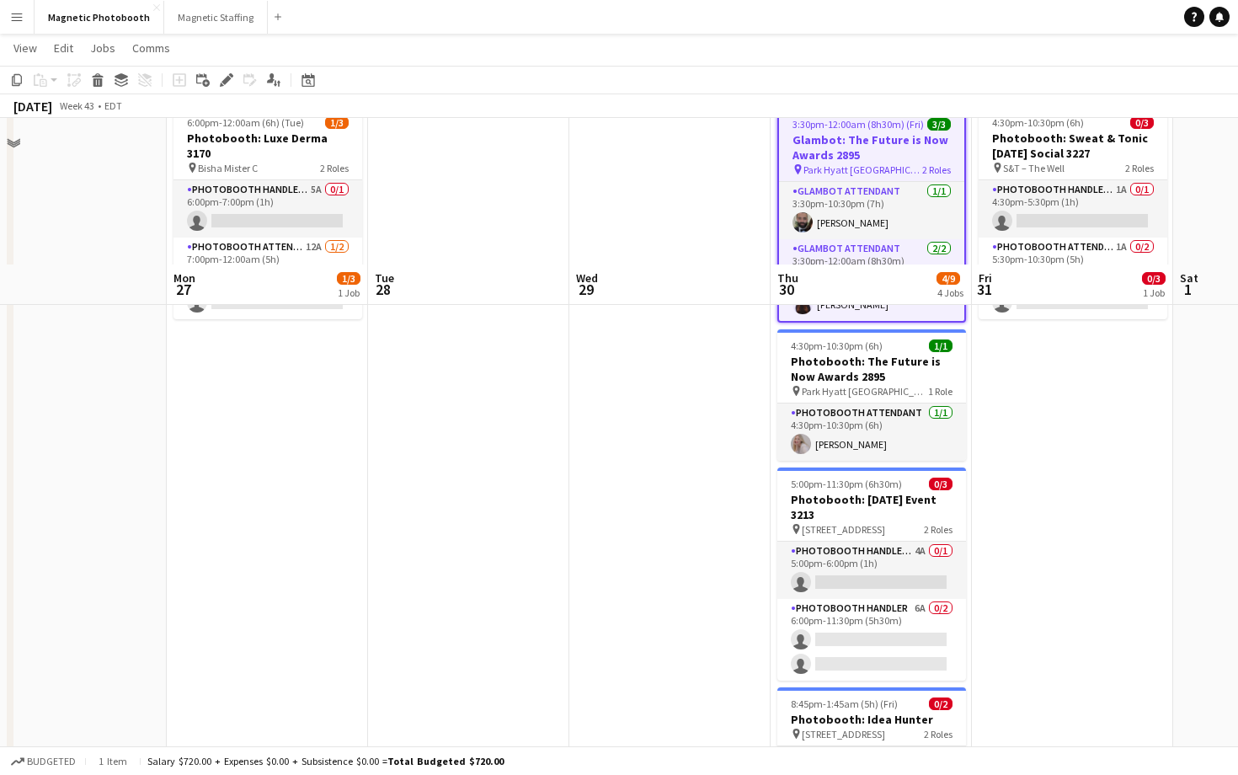
scroll to position [260, 0]
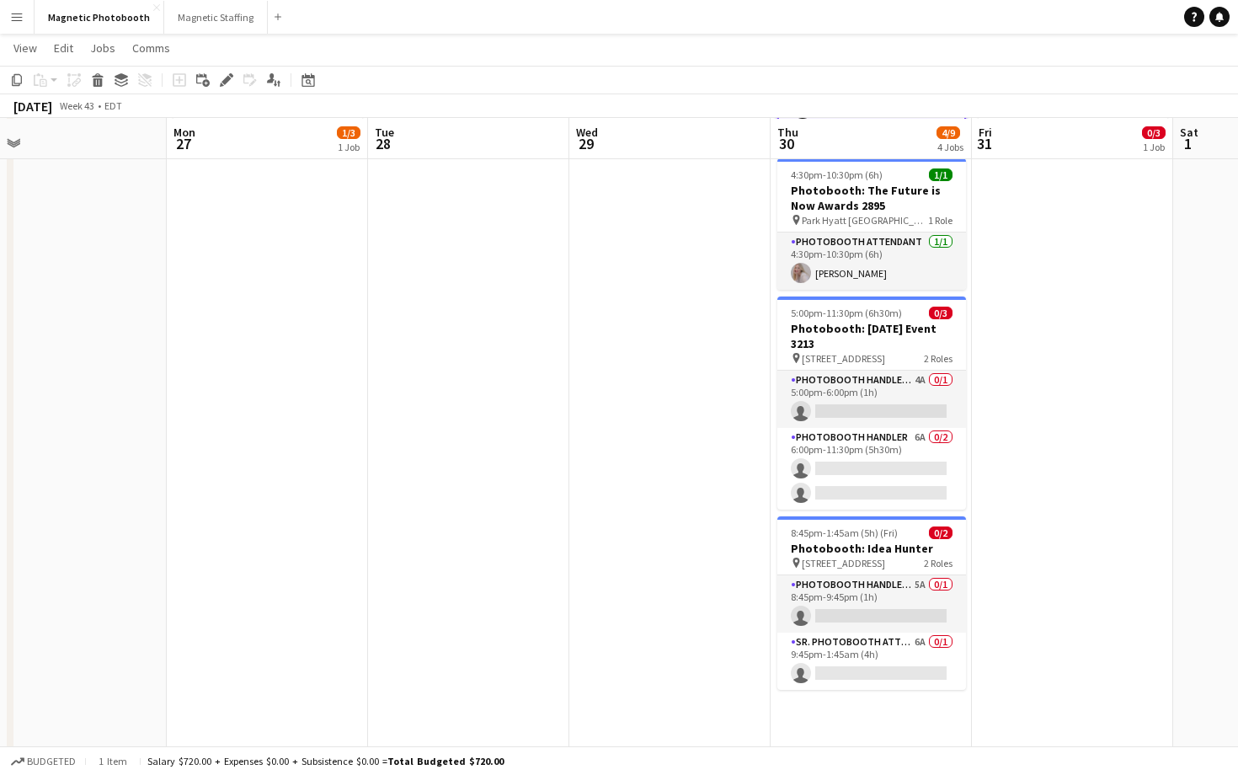
click at [1122, 396] on app-date-cell "4:30pm-10:30pm (6h) 0/3 Photobooth: Sweat & Tonic [DATE] Social 3227 pin S&T – …" at bounding box center [1072, 340] width 201 height 825
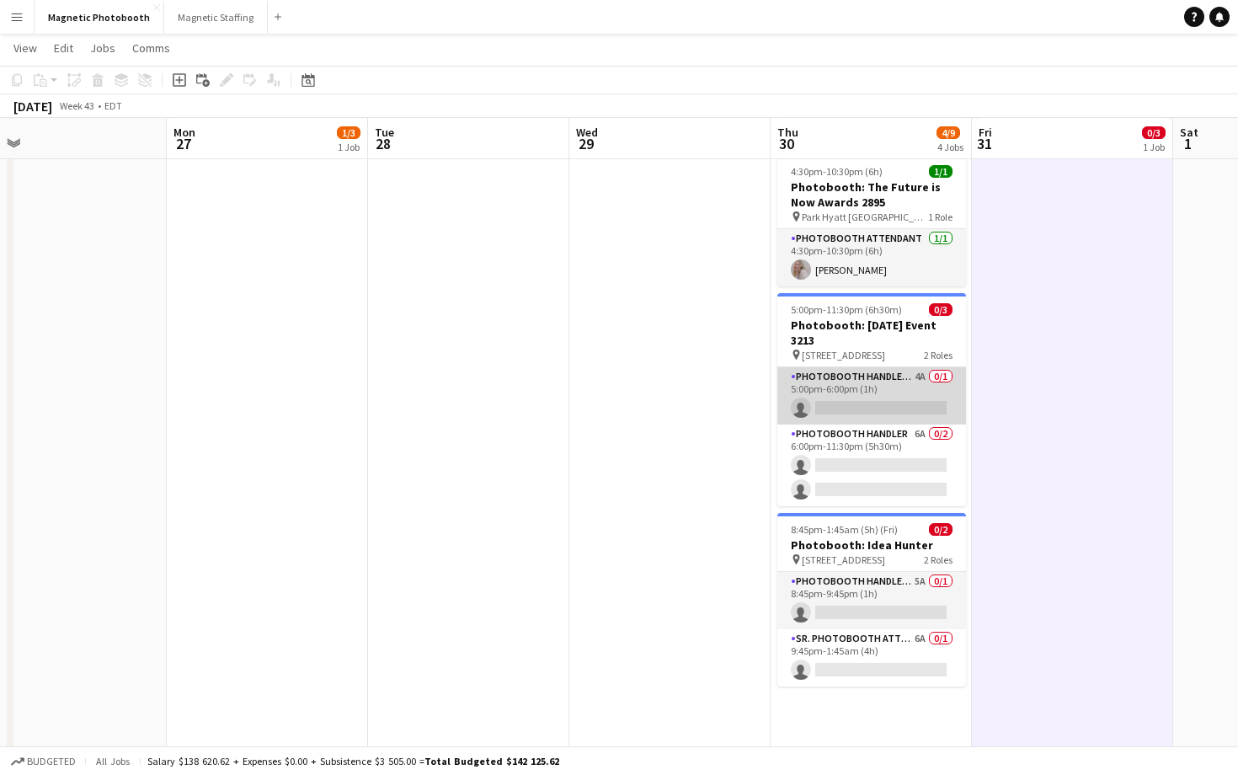
click at [875, 387] on app-card-role "Photobooth Handler Pick-Up/Drop-Off 4A 0/1 5:00pm-6:00pm (1h) single-neutral-ac…" at bounding box center [871, 395] width 189 height 57
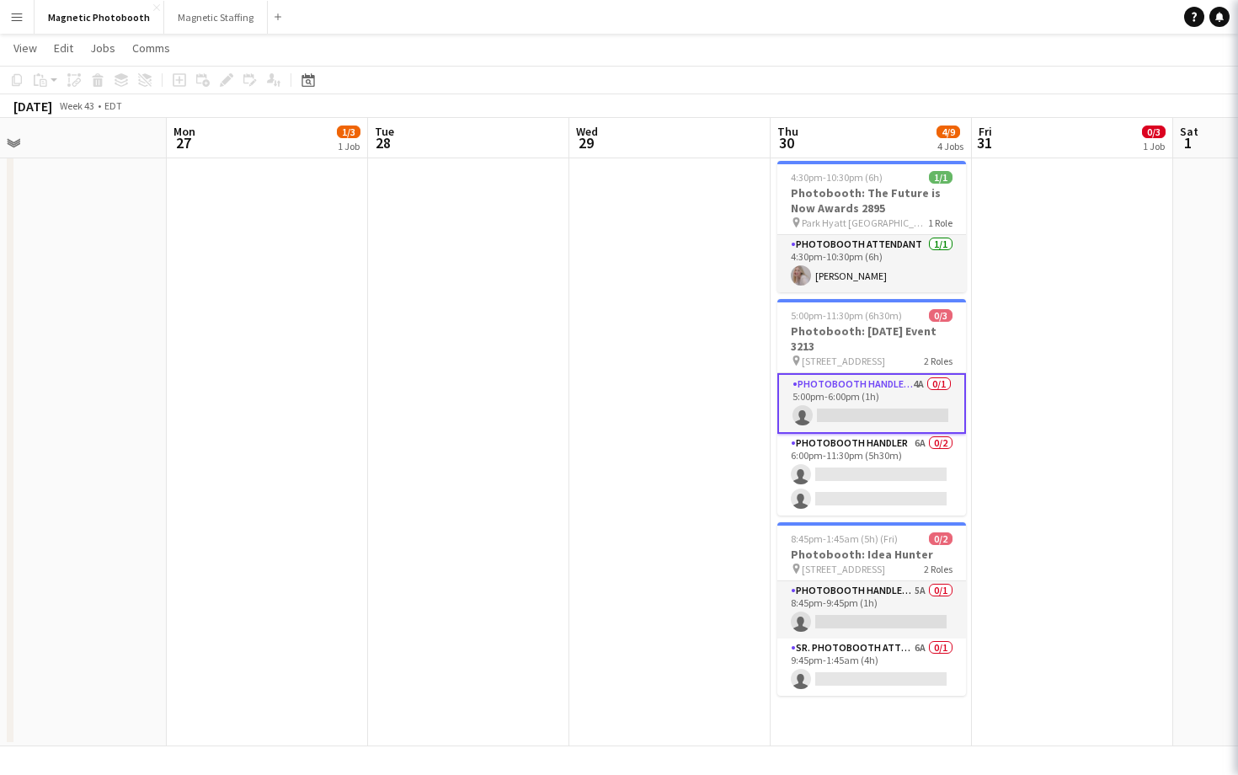
scroll to position [254, 0]
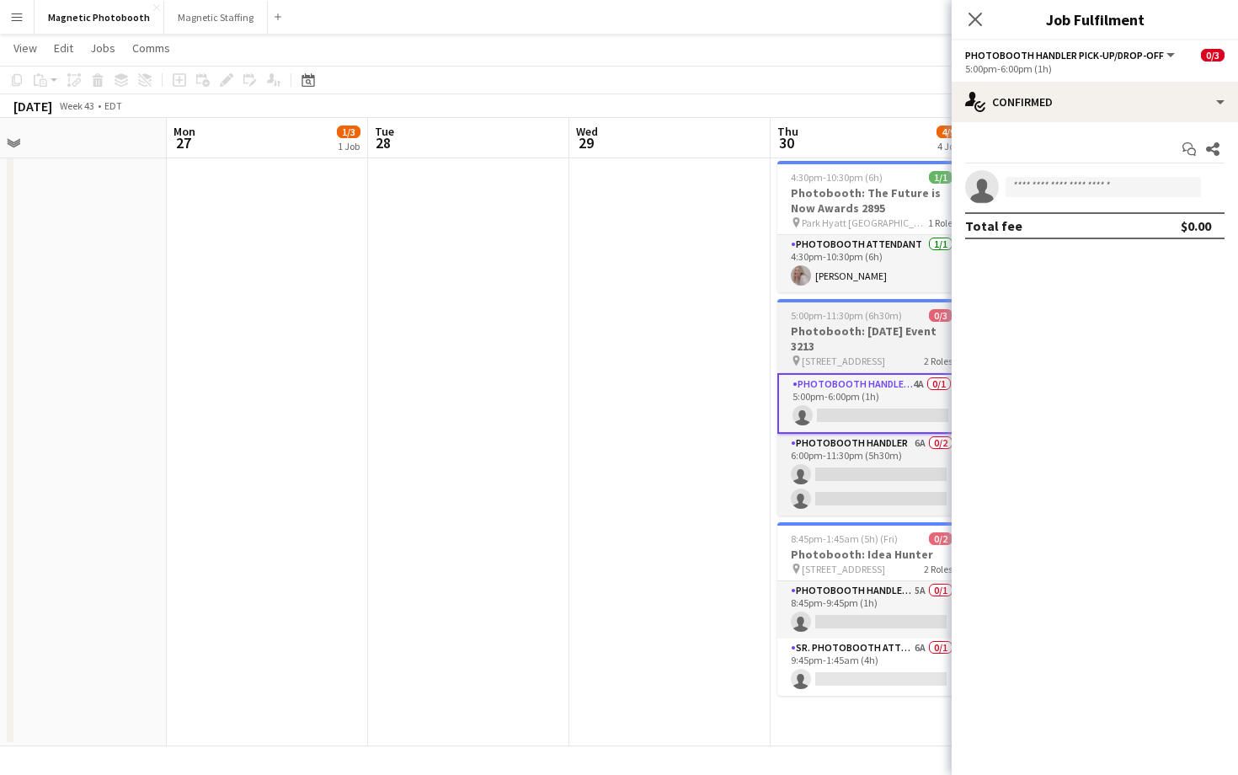
click at [878, 346] on h3 "Photobooth: [DATE] Event 3213" at bounding box center [871, 338] width 189 height 30
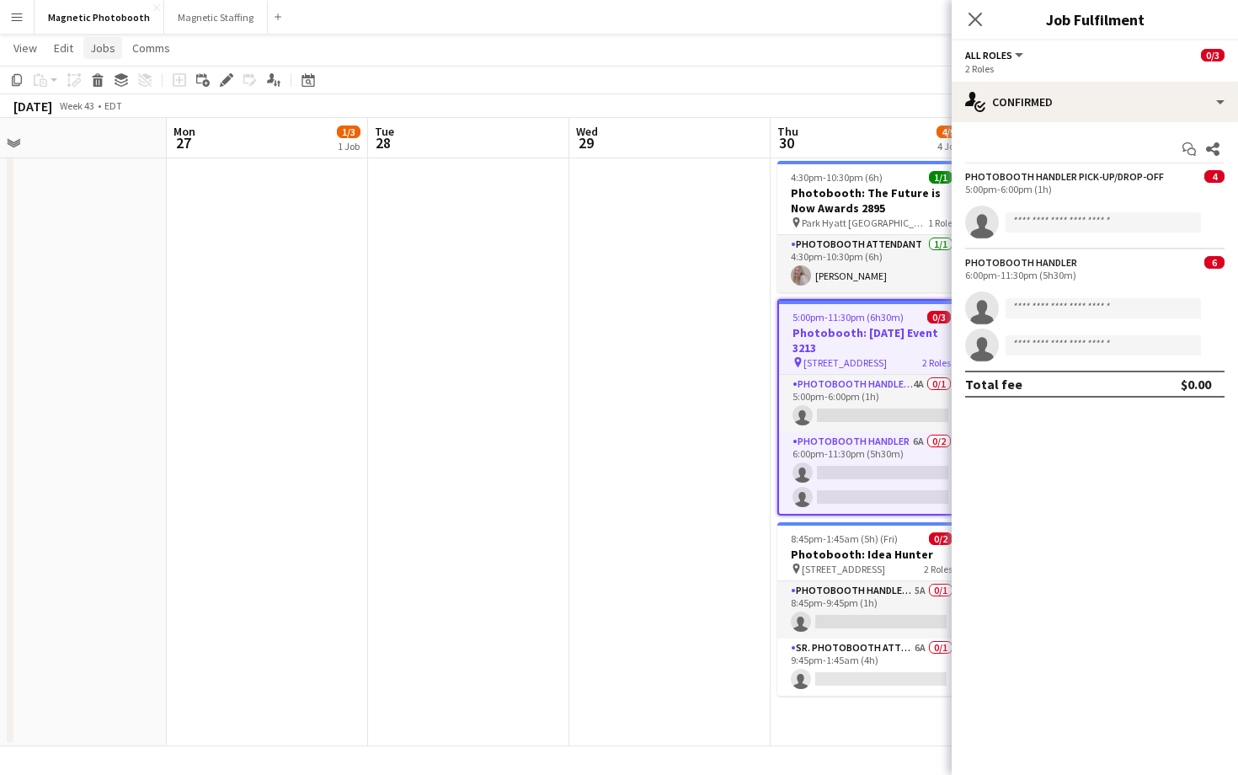
click at [109, 51] on span "Jobs" at bounding box center [102, 47] width 25 height 15
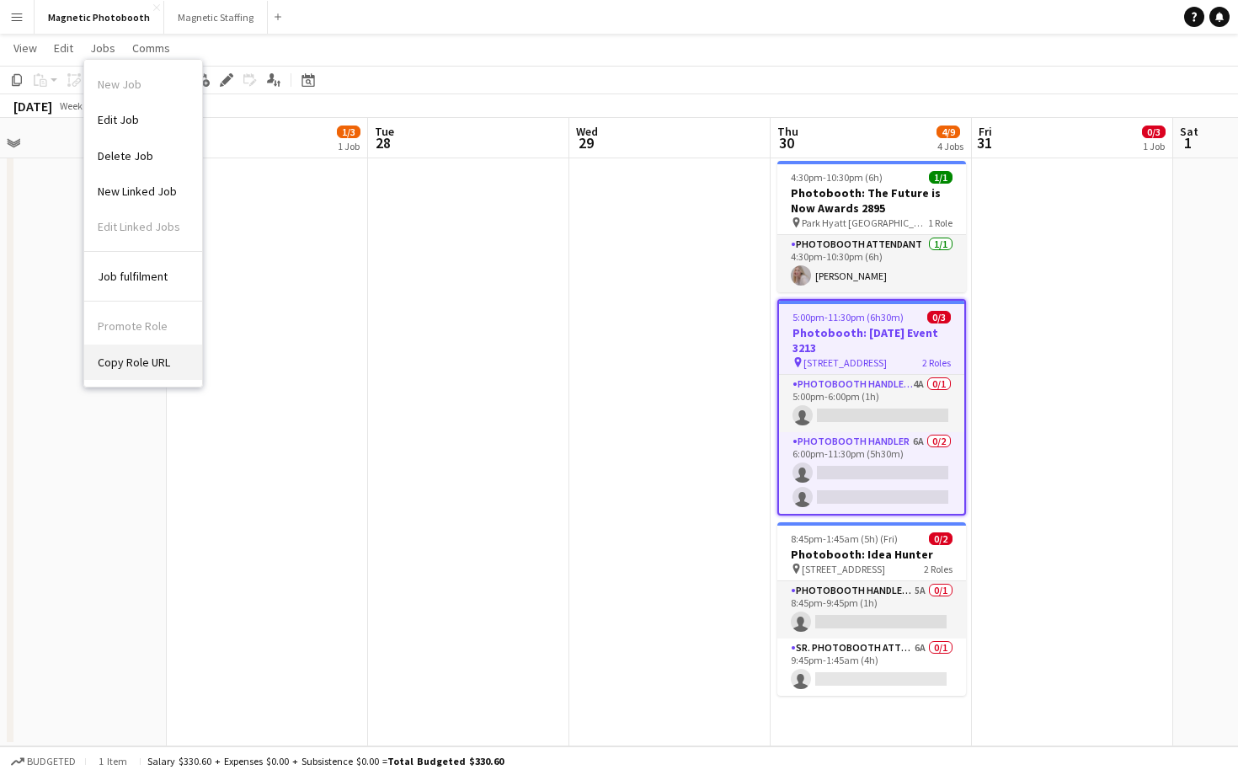
click at [121, 359] on span "Copy Role URL" at bounding box center [134, 362] width 72 height 15
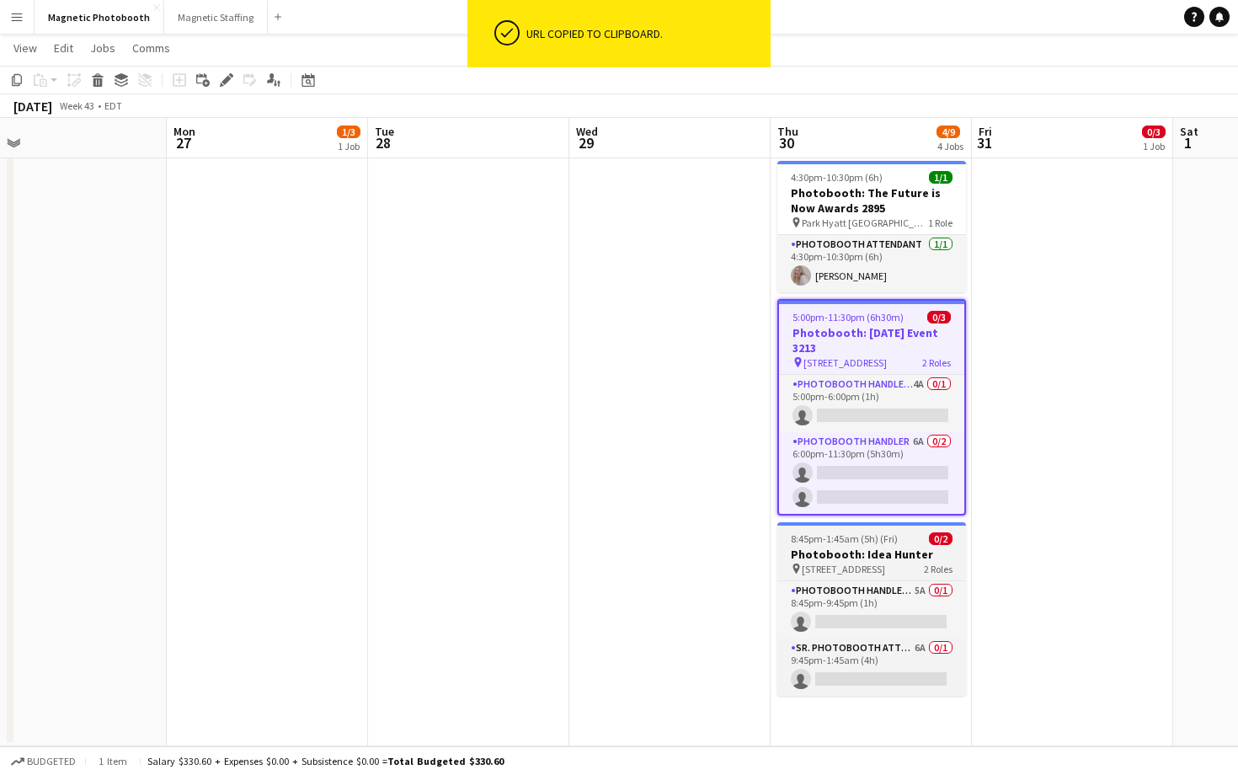
click at [858, 574] on span "[STREET_ADDRESS]" at bounding box center [843, 569] width 83 height 13
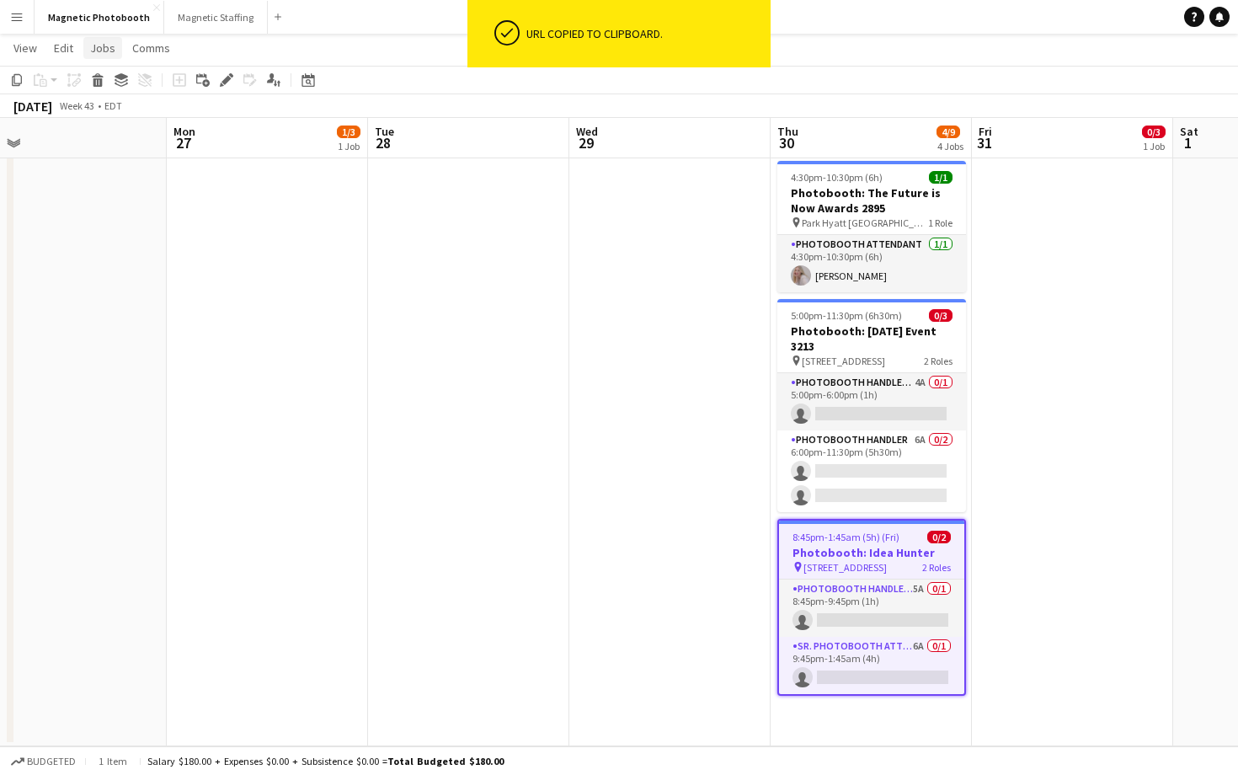
click at [113, 57] on link "Jobs" at bounding box center [102, 48] width 39 height 22
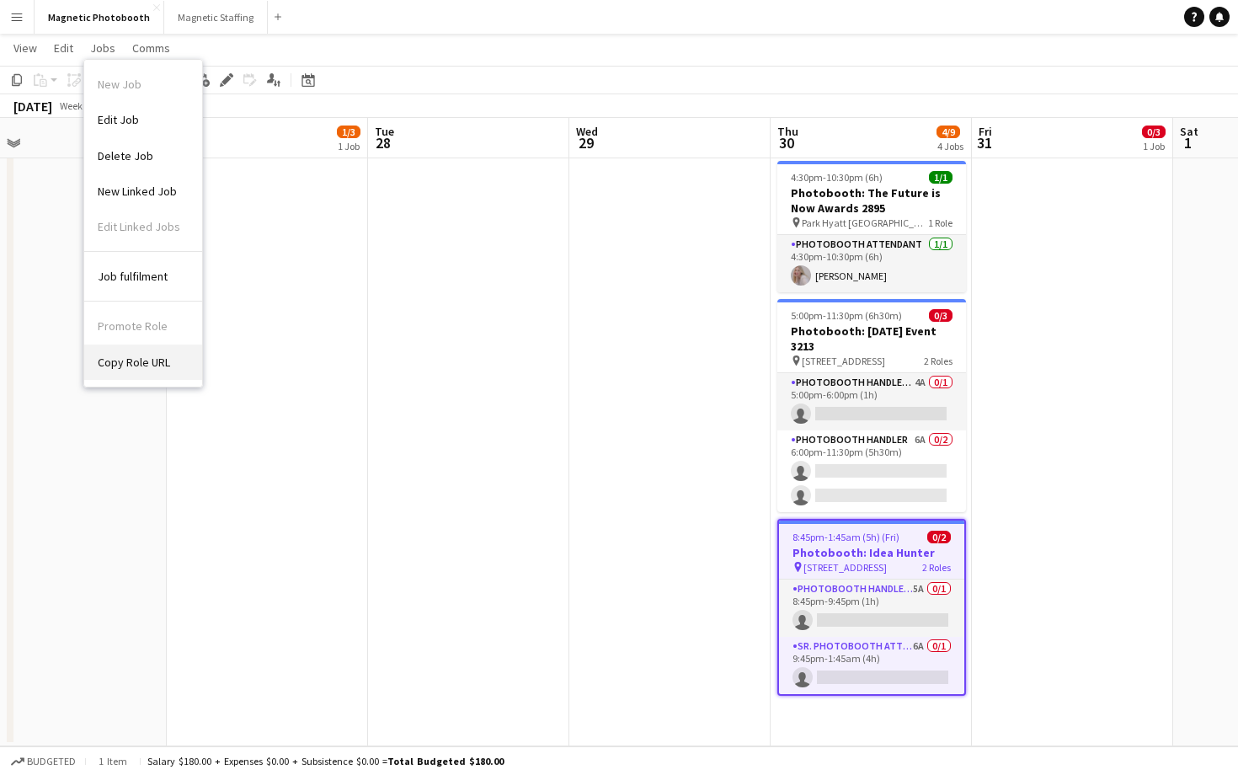
click at [152, 356] on span "Copy Role URL" at bounding box center [134, 362] width 72 height 15
type textarea "**********"
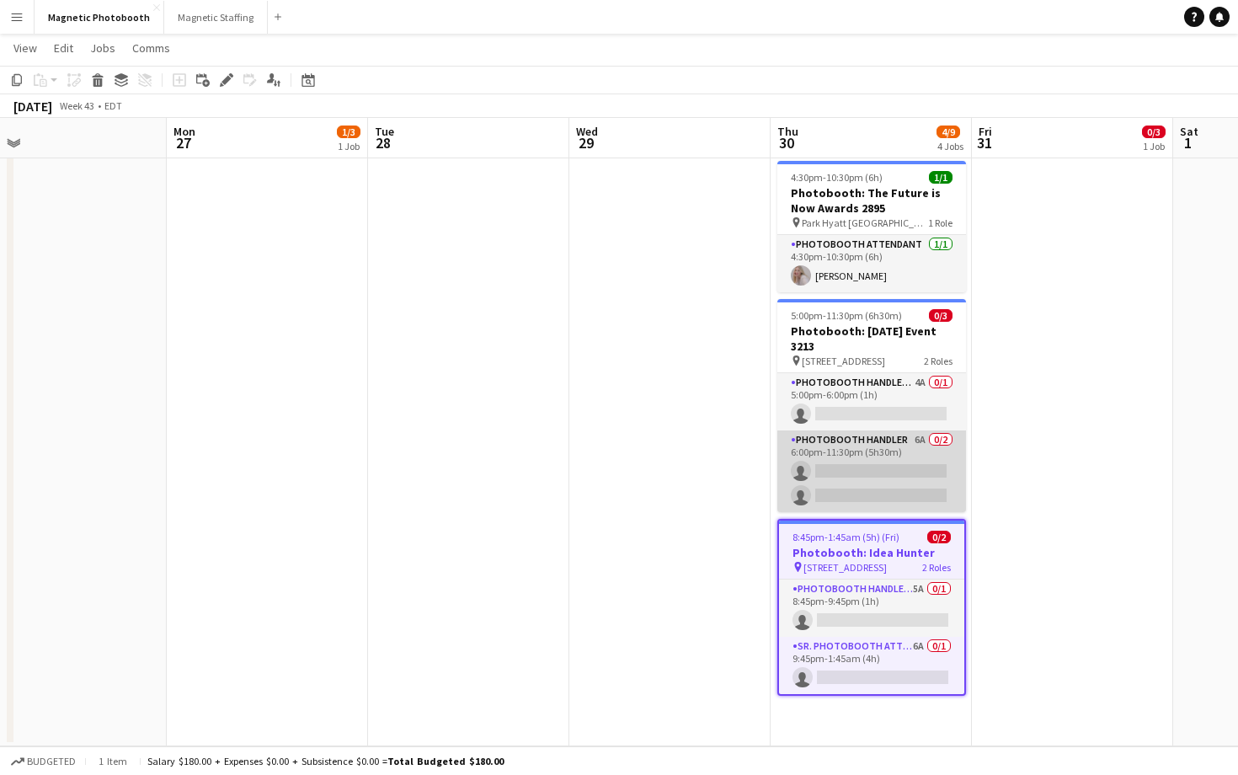
click at [932, 494] on app-card-role "Photobooth Handler 6A 0/2 6:00pm-11:30pm (5h30m) single-neutral-actions single-…" at bounding box center [871, 471] width 189 height 82
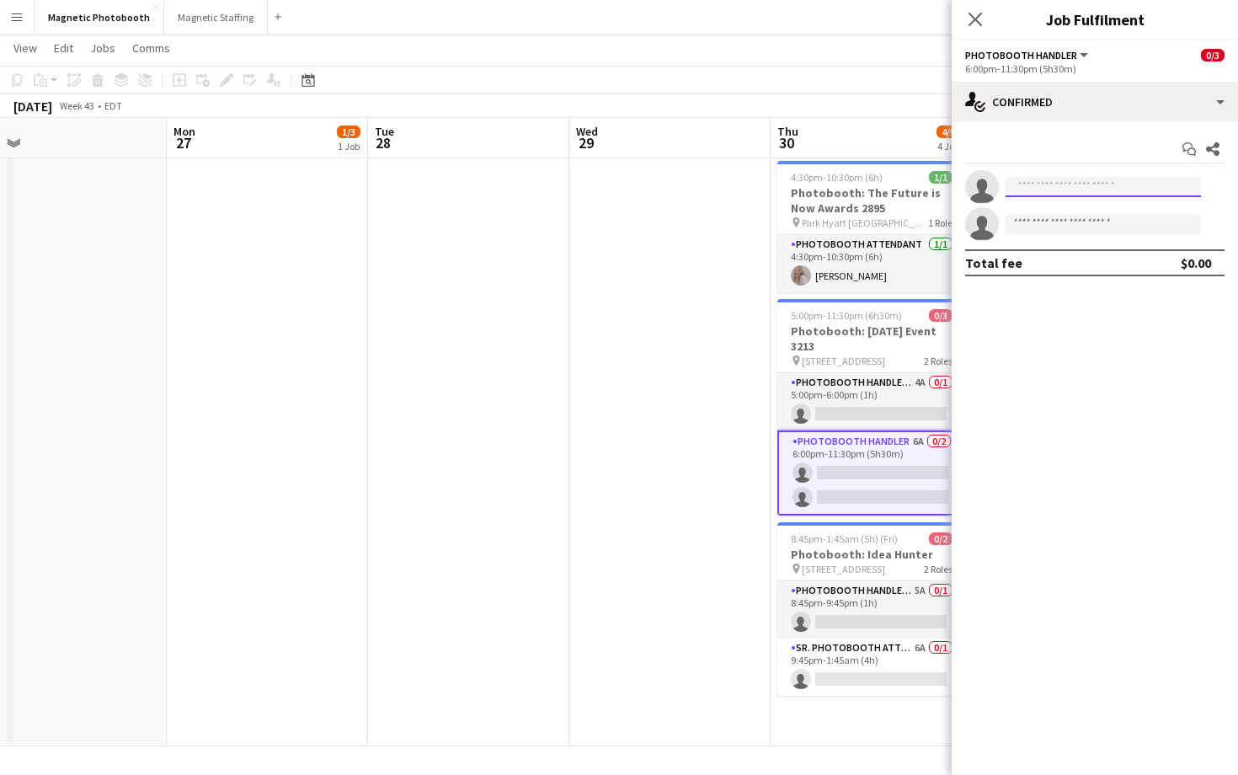
click at [1145, 186] on input at bounding box center [1103, 187] width 195 height 20
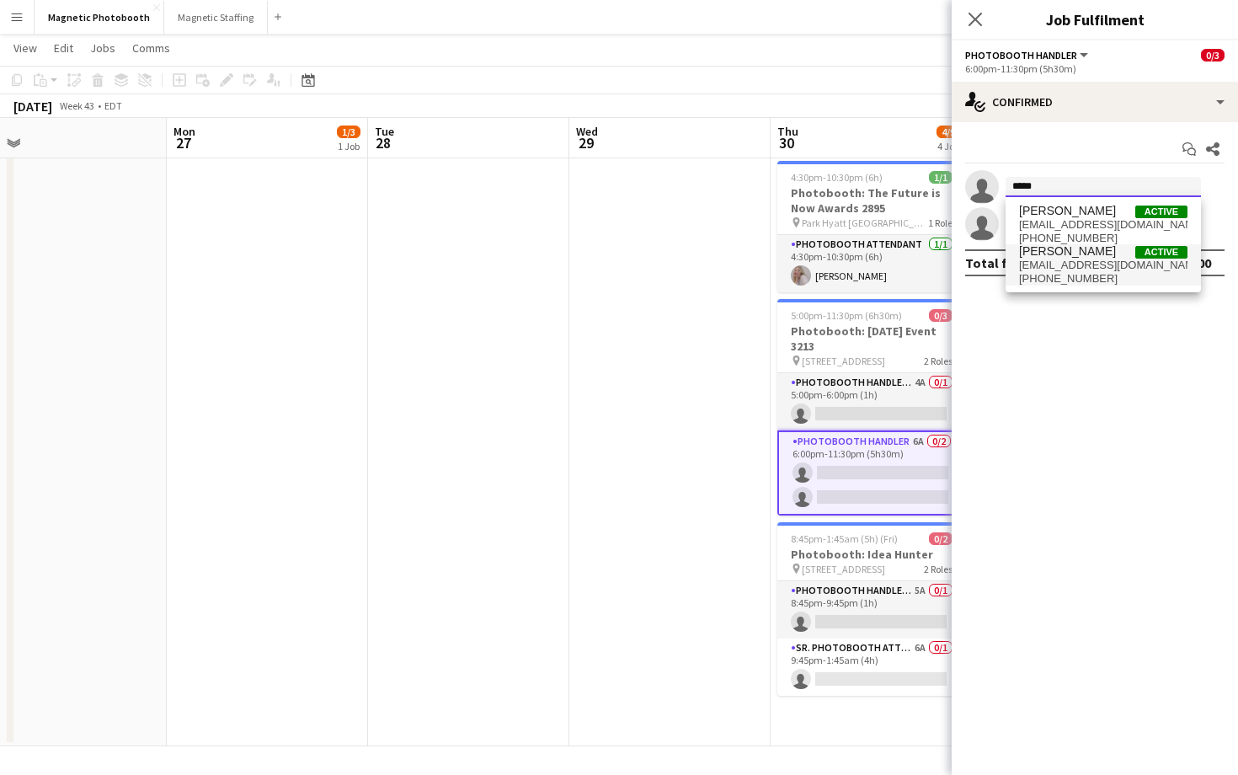
type input "*****"
click at [1092, 262] on span "[EMAIL_ADDRESS][DOMAIN_NAME]" at bounding box center [1103, 265] width 168 height 13
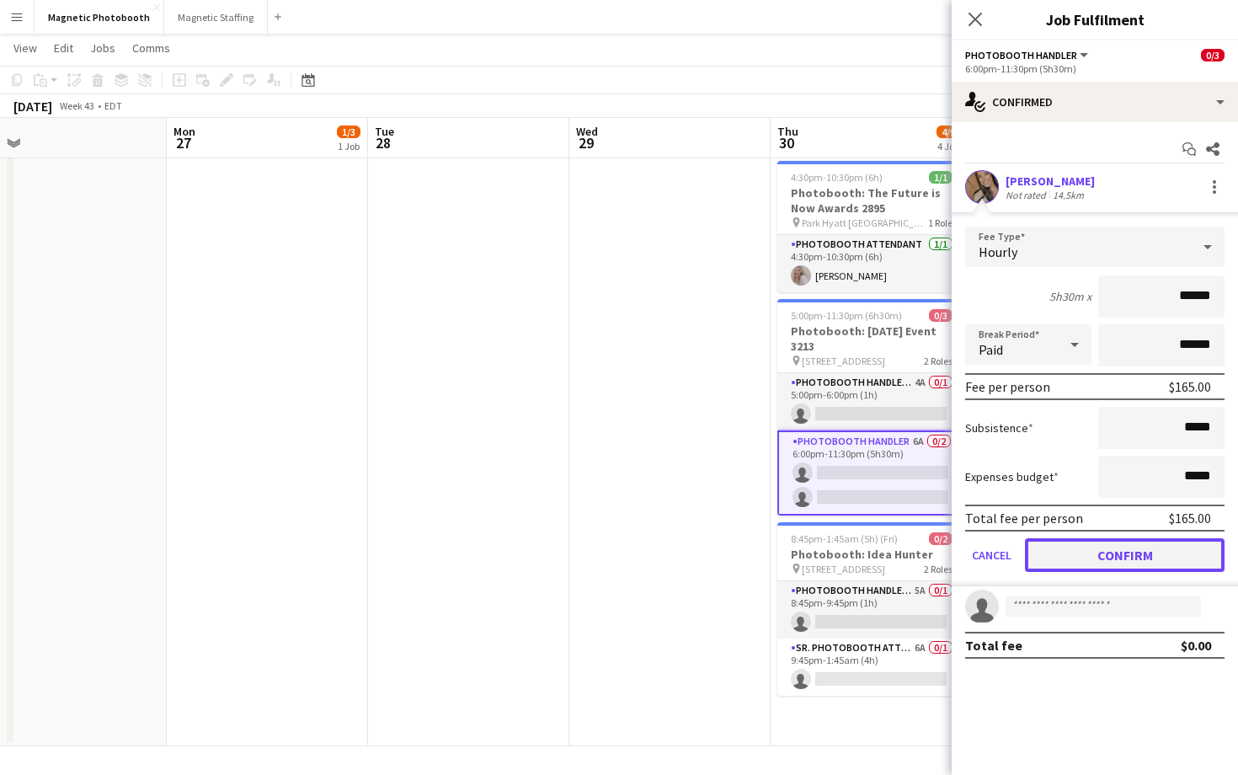
click at [1111, 558] on button "Confirm" at bounding box center [1125, 555] width 200 height 34
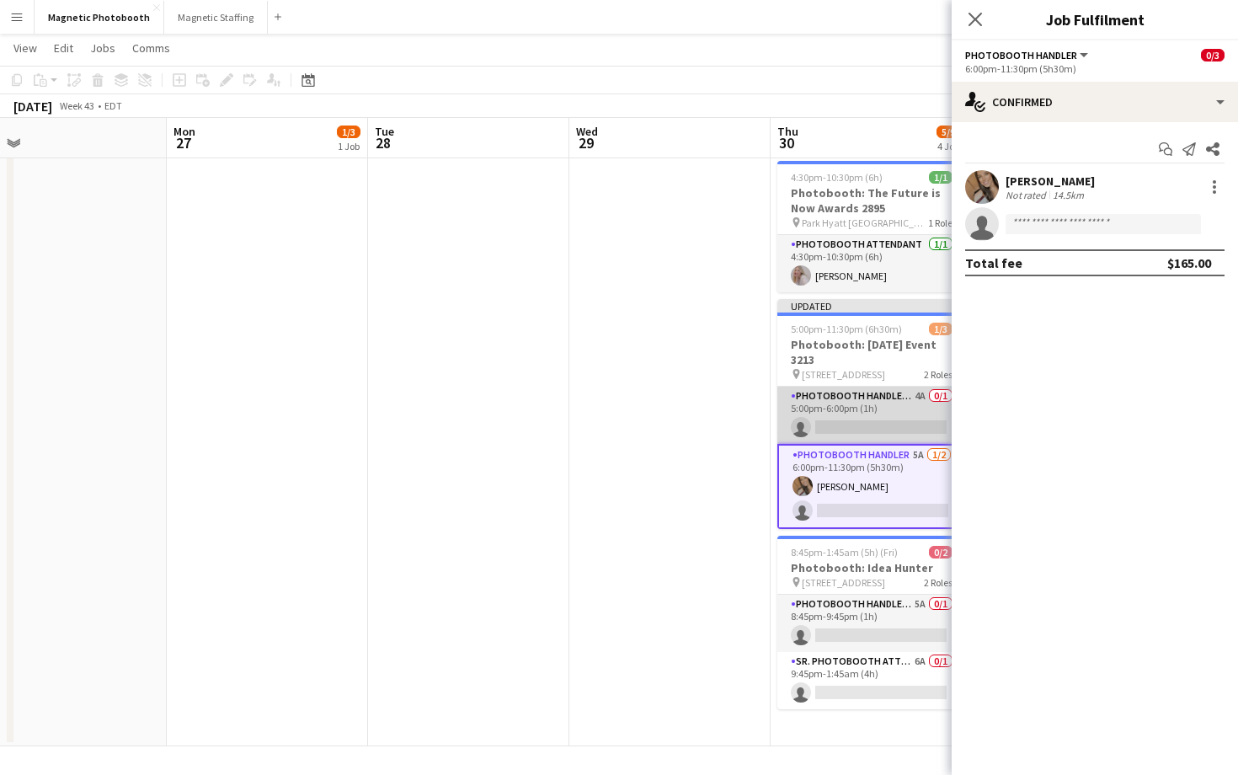
click at [903, 428] on app-card-role "Photobooth Handler Pick-Up/Drop-Off 4A 0/1 5:00pm-6:00pm (1h) single-neutral-ac…" at bounding box center [871, 415] width 189 height 57
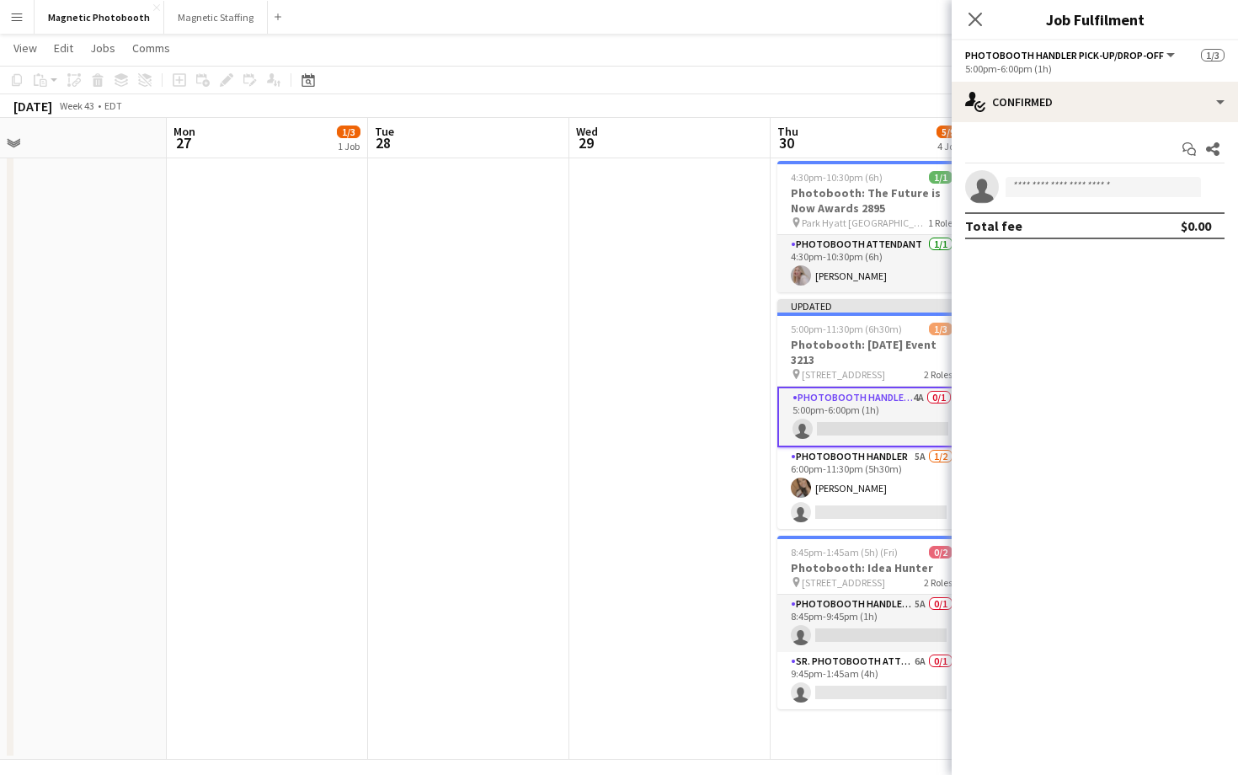
click at [1099, 171] on app-invite-slot "single-neutral-actions" at bounding box center [1095, 187] width 286 height 34
click at [1099, 184] on input at bounding box center [1103, 187] width 195 height 20
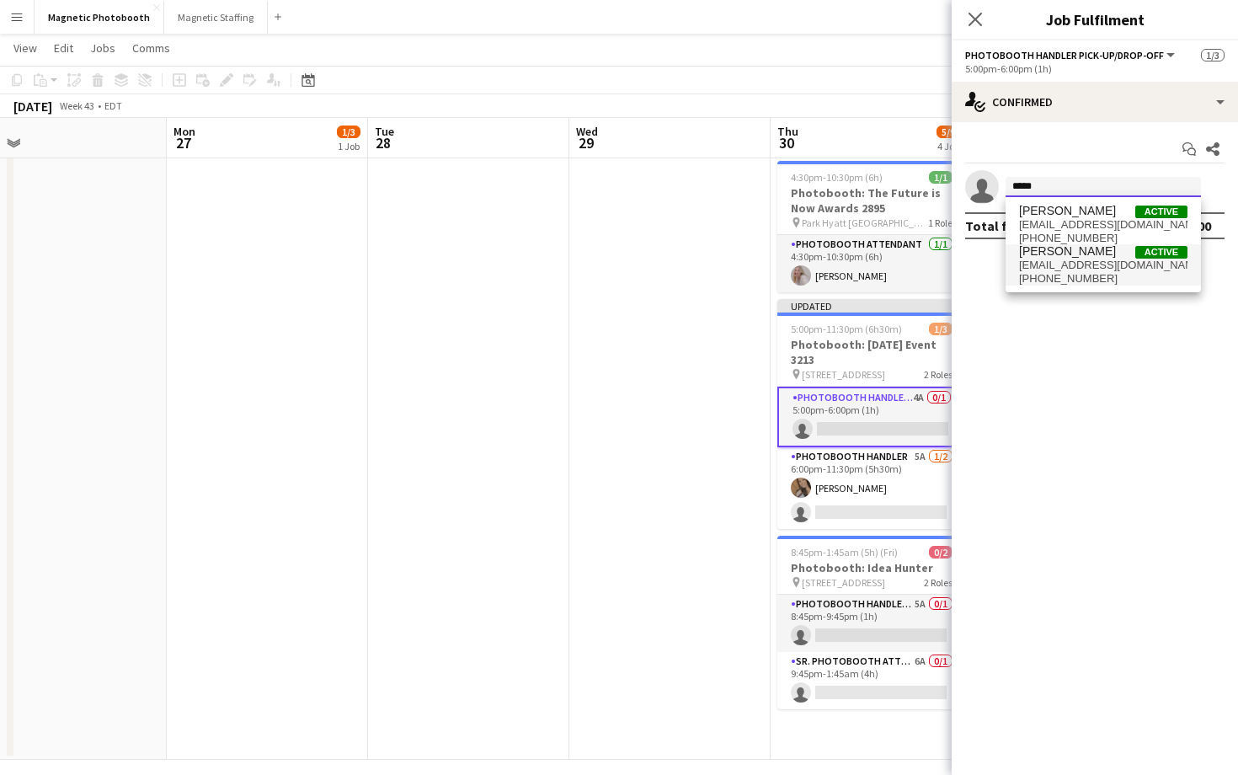
type input "*****"
click at [1100, 256] on span "[PERSON_NAME] Active" at bounding box center [1103, 251] width 168 height 14
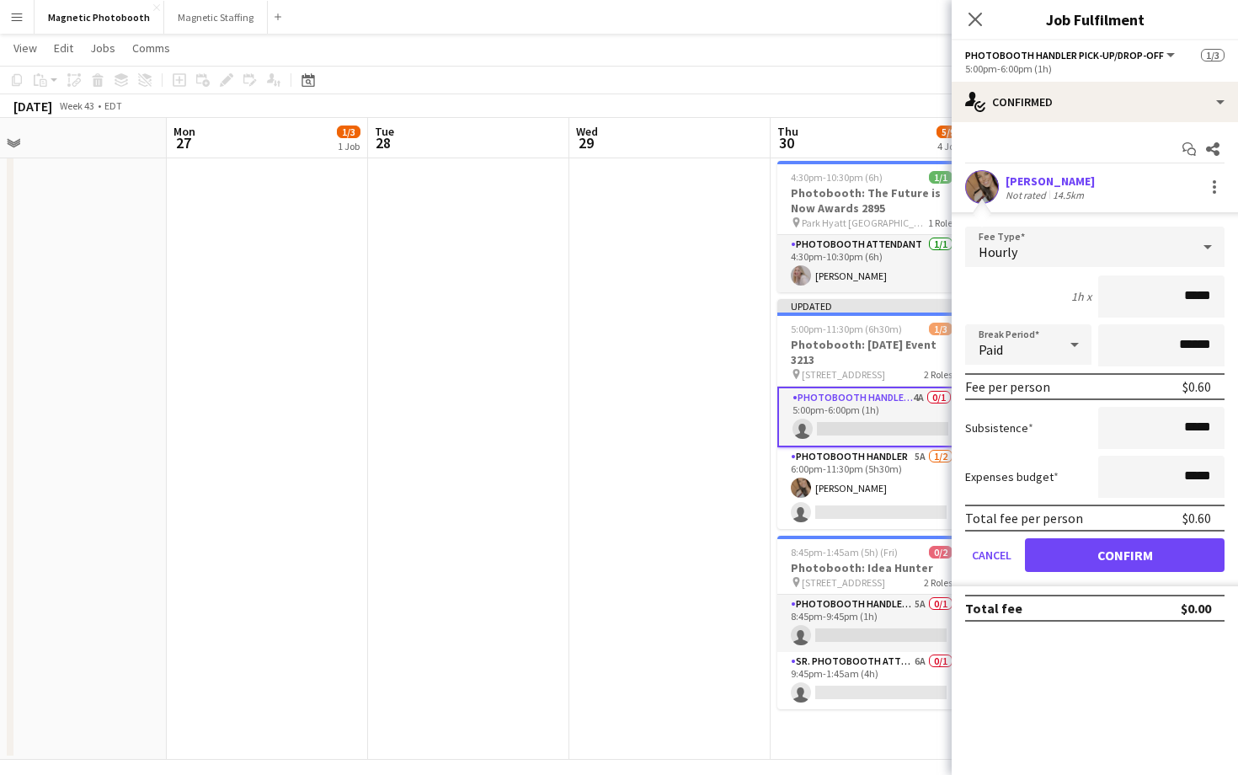
click at [1197, 286] on input "*****" at bounding box center [1161, 296] width 126 height 42
type input "***"
click at [1097, 545] on button "Confirm" at bounding box center [1125, 555] width 200 height 34
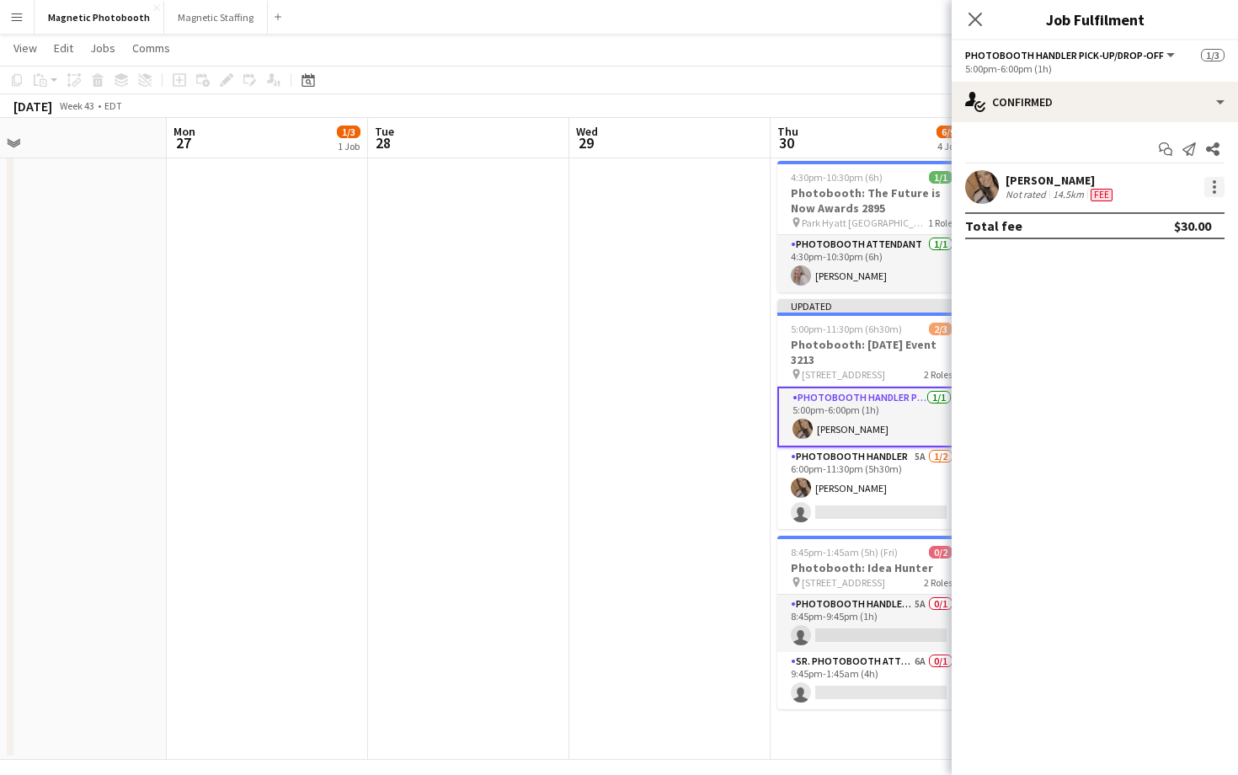
click at [1218, 180] on div at bounding box center [1214, 187] width 20 height 20
click at [1180, 213] on span "Edit fee" at bounding box center [1159, 218] width 104 height 15
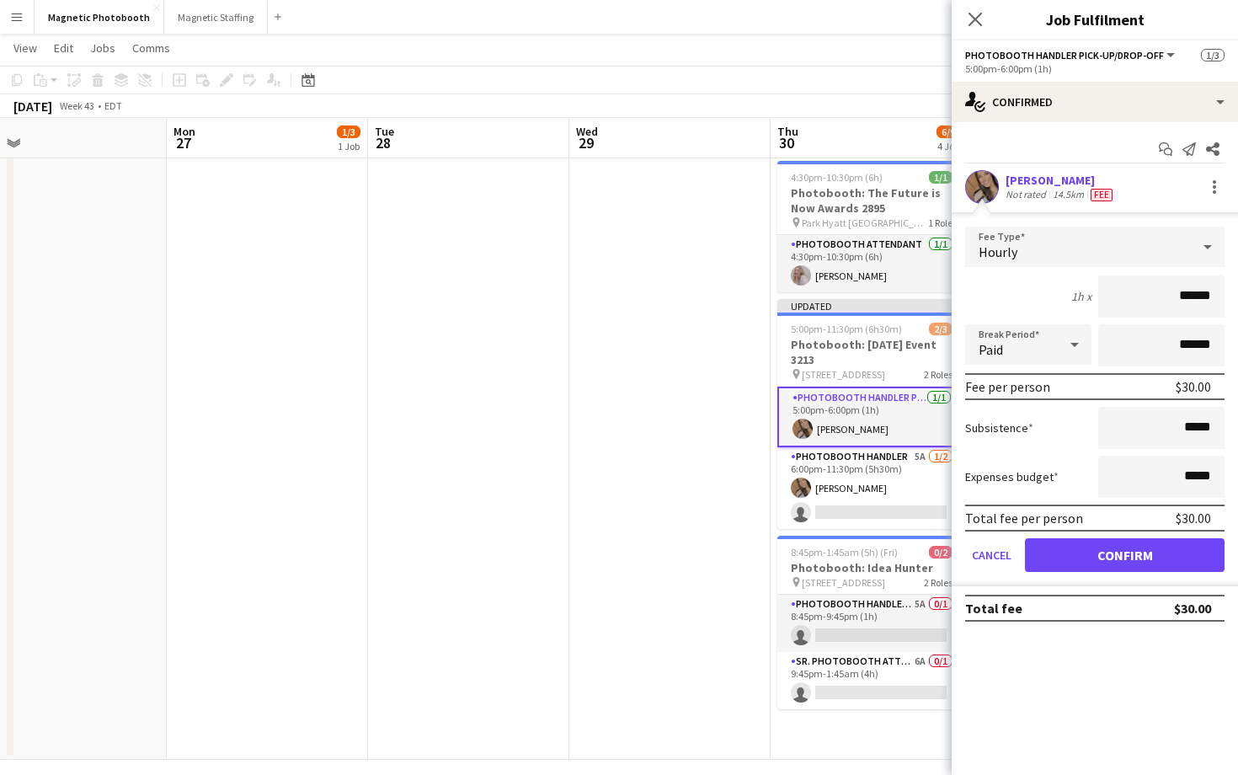
click at [1188, 298] on input "******" at bounding box center [1161, 296] width 126 height 42
type input "***"
click at [1082, 557] on button "Confirm" at bounding box center [1125, 555] width 200 height 34
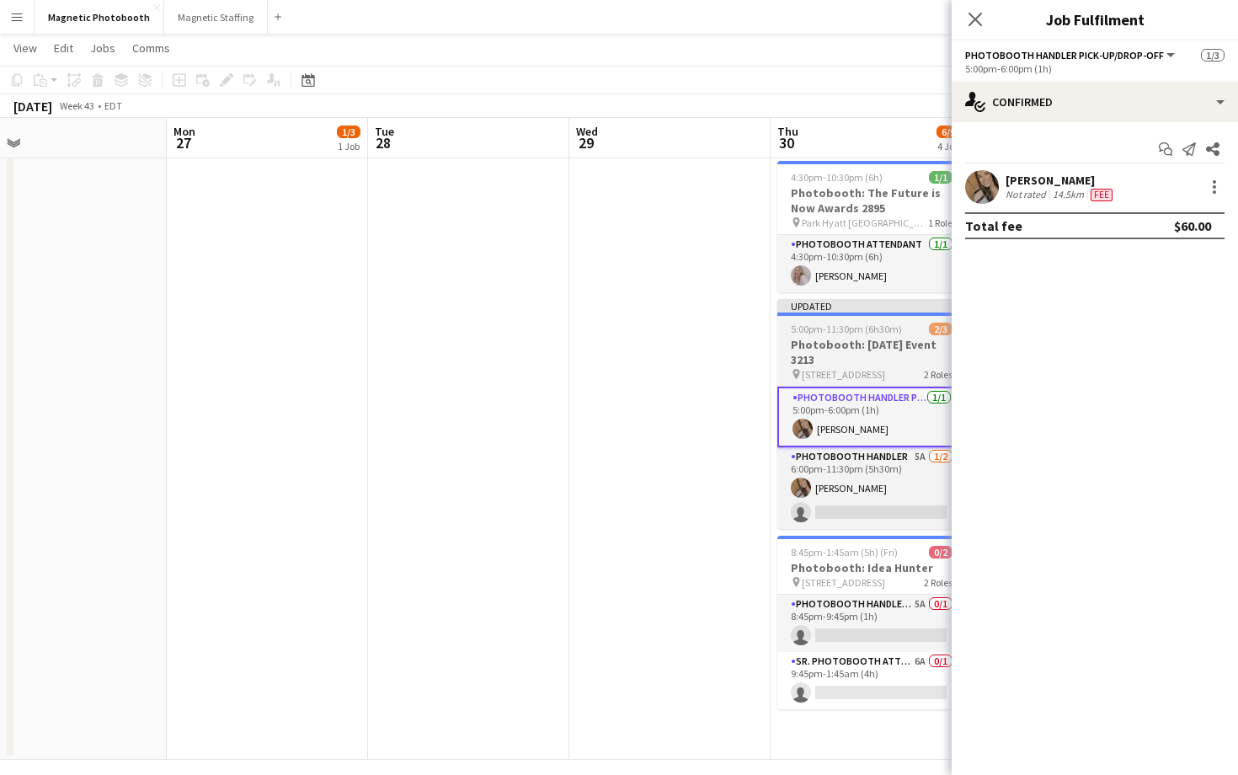
click at [835, 314] on div at bounding box center [871, 313] width 189 height 3
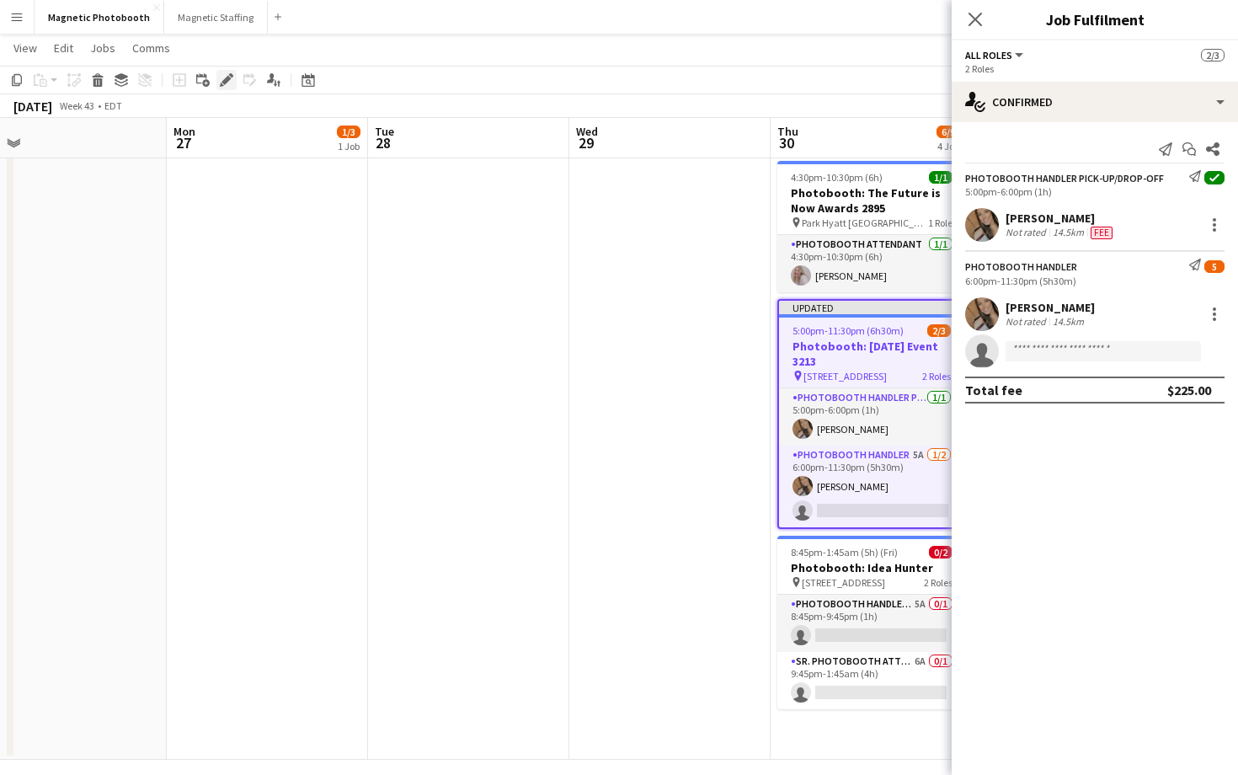
click at [227, 77] on icon at bounding box center [226, 80] width 9 height 9
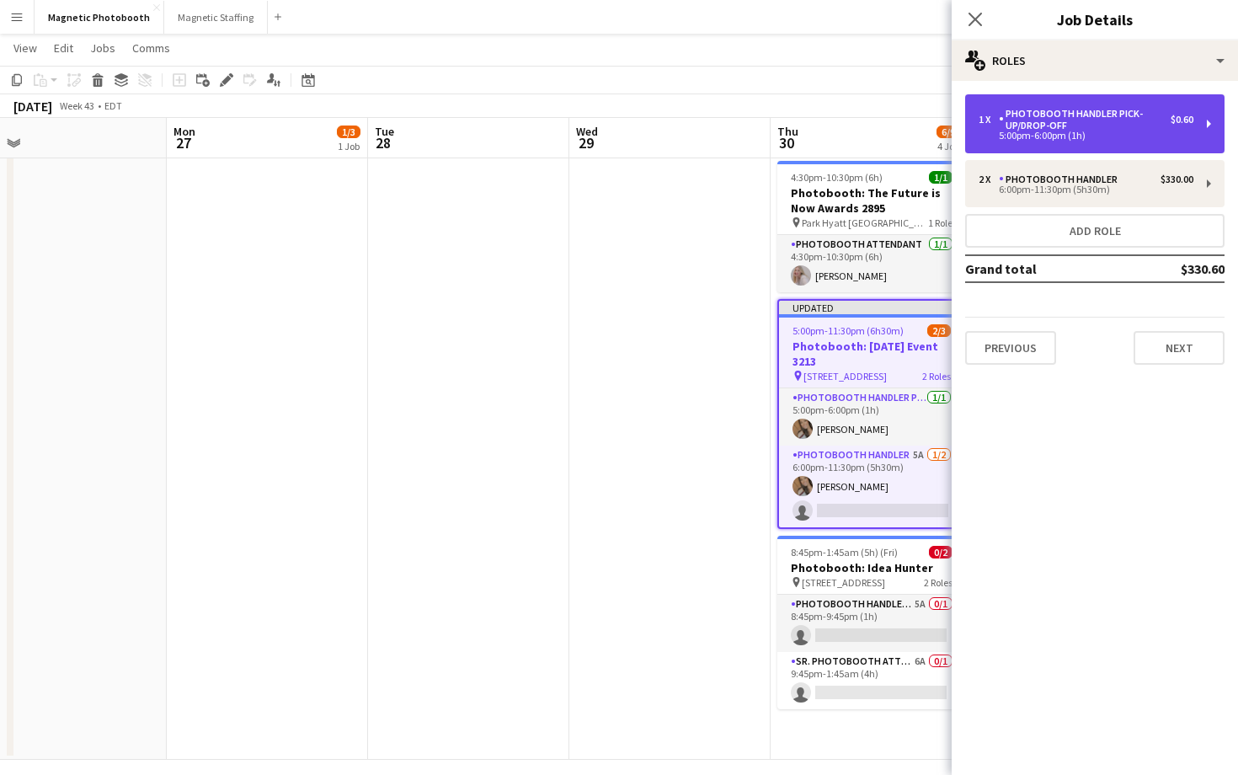
click at [996, 115] on div "1 x" at bounding box center [989, 120] width 20 height 12
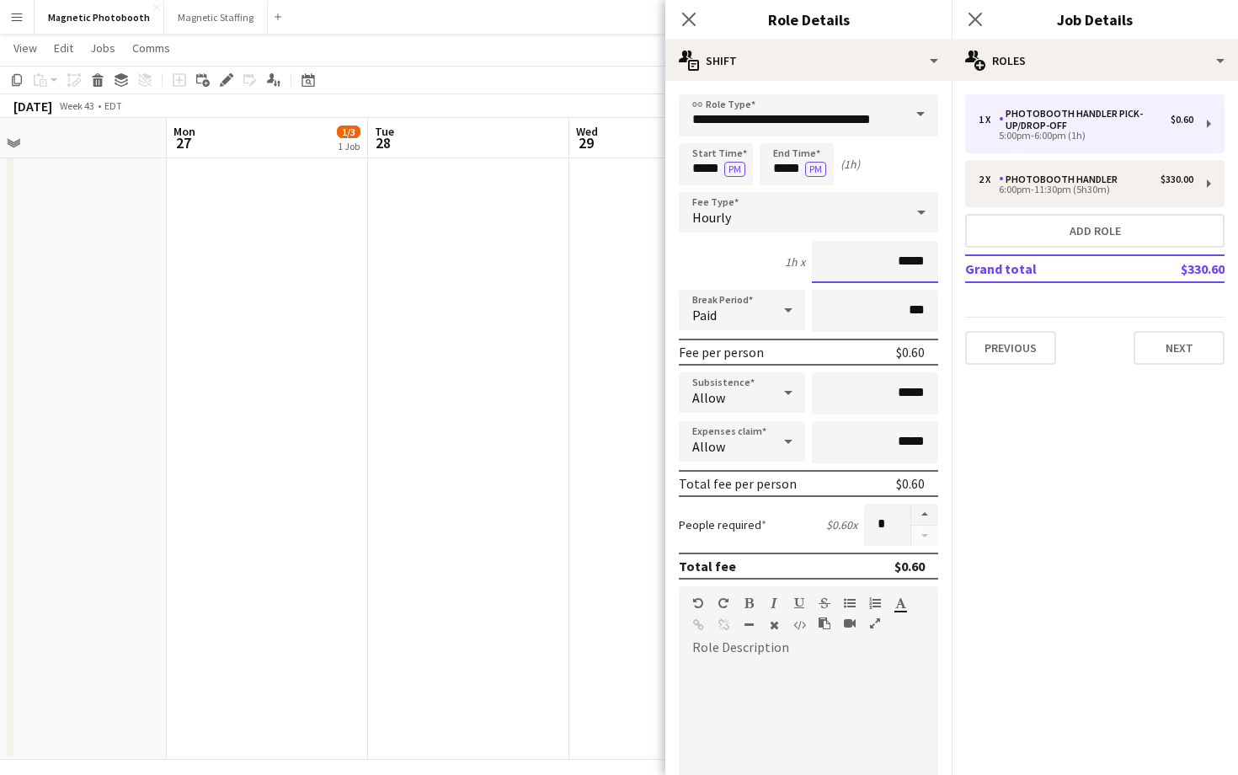
click at [922, 263] on input "*****" at bounding box center [875, 262] width 126 height 42
type input "***"
click at [979, 19] on icon "Close pop-in" at bounding box center [975, 19] width 16 height 16
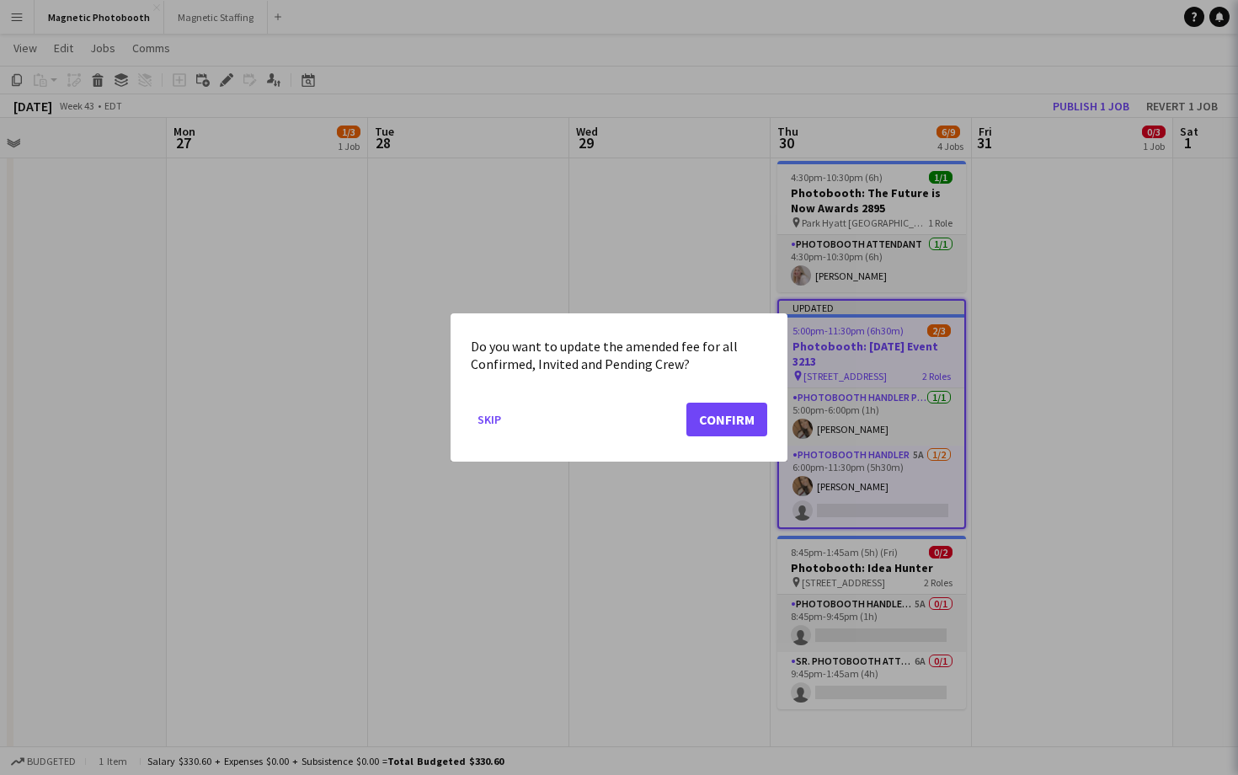
scroll to position [0, 0]
click at [745, 424] on button "Confirm" at bounding box center [726, 420] width 81 height 34
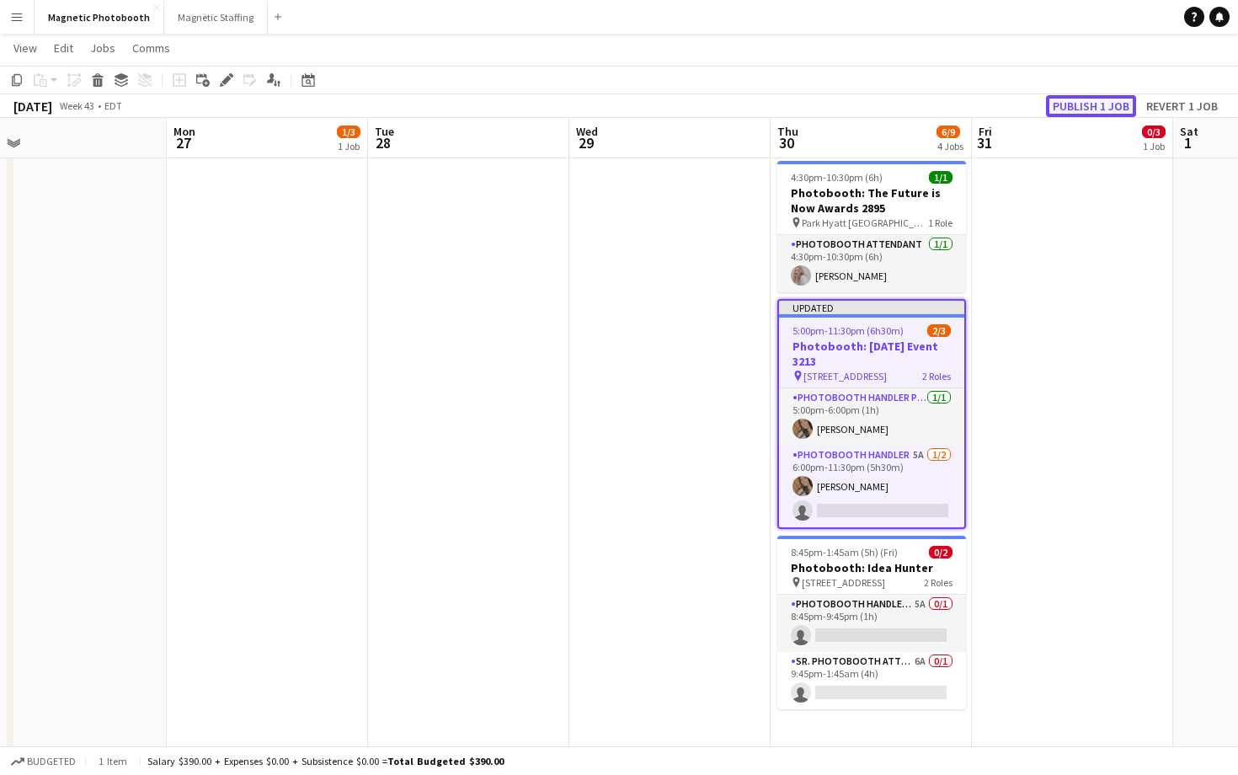
click at [1064, 104] on button "Publish 1 job" at bounding box center [1091, 106] width 90 height 22
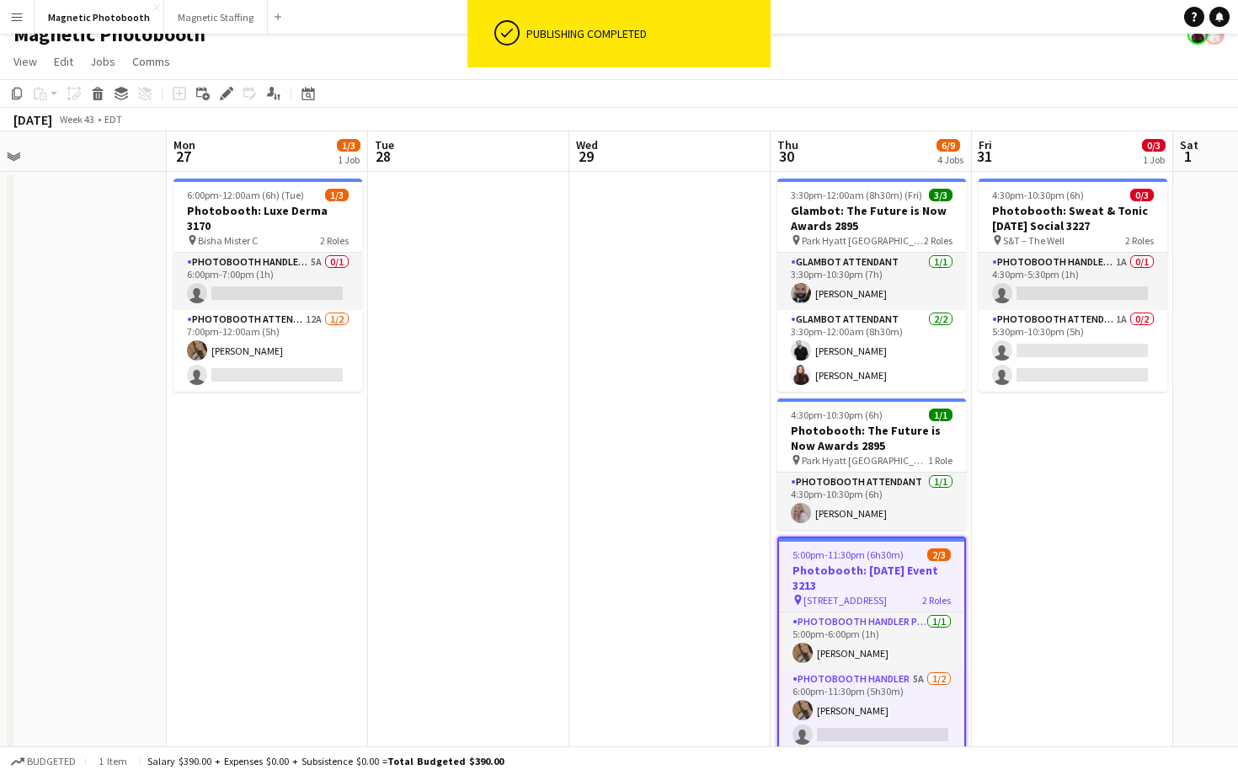
scroll to position [22, 0]
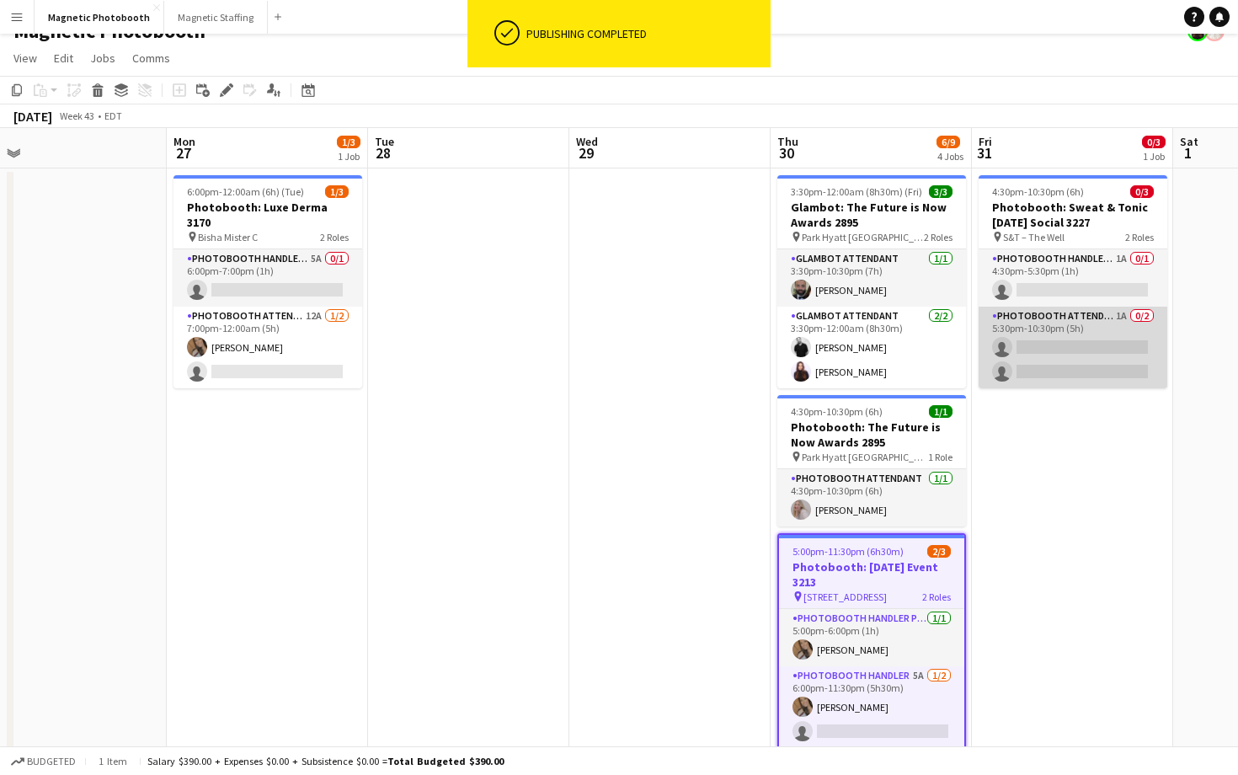
click at [1032, 367] on app-card-role "Photobooth Attendant 1A 0/2 5:30pm-10:30pm (5h) single-neutral-actions single-n…" at bounding box center [1073, 348] width 189 height 82
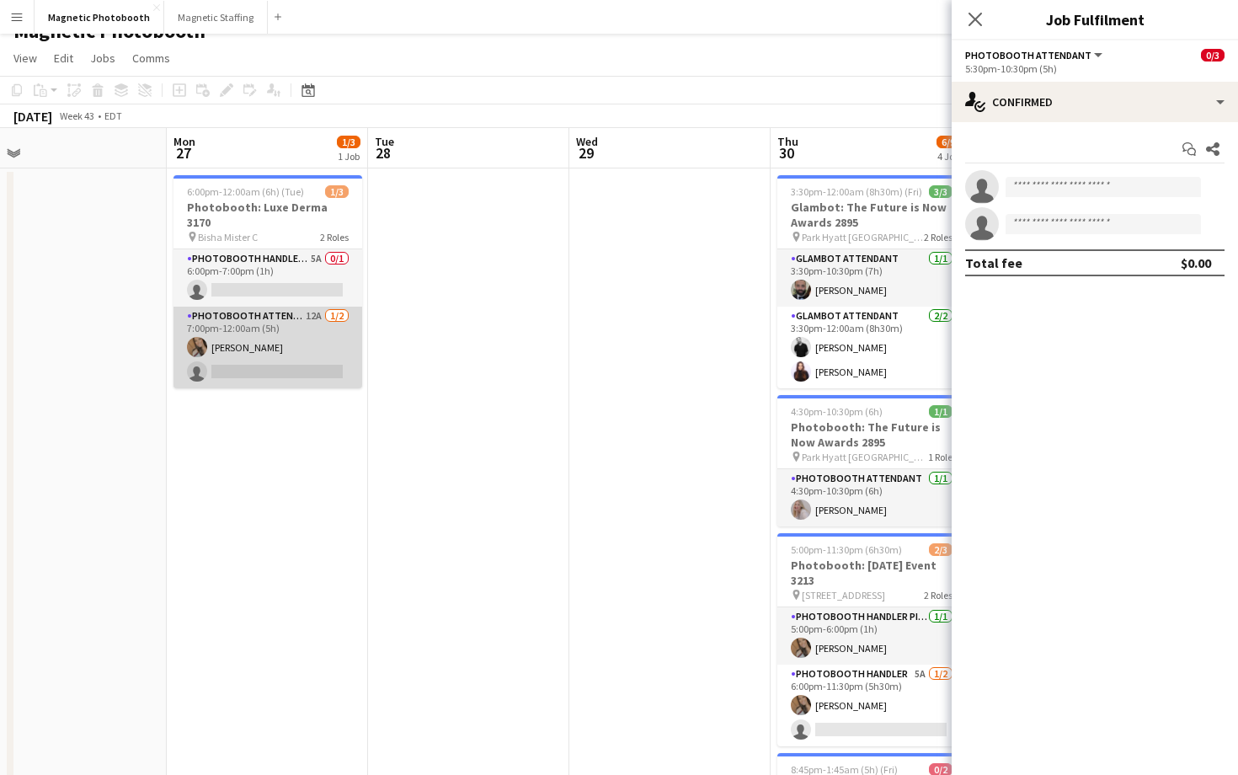
click at [231, 330] on app-card-role "Photobooth Attendant 12A [DATE] 7:00pm-12:00am (5h) [PERSON_NAME] single-neutra…" at bounding box center [268, 348] width 189 height 82
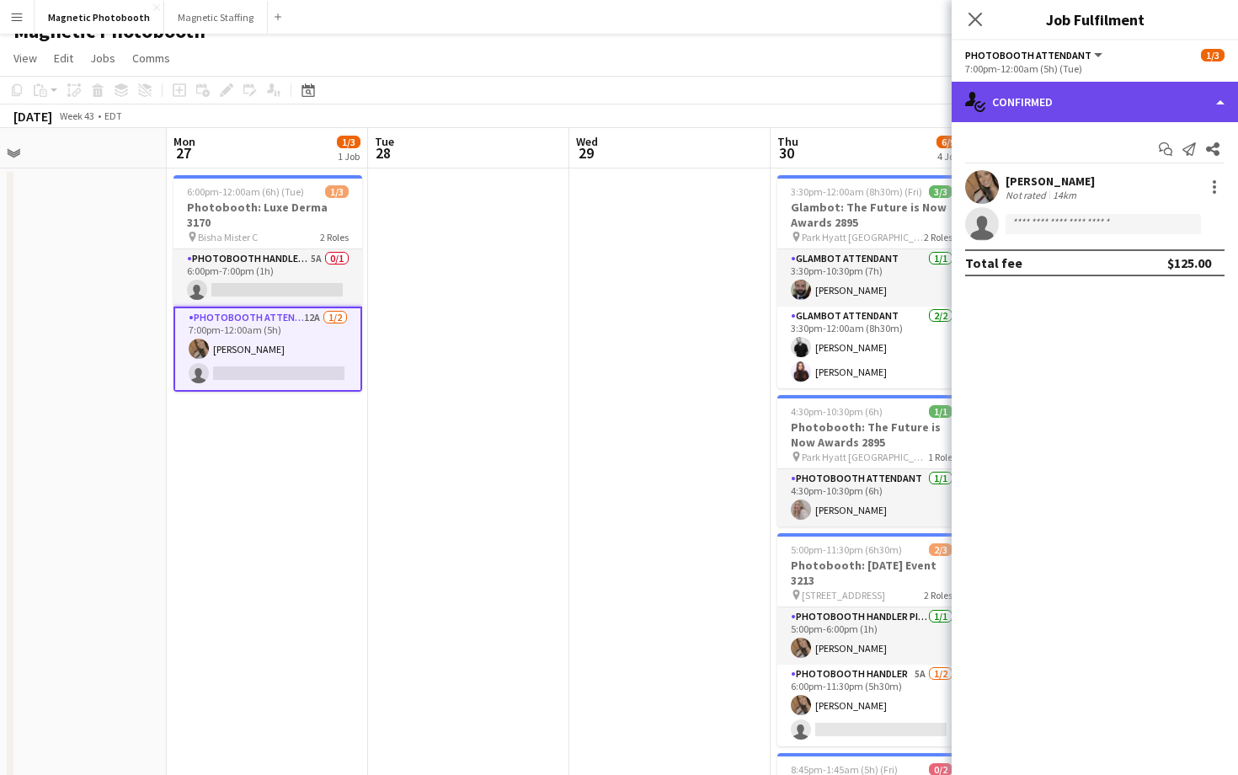
click at [1065, 90] on div "single-neutral-actions-check-2 Confirmed" at bounding box center [1095, 102] width 286 height 40
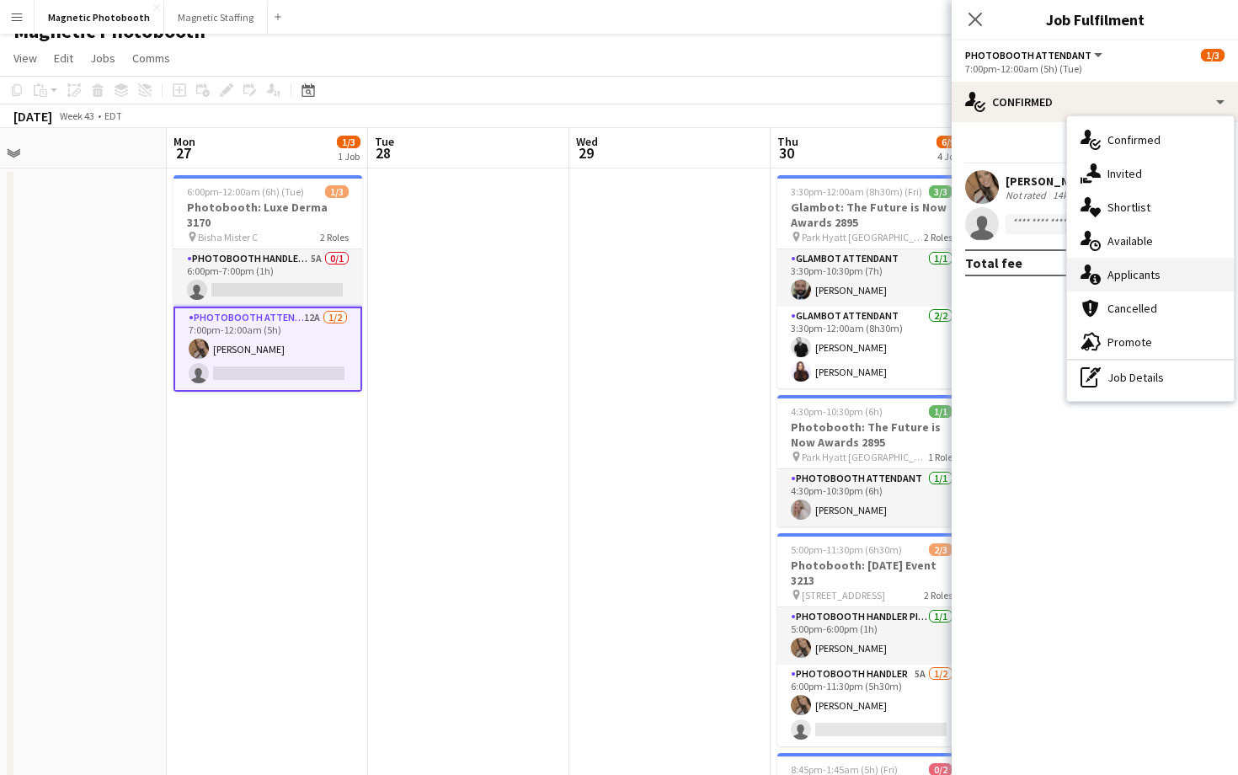
click at [1167, 274] on div "single-neutral-actions-information Applicants" at bounding box center [1150, 275] width 167 height 34
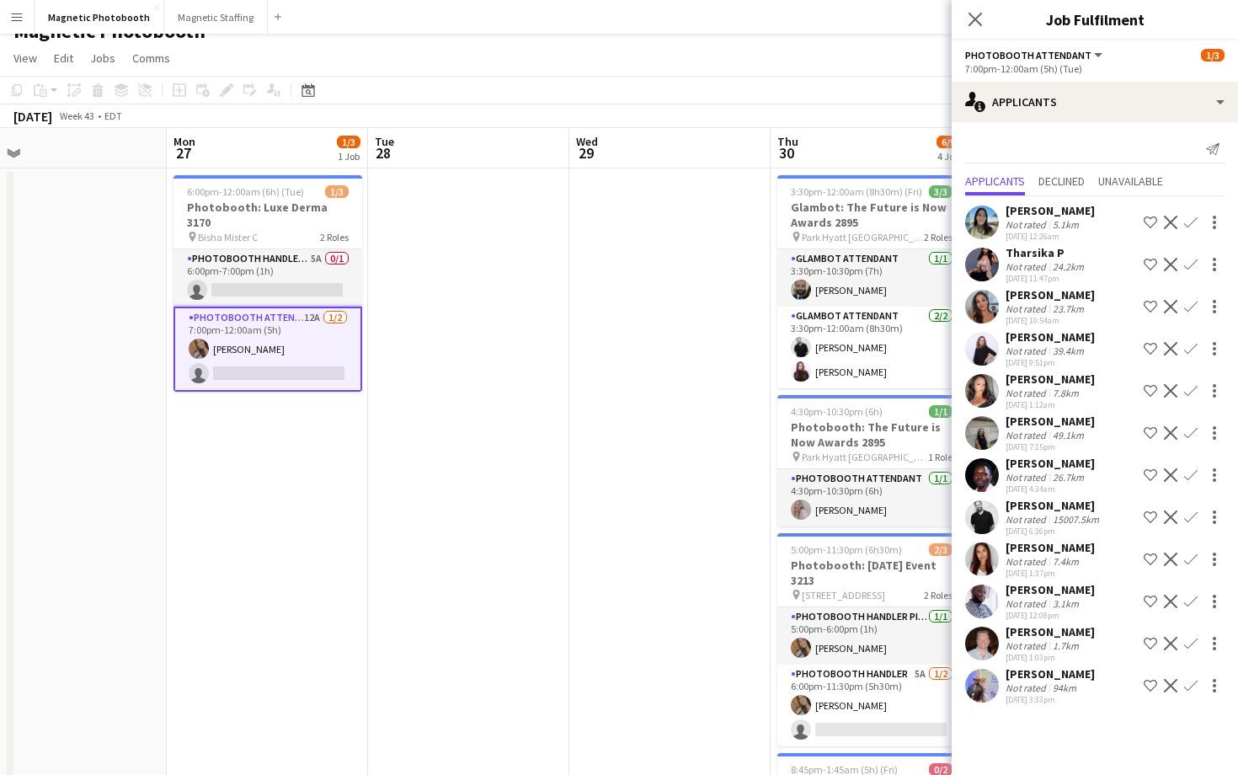
click at [978, 702] on app-user-avatar at bounding box center [982, 686] width 34 height 34
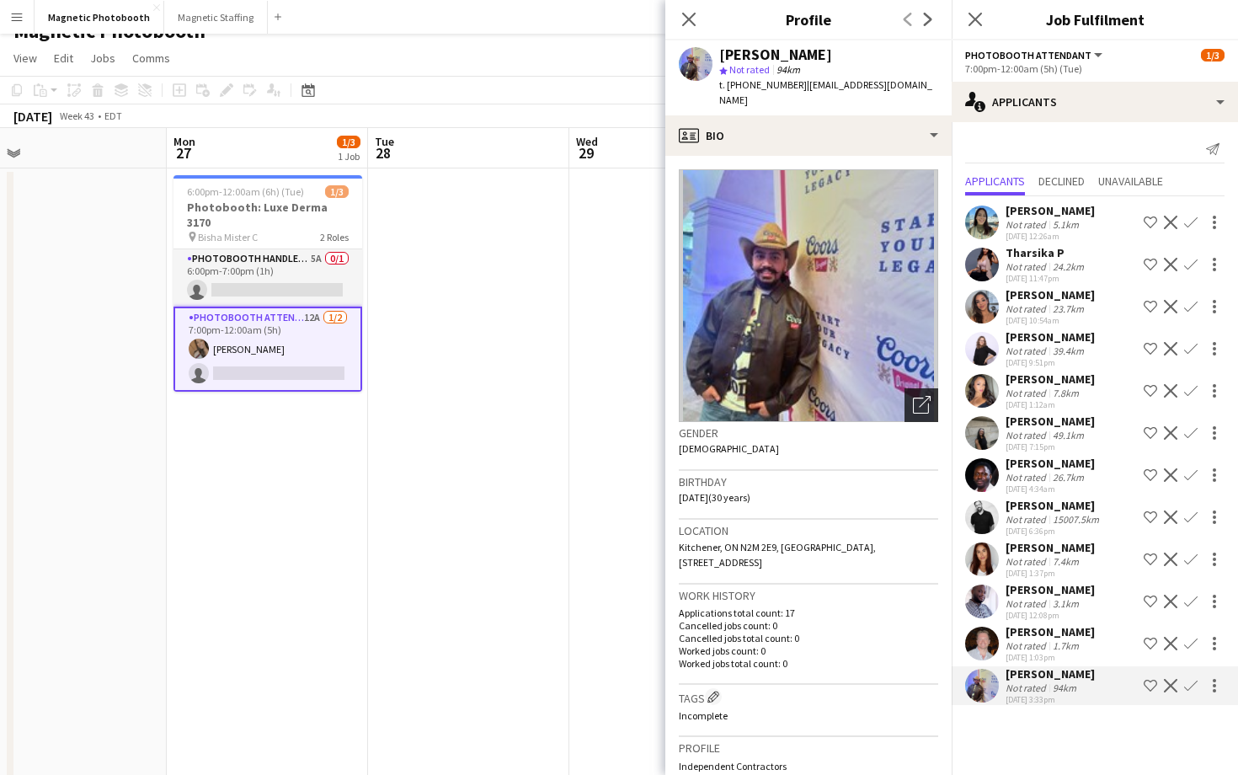
click at [913, 396] on icon "Open photos pop-in" at bounding box center [922, 405] width 18 height 18
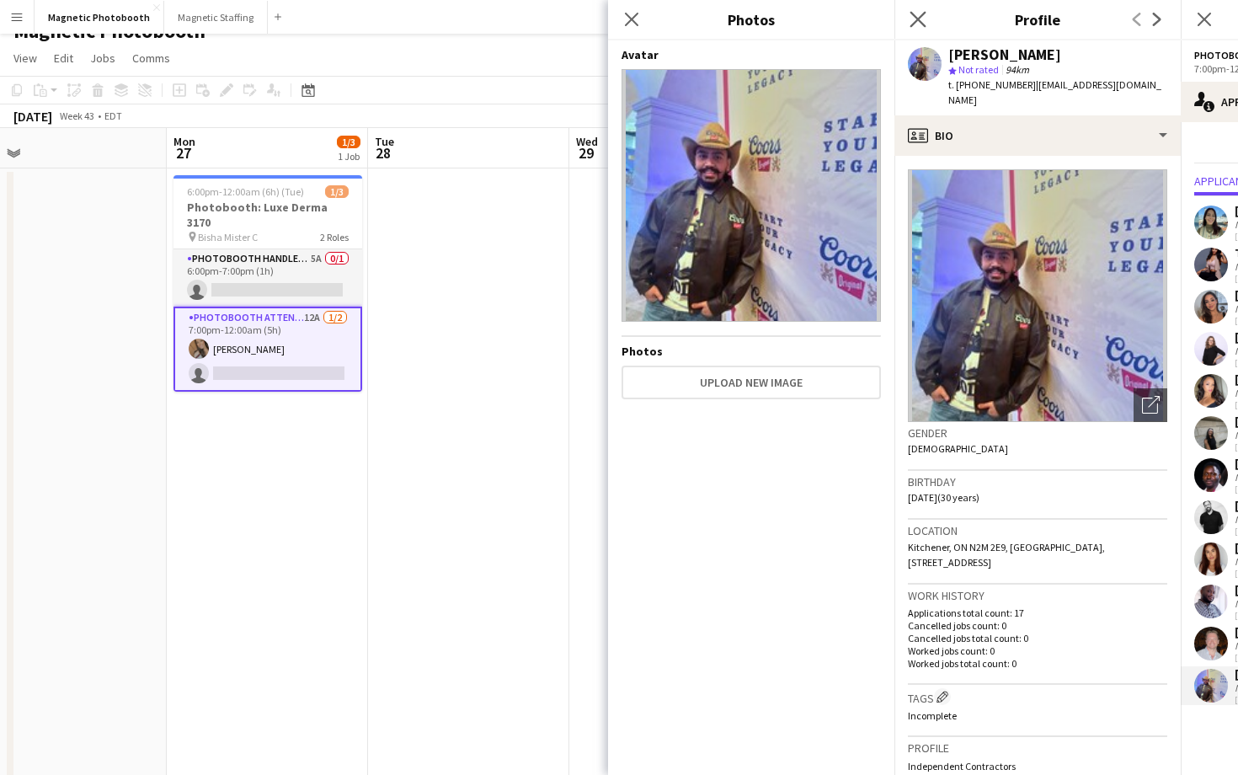
click at [922, 27] on app-icon "Close pop-in" at bounding box center [918, 20] width 24 height 24
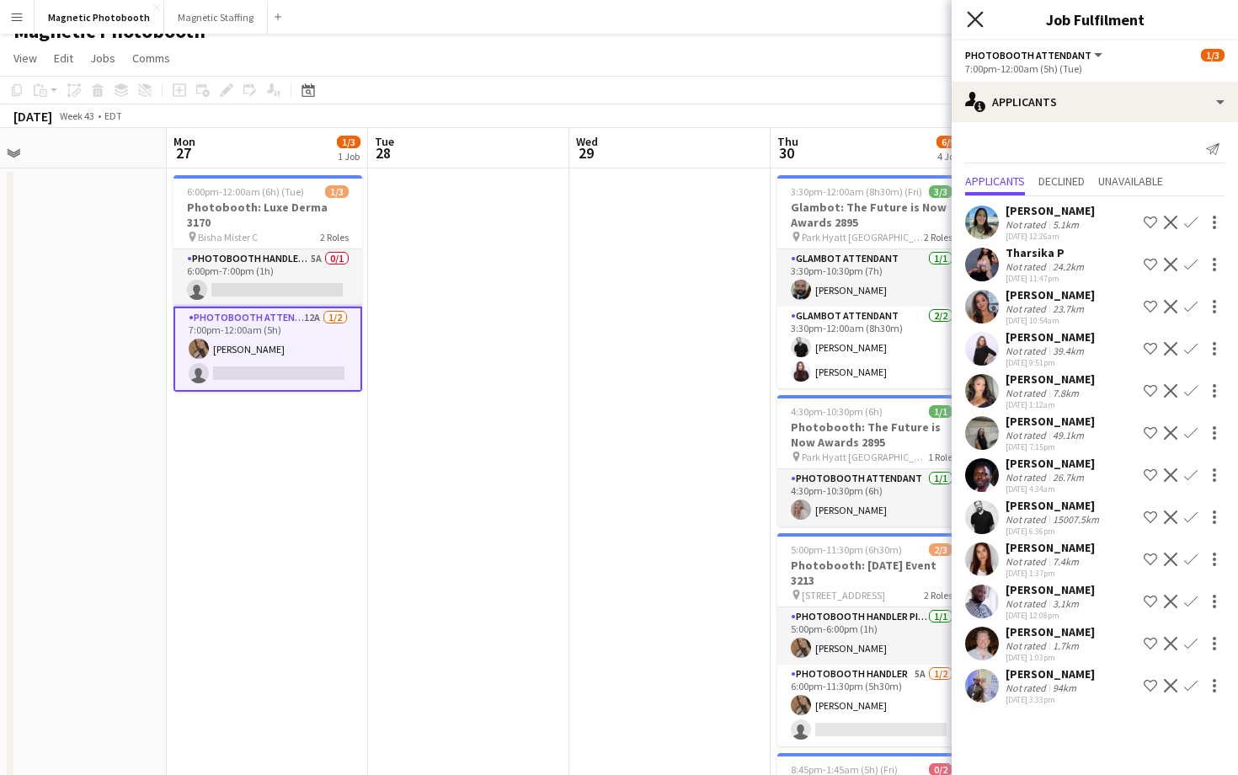
click at [968, 17] on icon "Close pop-in" at bounding box center [975, 19] width 16 height 16
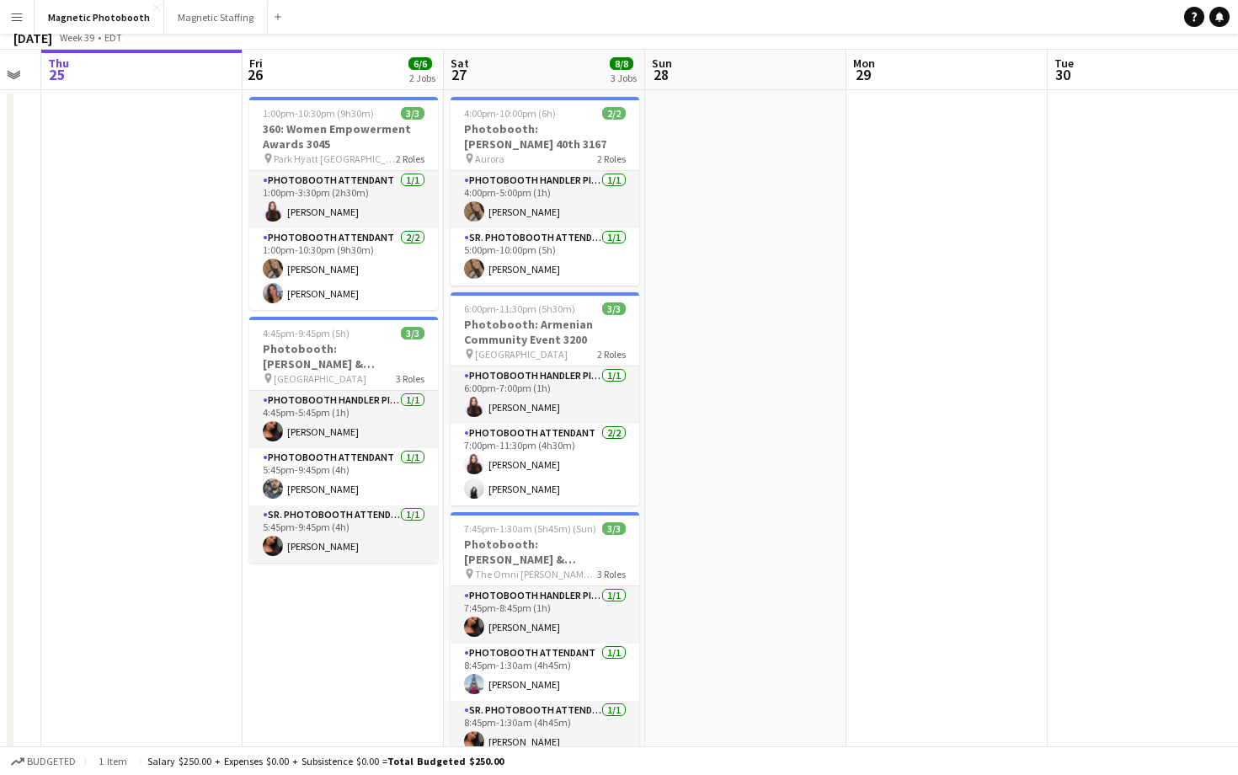
scroll to position [0, 0]
